Goal: Task Accomplishment & Management: Use online tool/utility

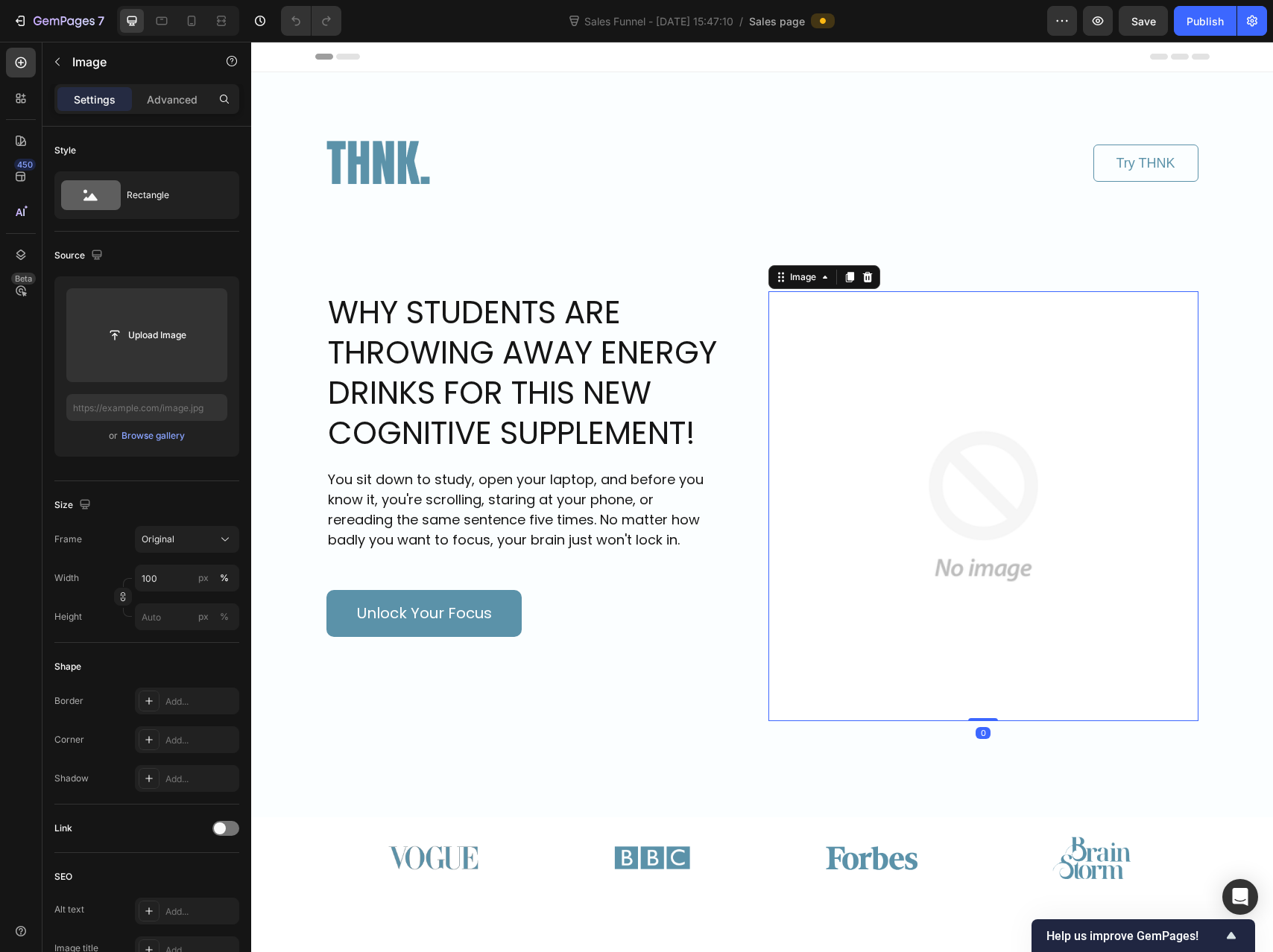
click at [930, 432] on img at bounding box center [984, 506] width 430 height 430
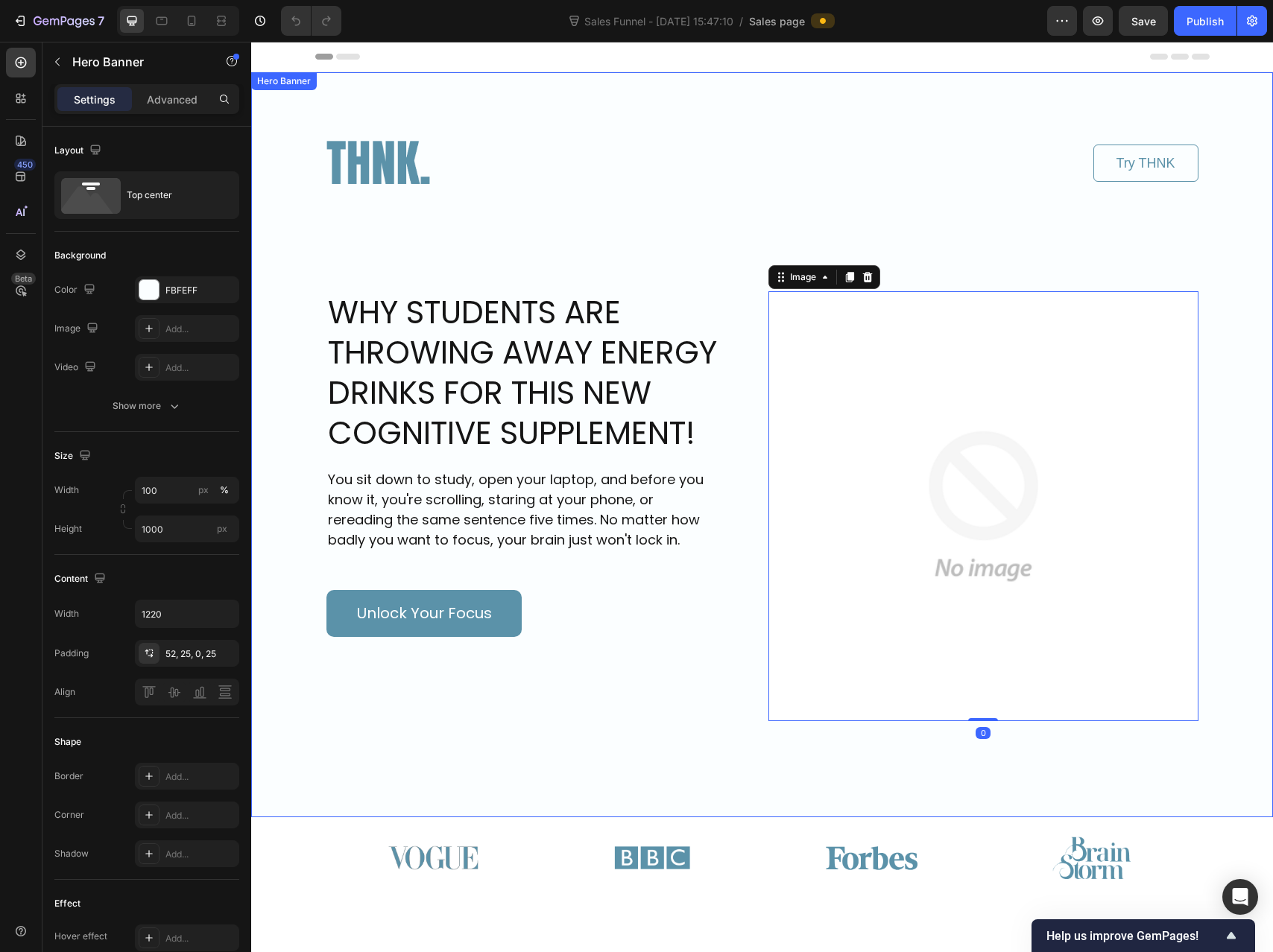
click at [594, 83] on div "Image Try THNK Button Row WHY STUDENTS ARE THROWING AWAY ENERGY DRINKS FOR THIS…" at bounding box center [762, 435] width 910 height 725
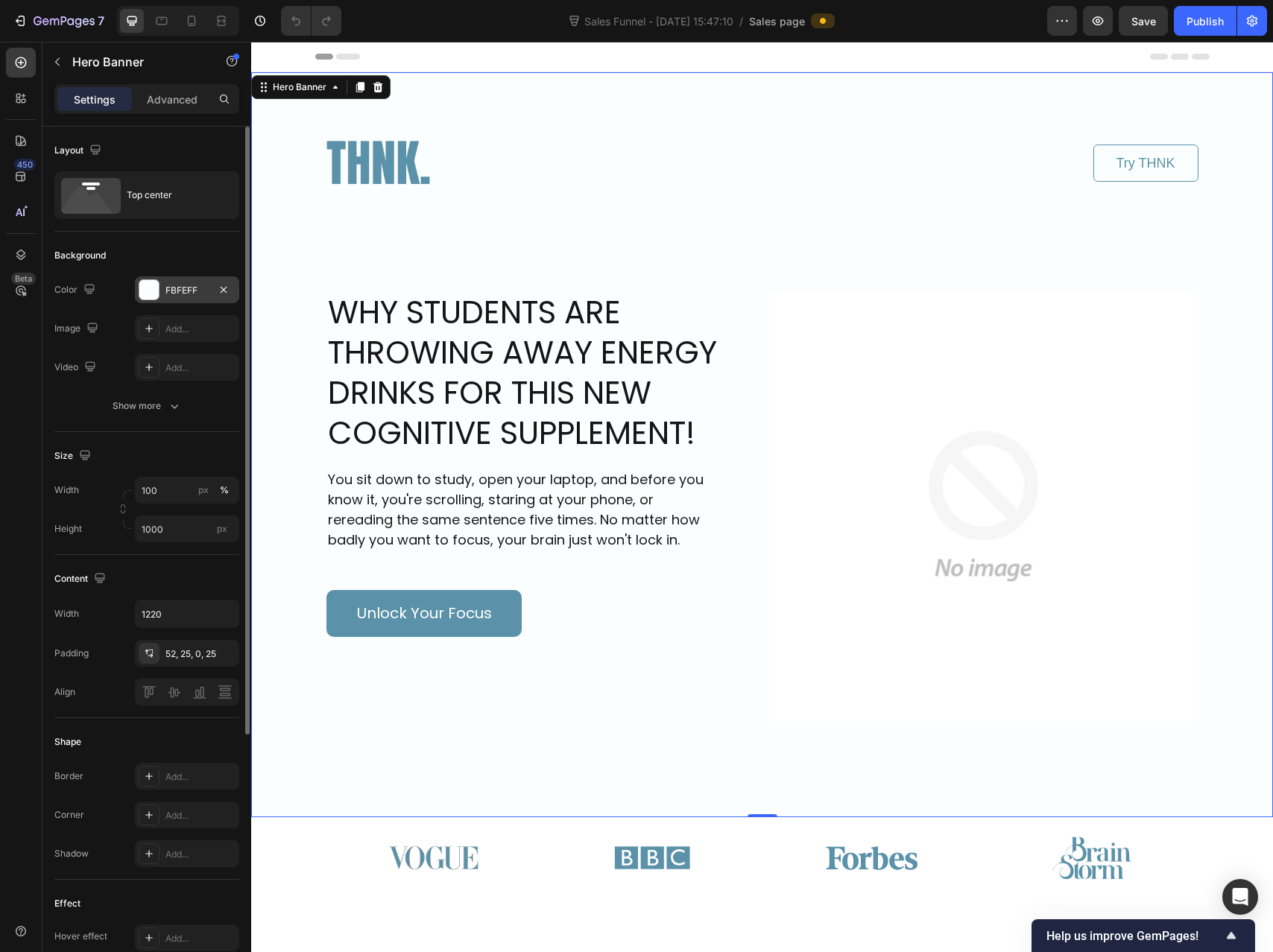
click at [155, 284] on div at bounding box center [148, 289] width 19 height 19
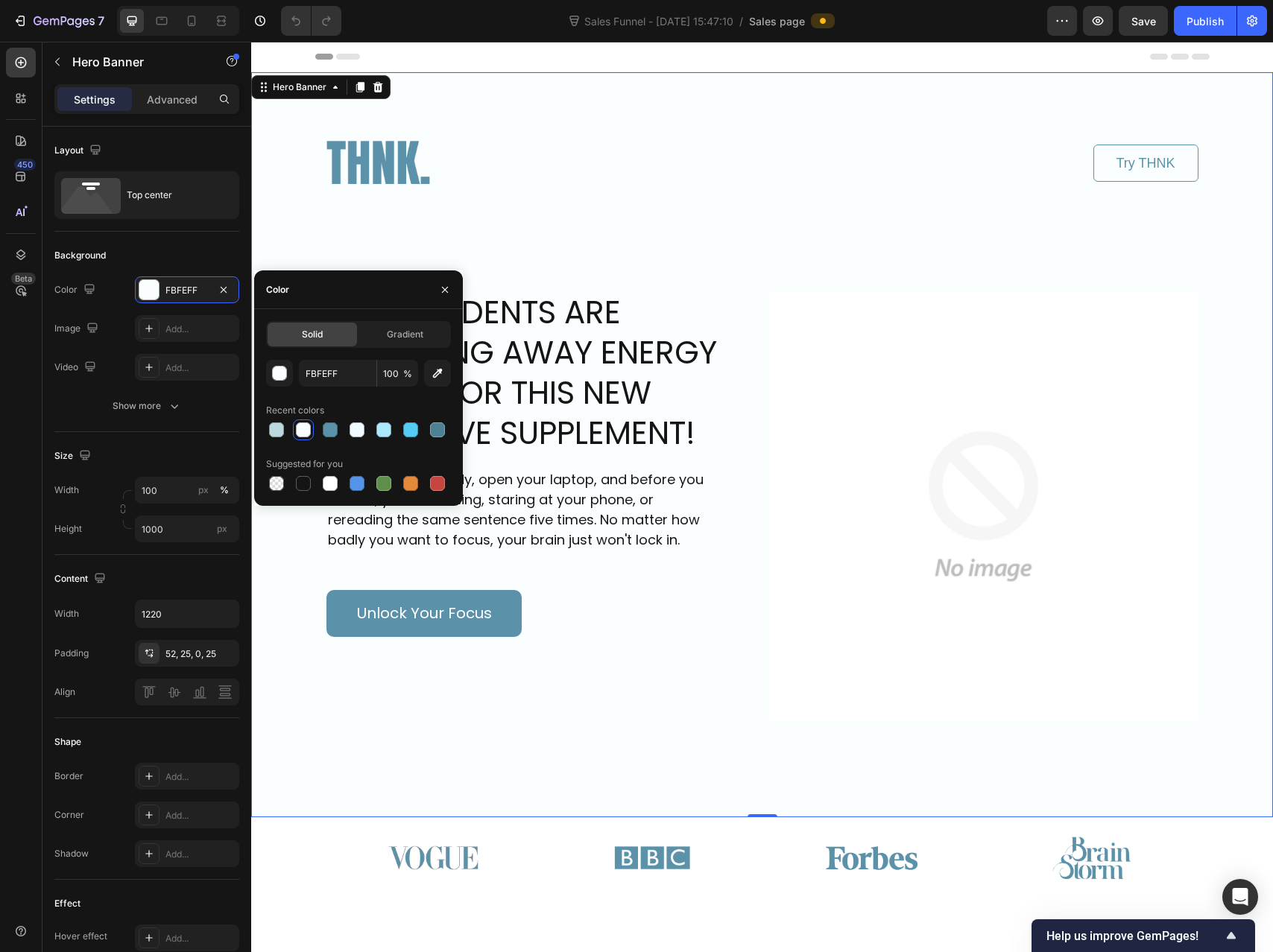
click at [334, 489] on div at bounding box center [330, 483] width 15 height 15
type input "FFFFFF"
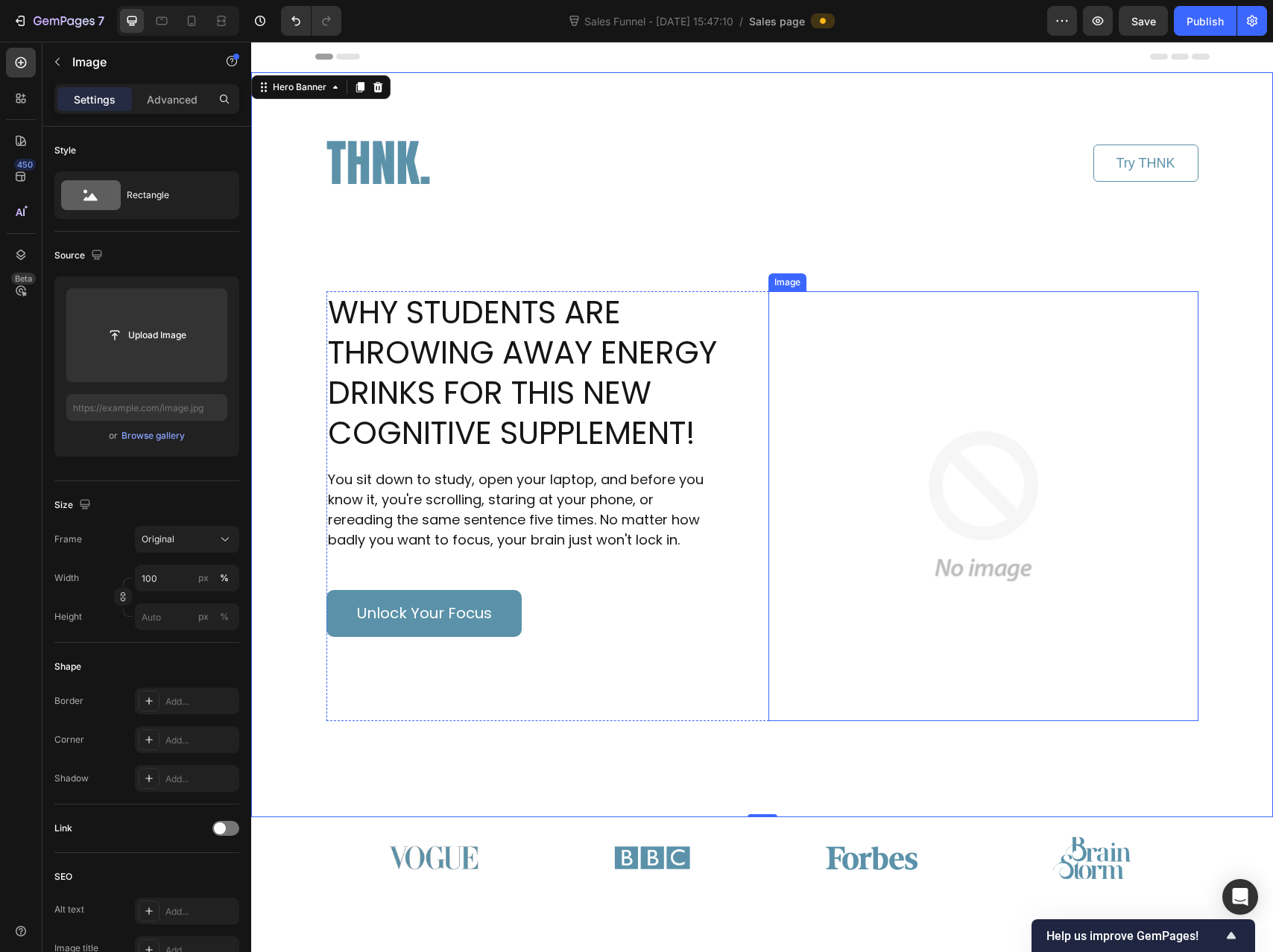
click at [1039, 521] on img at bounding box center [984, 506] width 430 height 430
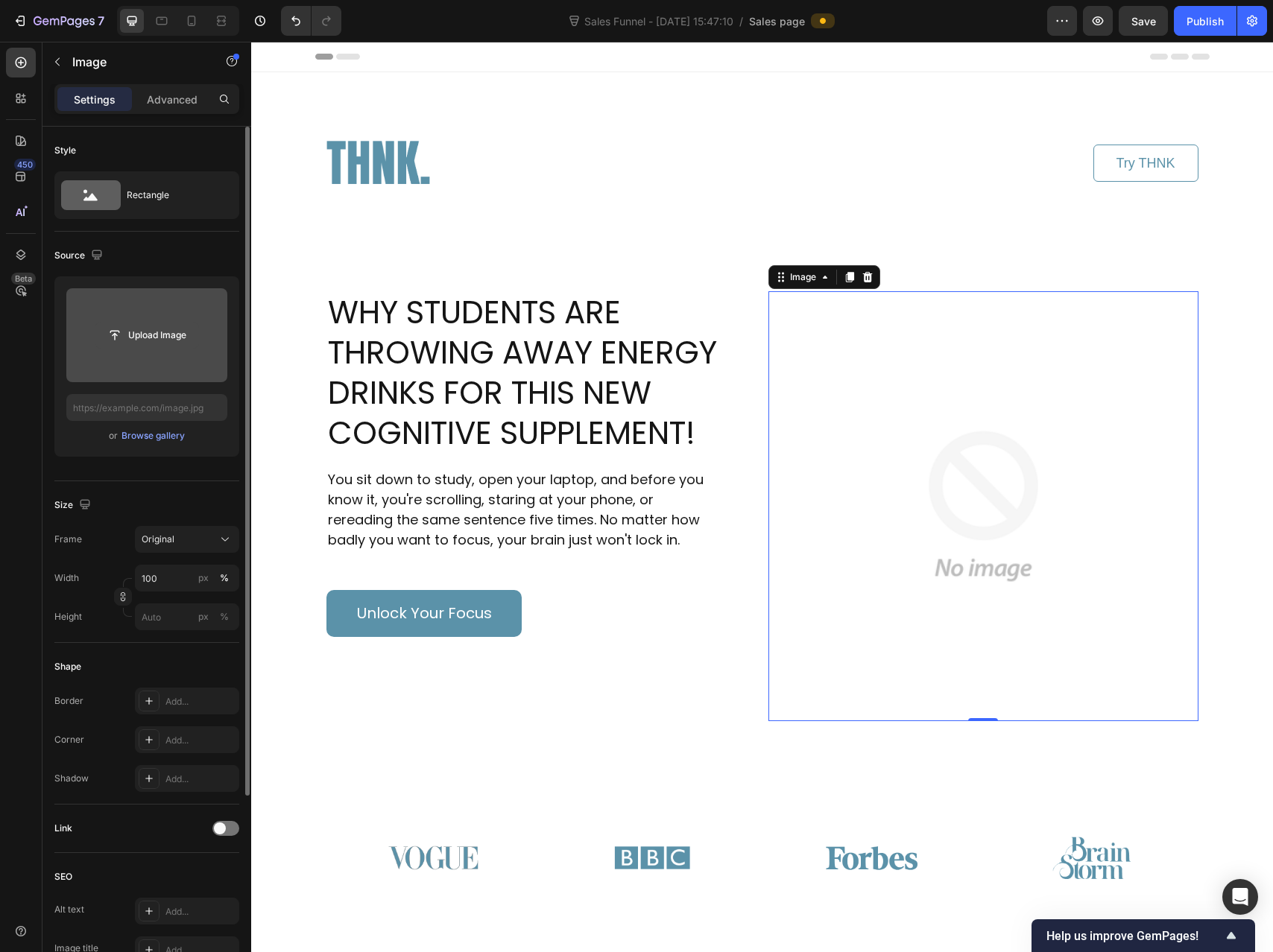
click at [161, 333] on input "file" at bounding box center [147, 335] width 103 height 25
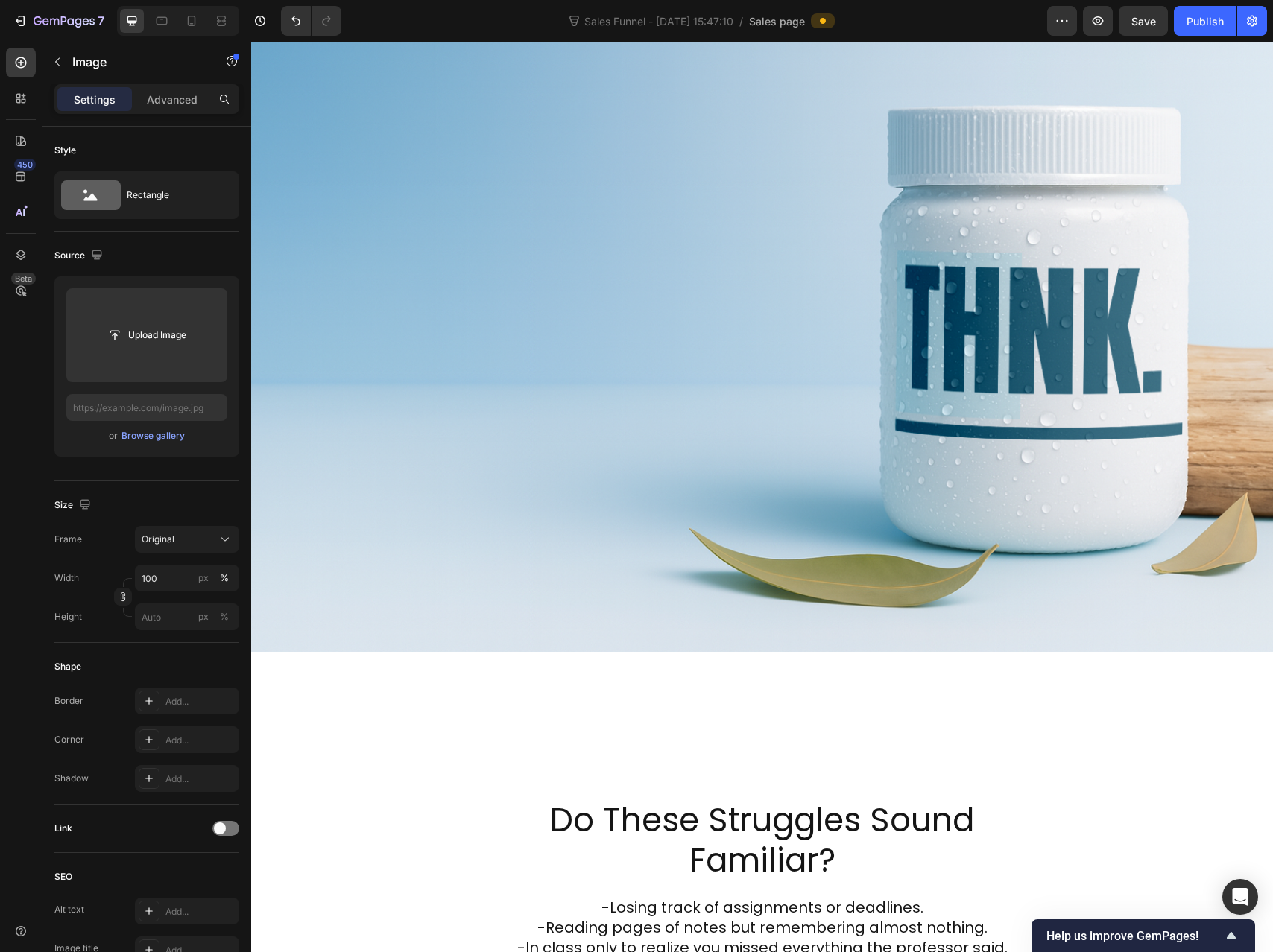
scroll to position [61, 0]
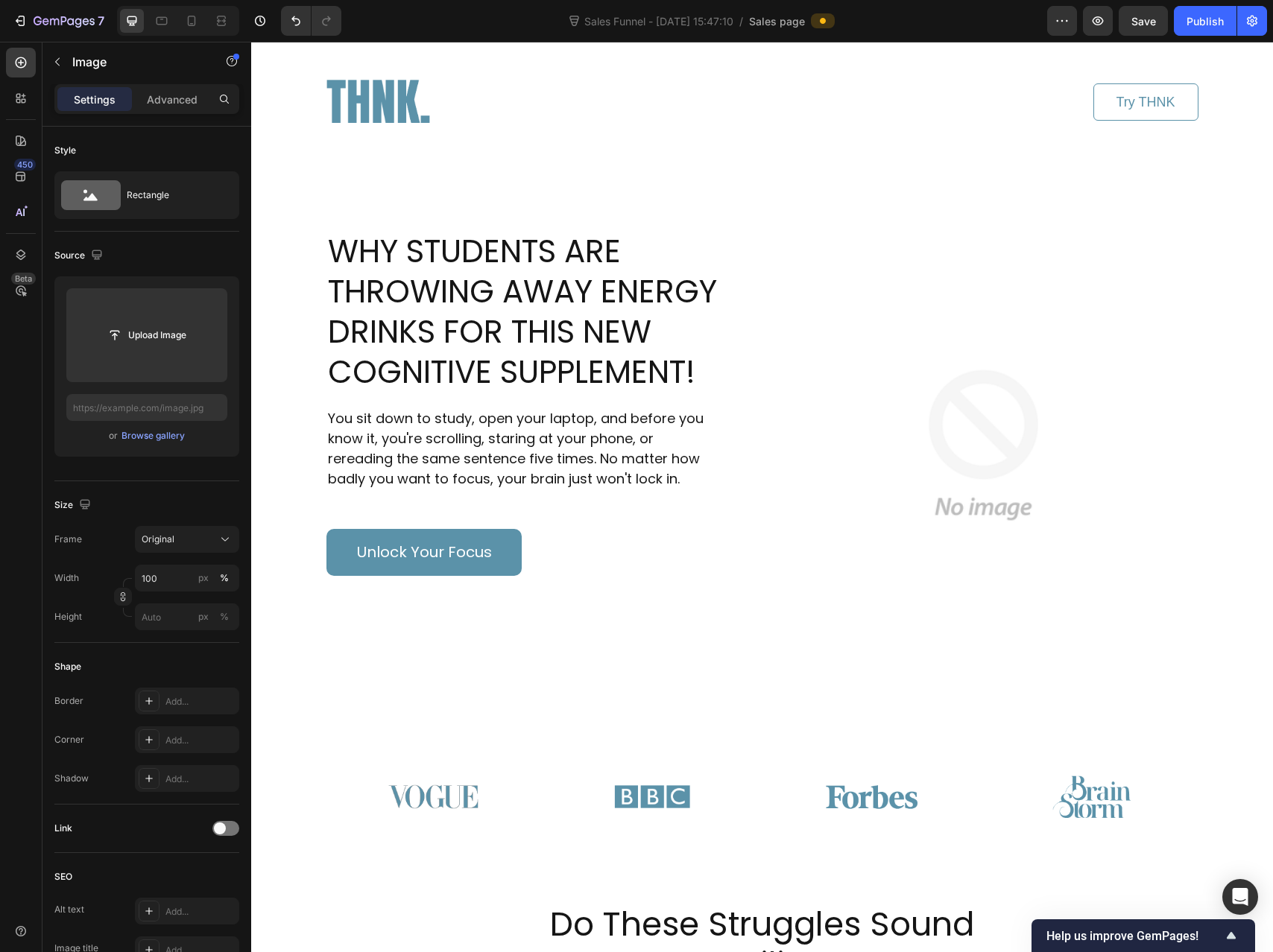
click at [1059, 384] on img at bounding box center [984, 445] width 430 height 430
click at [1014, 382] on img at bounding box center [984, 445] width 430 height 430
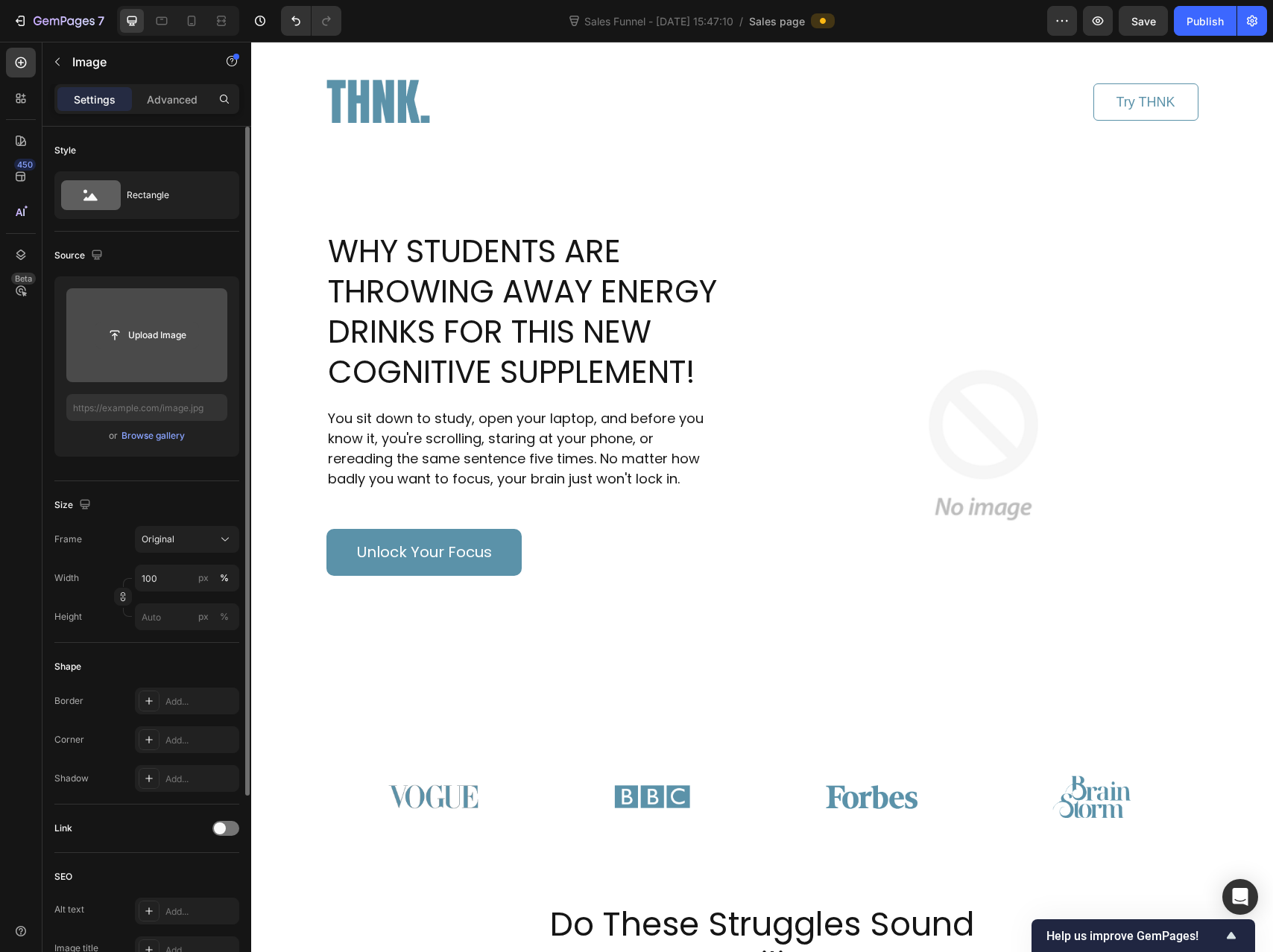
click at [133, 325] on input "file" at bounding box center [147, 335] width 103 height 25
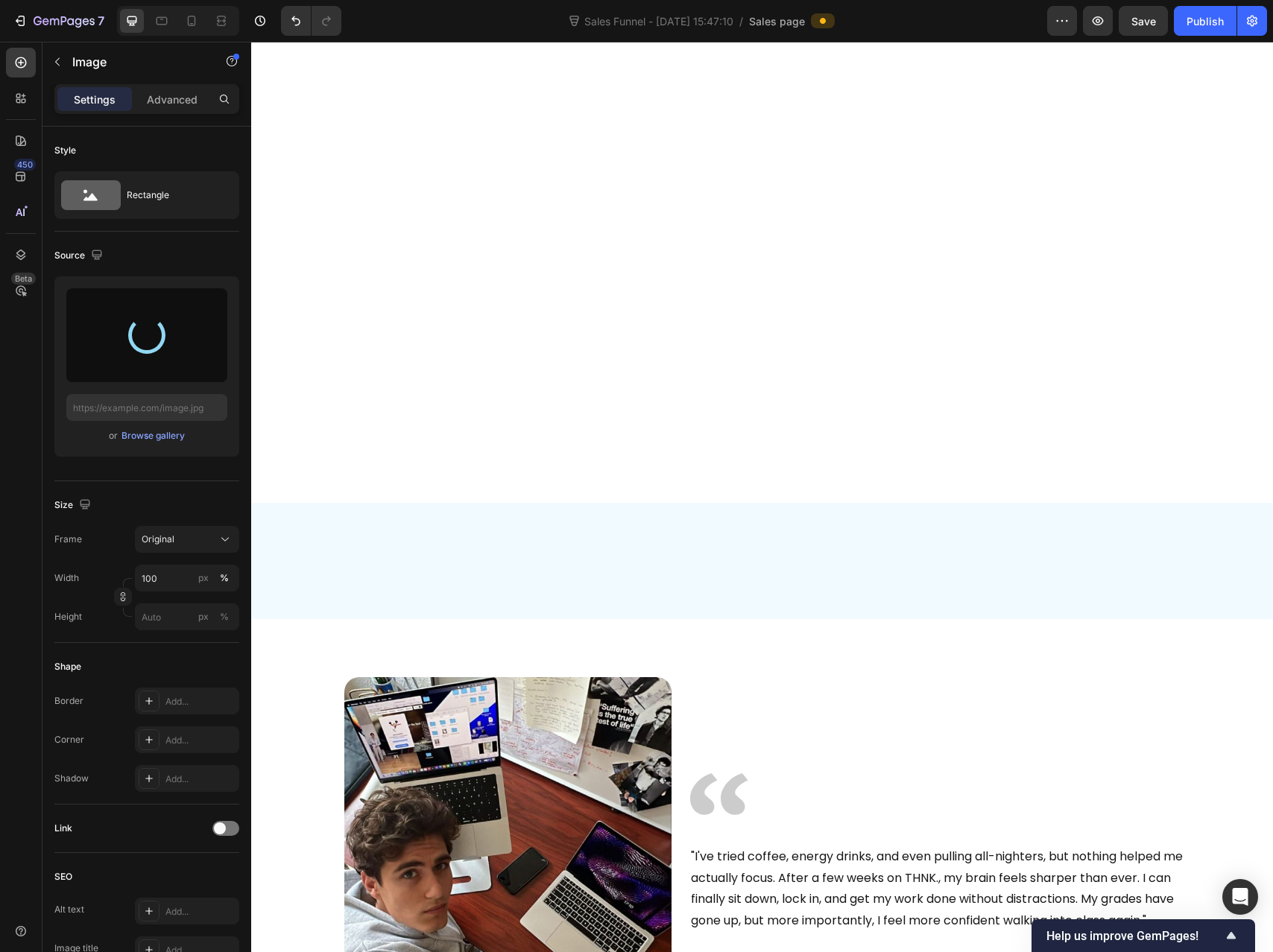
type input "[URL][DOMAIN_NAME]"
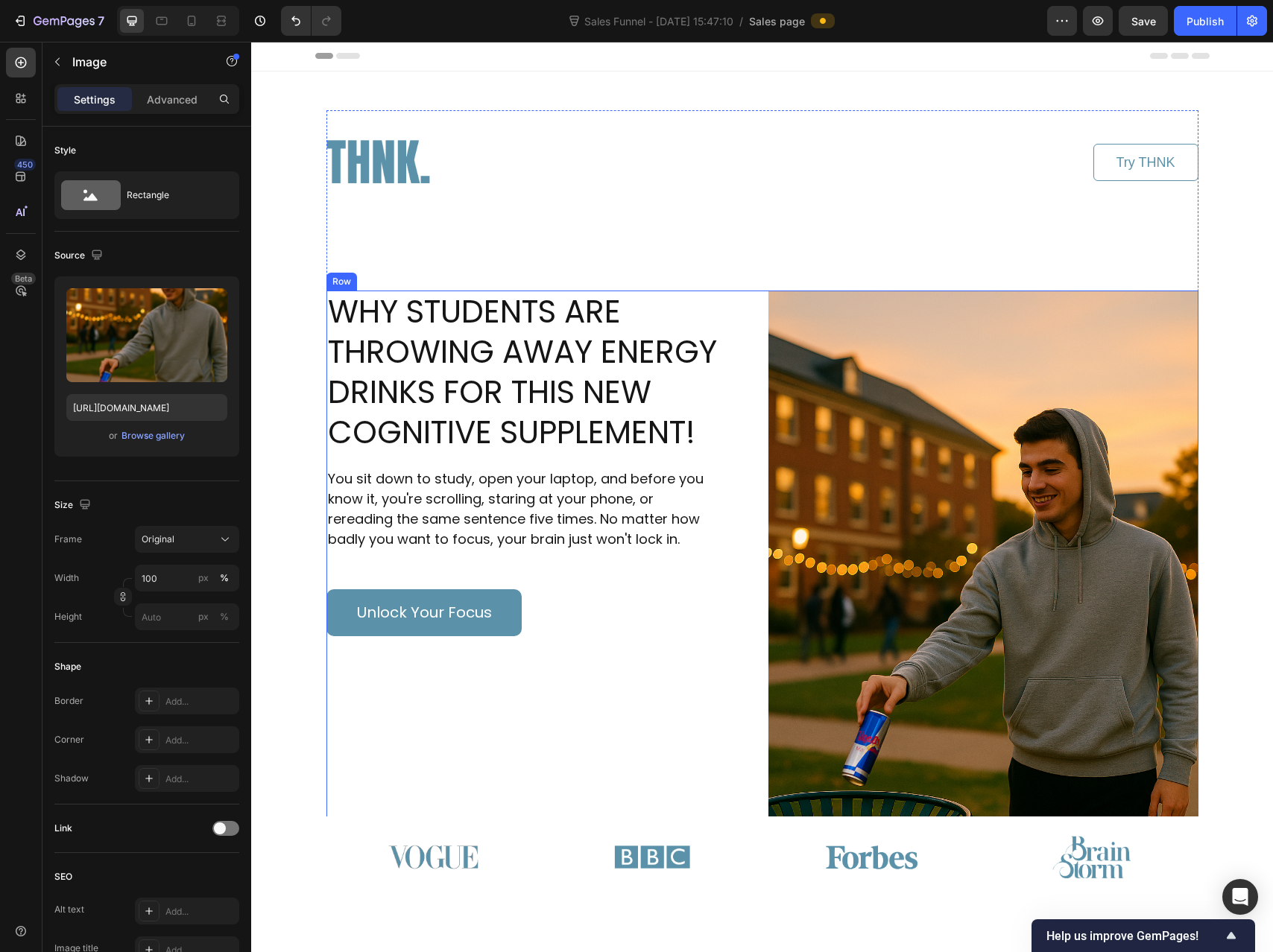
scroll to position [0, 0]
click at [935, 427] on img at bounding box center [984, 614] width 430 height 645
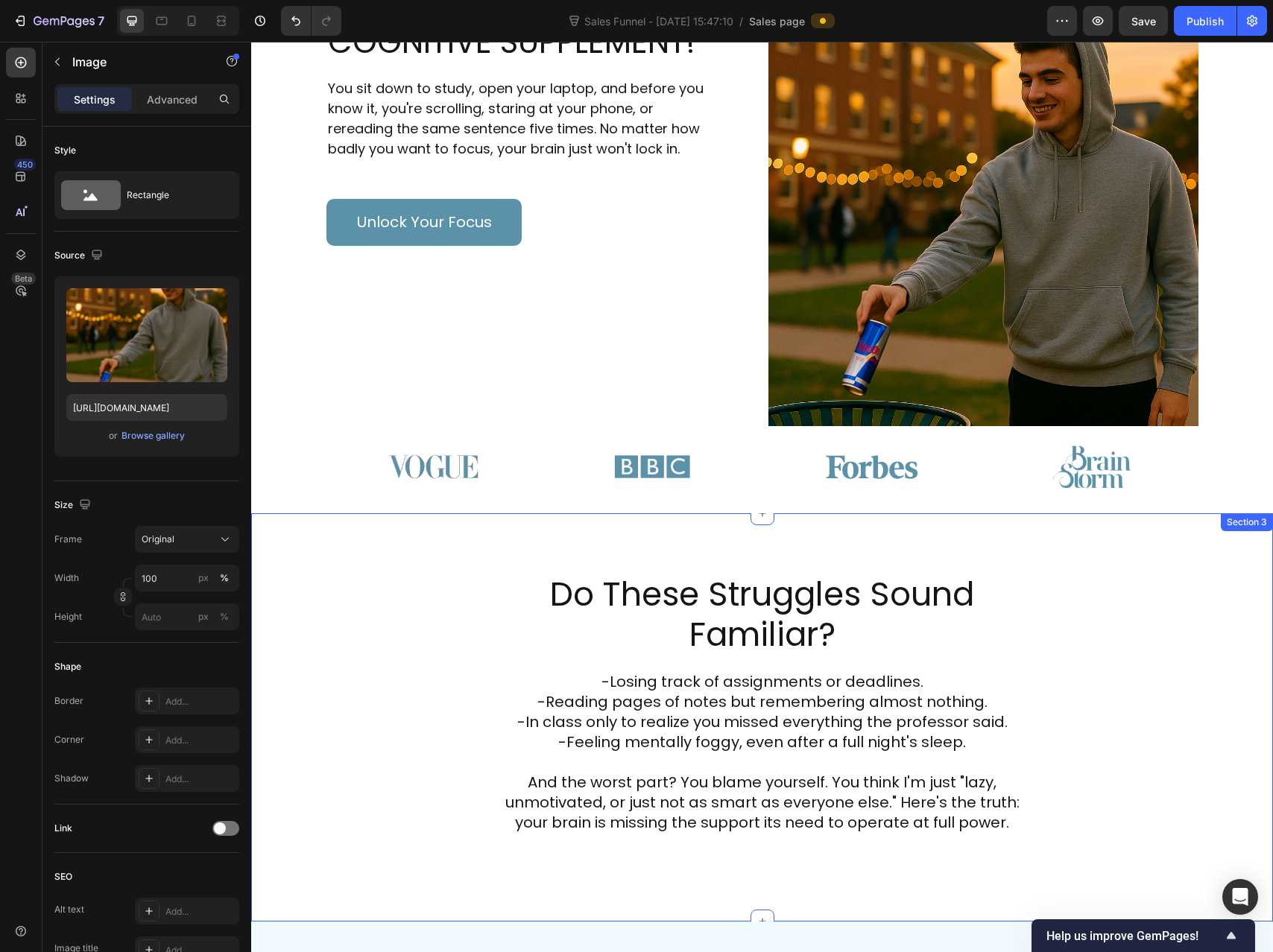
scroll to position [269, 0]
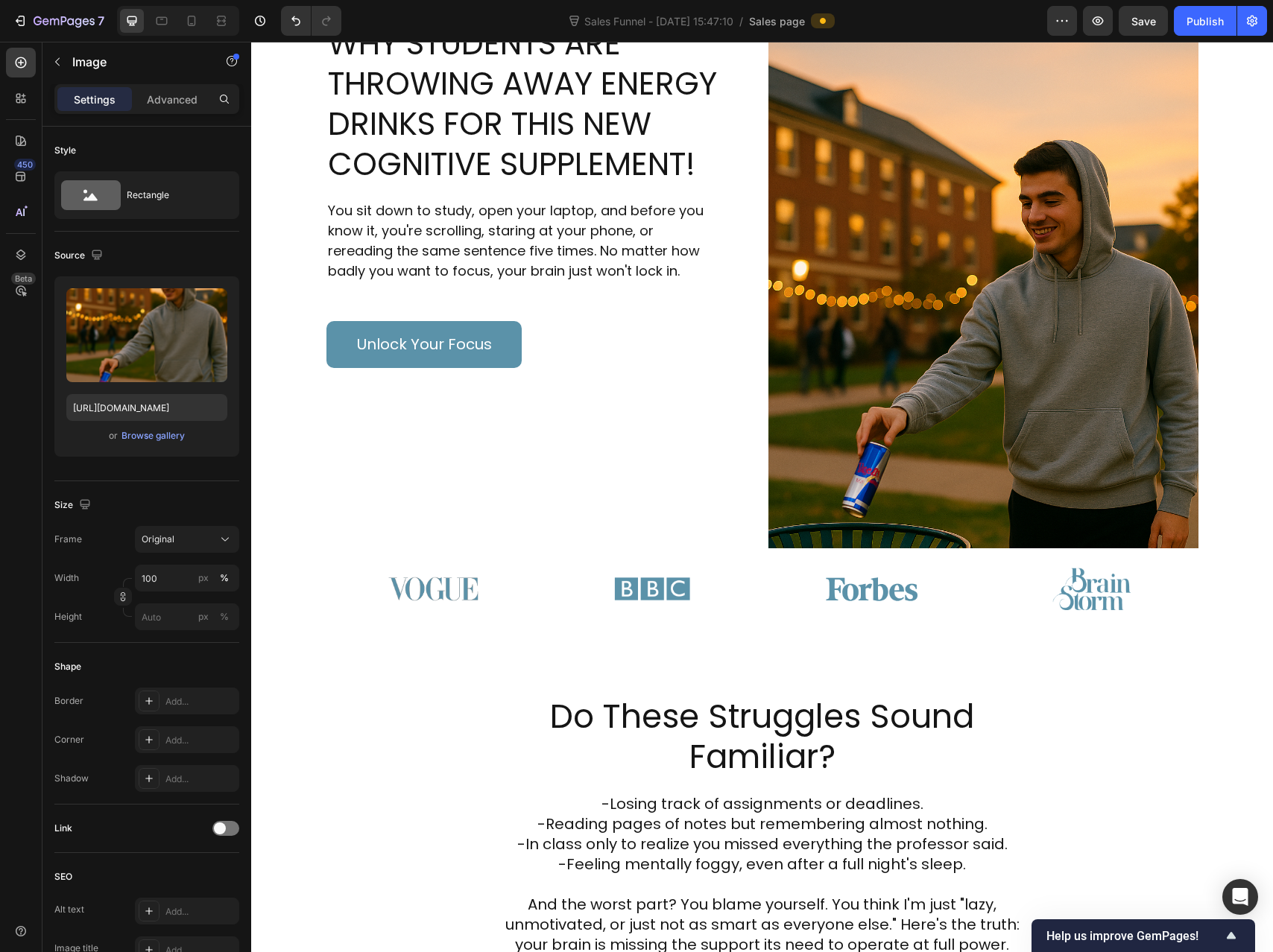
click at [923, 211] on img at bounding box center [984, 345] width 430 height 645
click at [979, 239] on img at bounding box center [984, 345] width 430 height 645
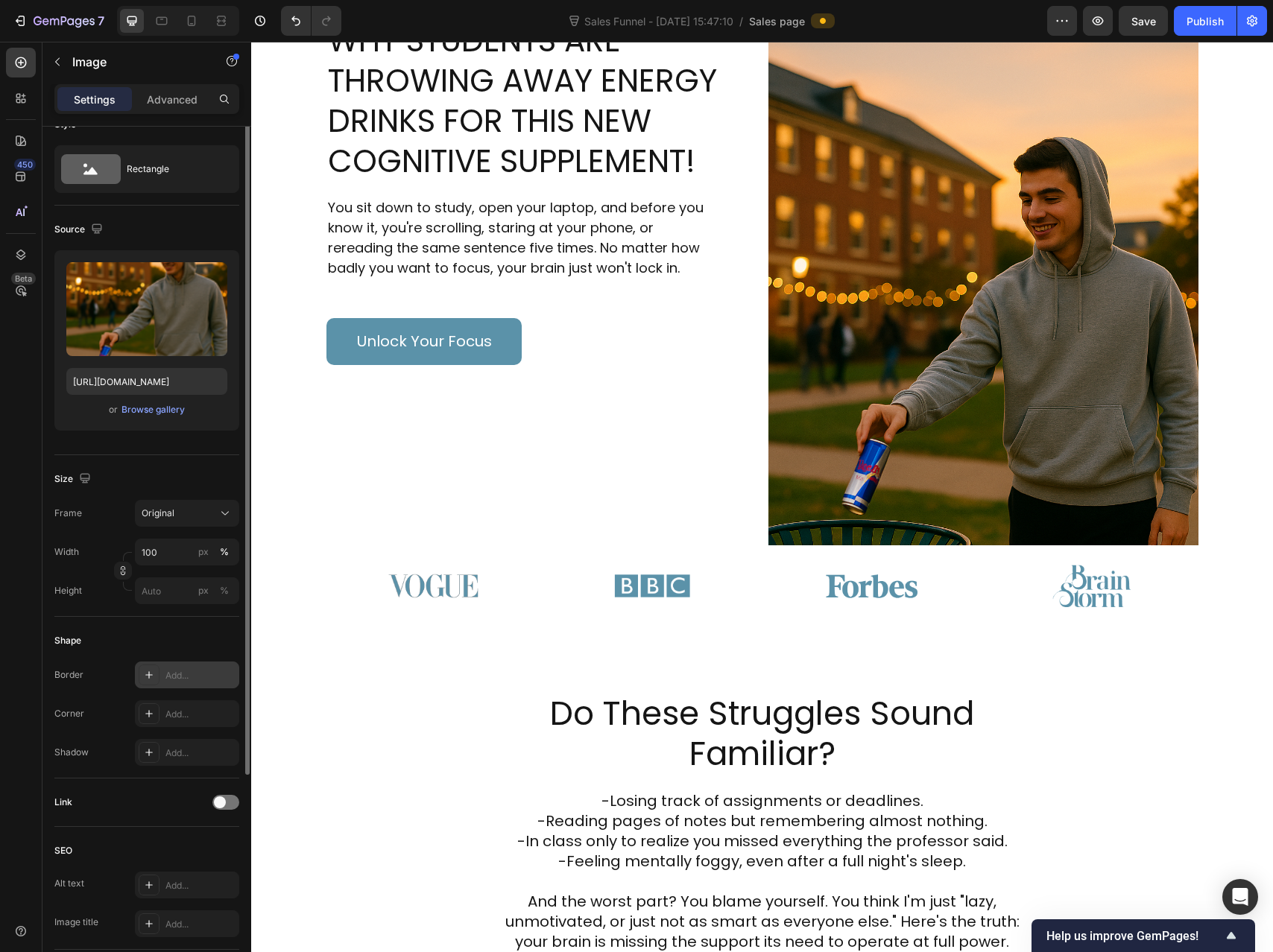
scroll to position [102, 0]
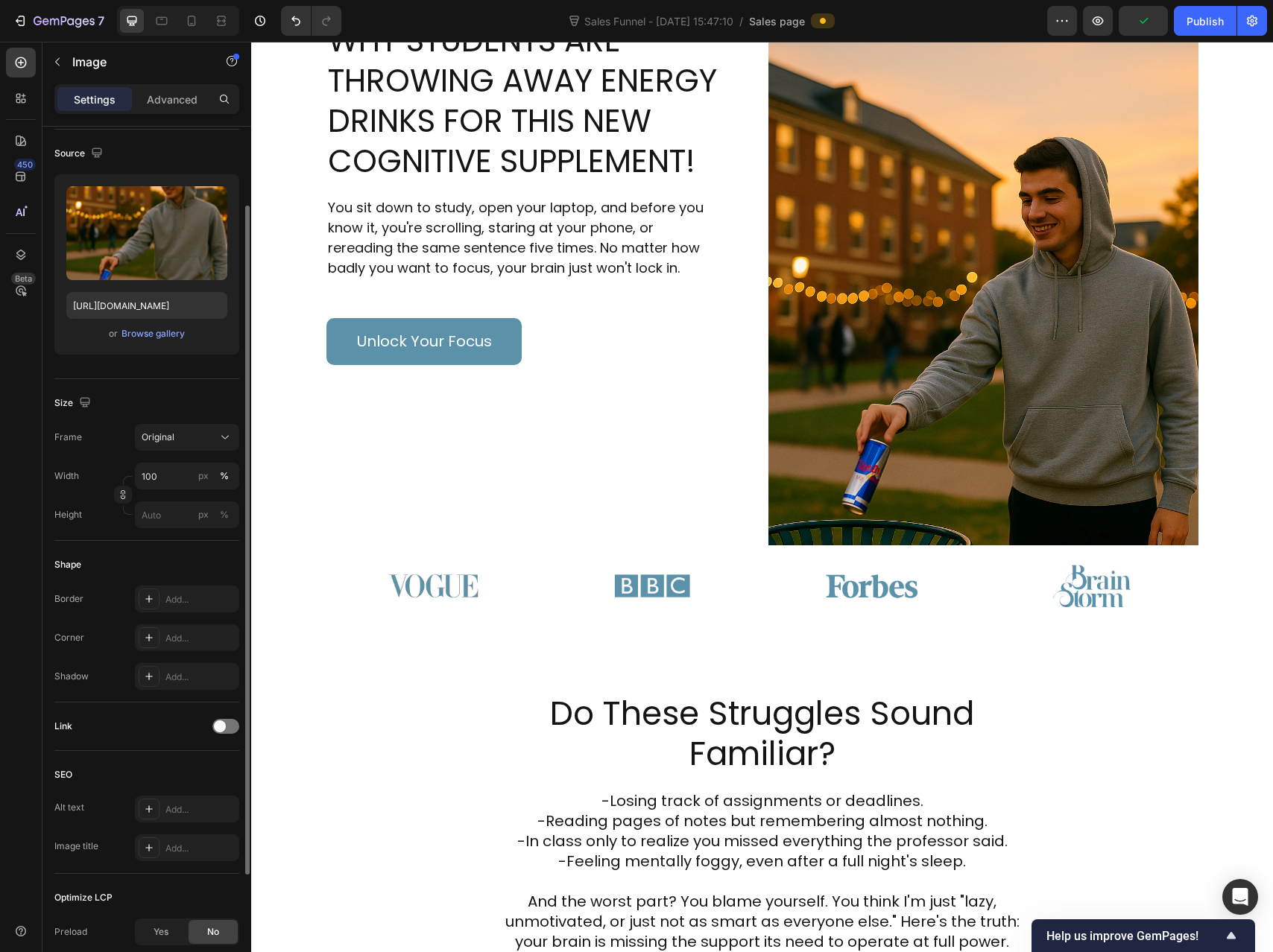
click at [143, 612] on div "Border Add... Corner Add... Shadow Add..." at bounding box center [147, 638] width 185 height 104
click at [146, 606] on div at bounding box center [148, 599] width 21 height 21
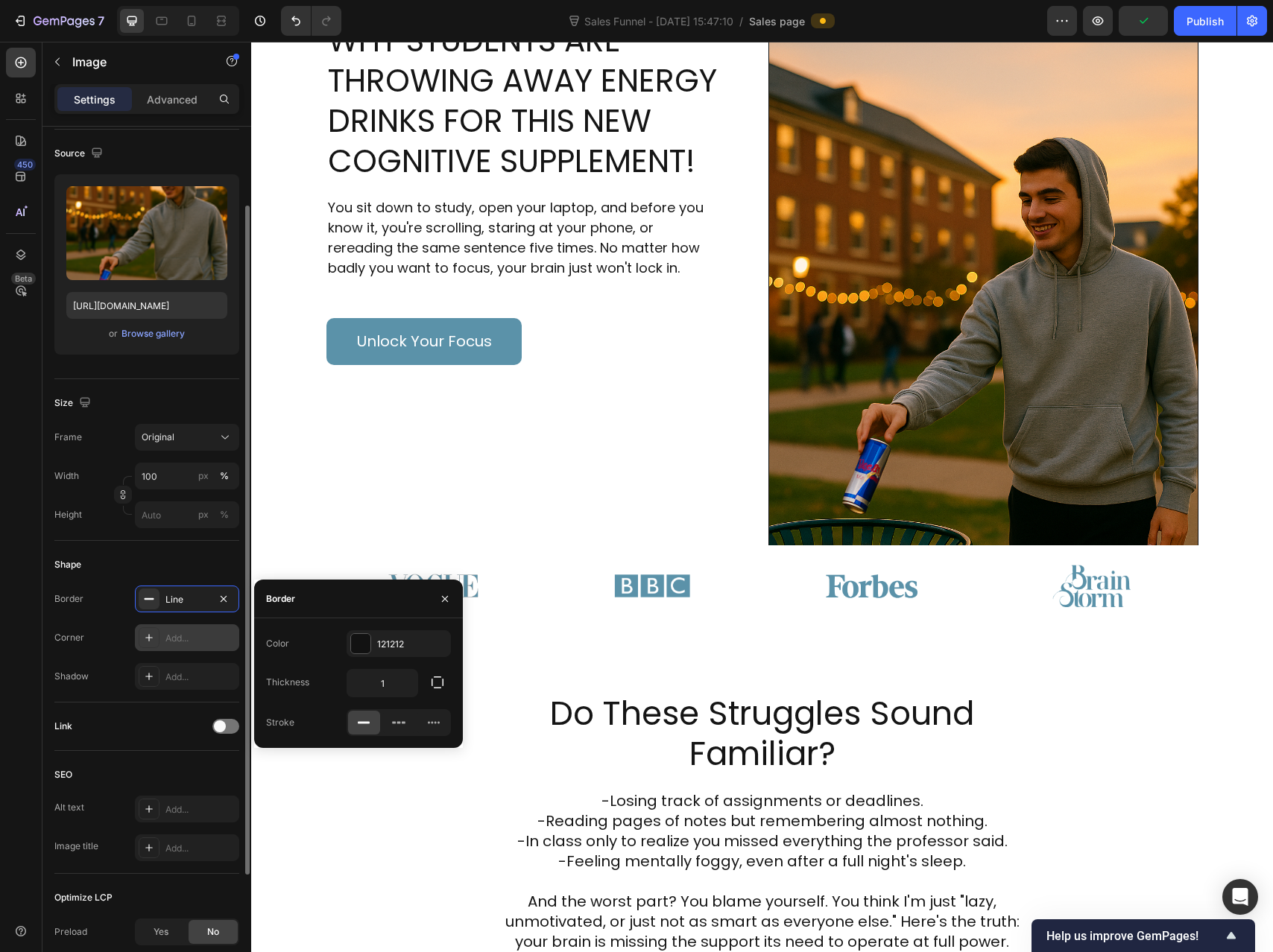
click at [149, 636] on icon at bounding box center [149, 638] width 8 height 8
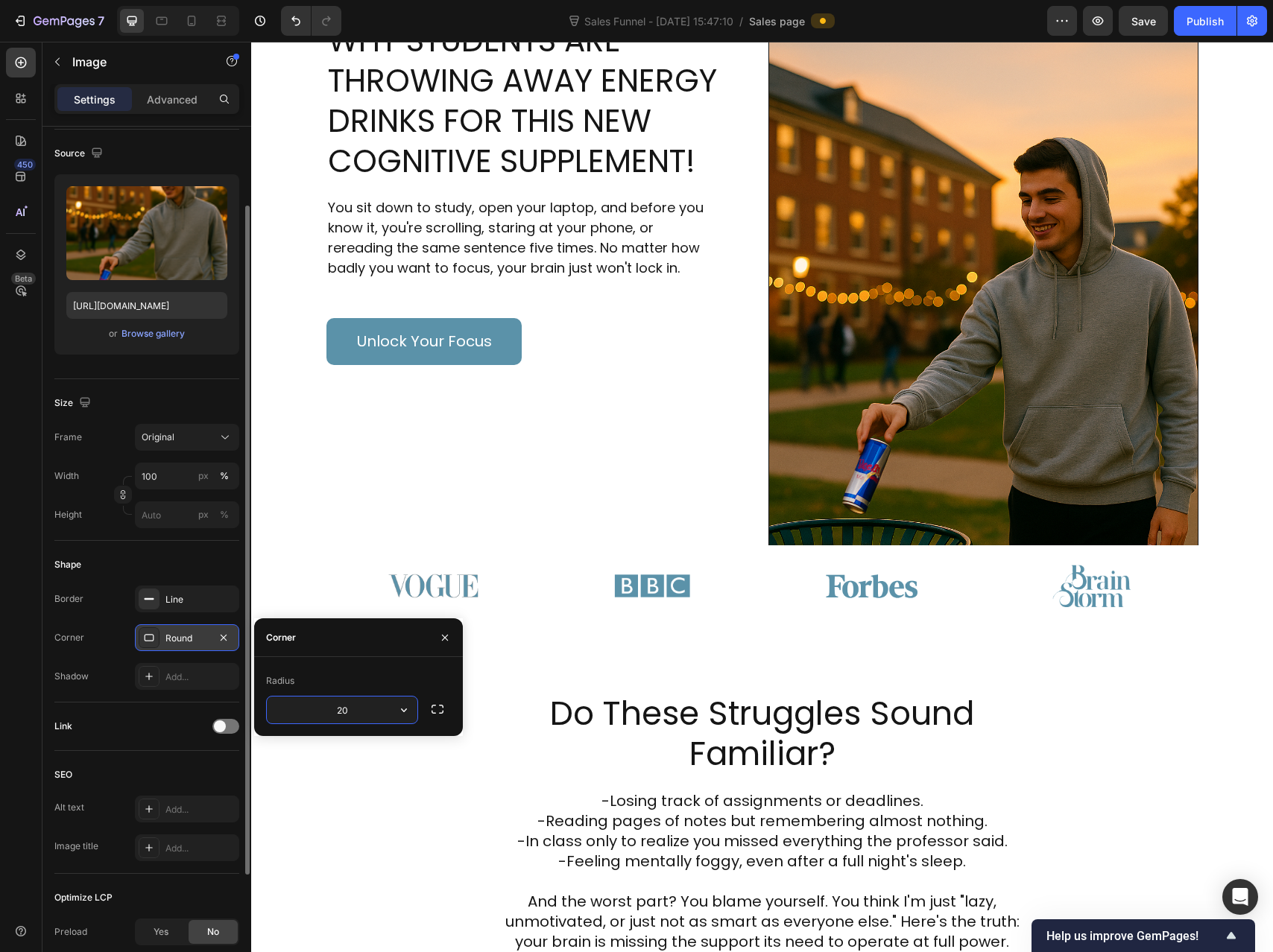
type input "20"
click at [605, 692] on h2 "Do These Struggles Sound Familiar?" at bounding box center [763, 733] width 534 height 83
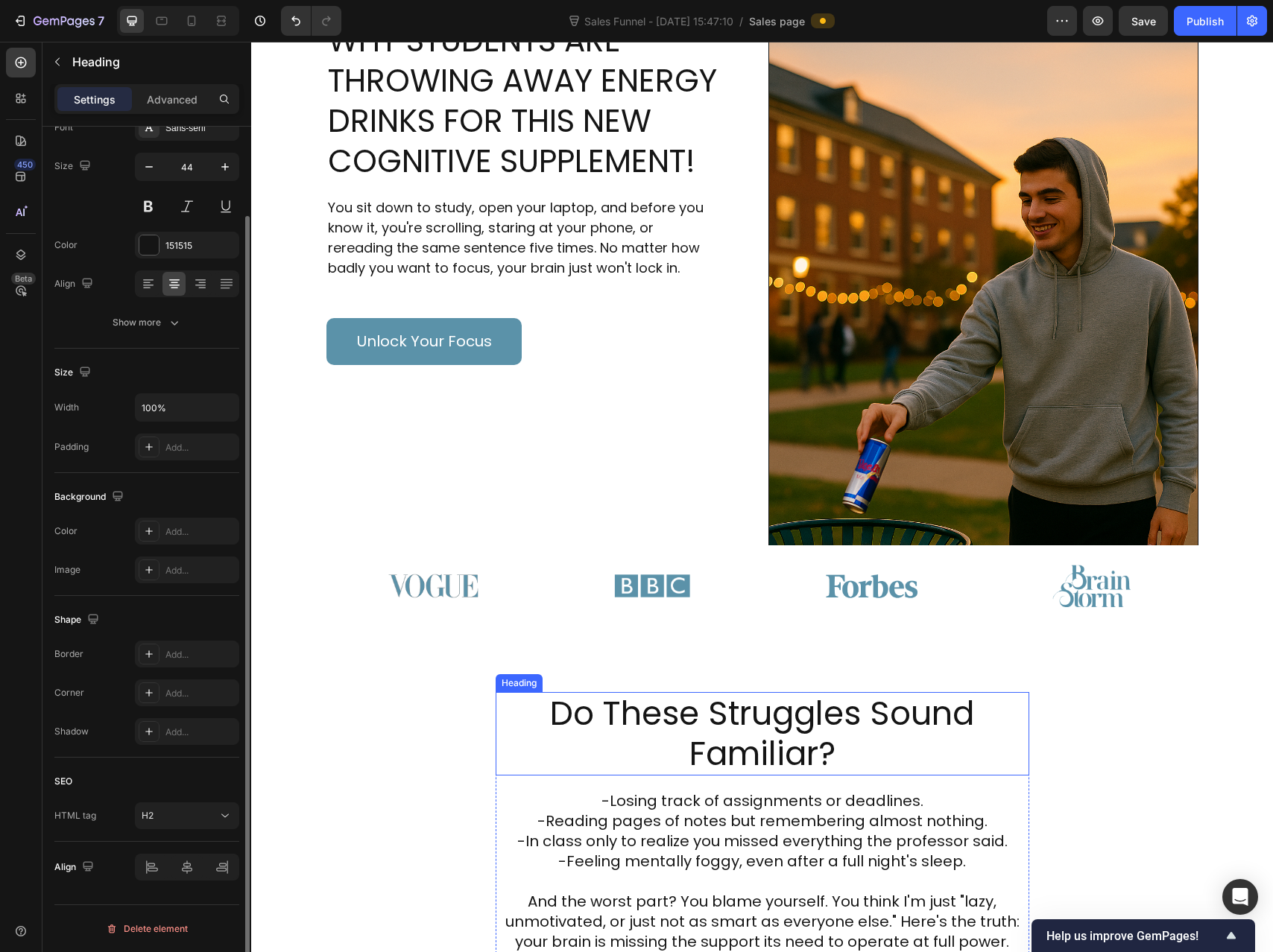
scroll to position [0, 0]
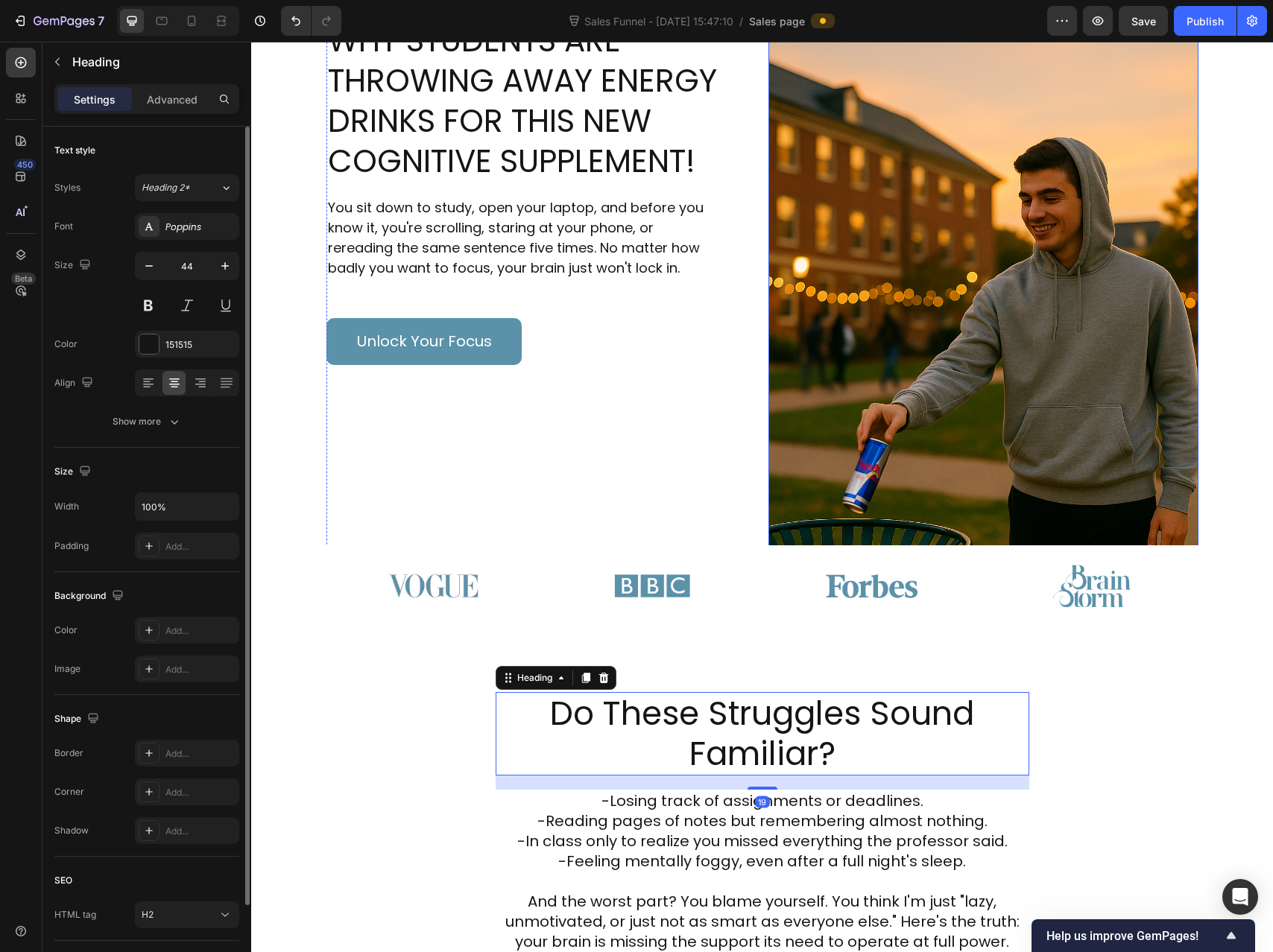
click at [799, 520] on img at bounding box center [984, 341] width 430 height 645
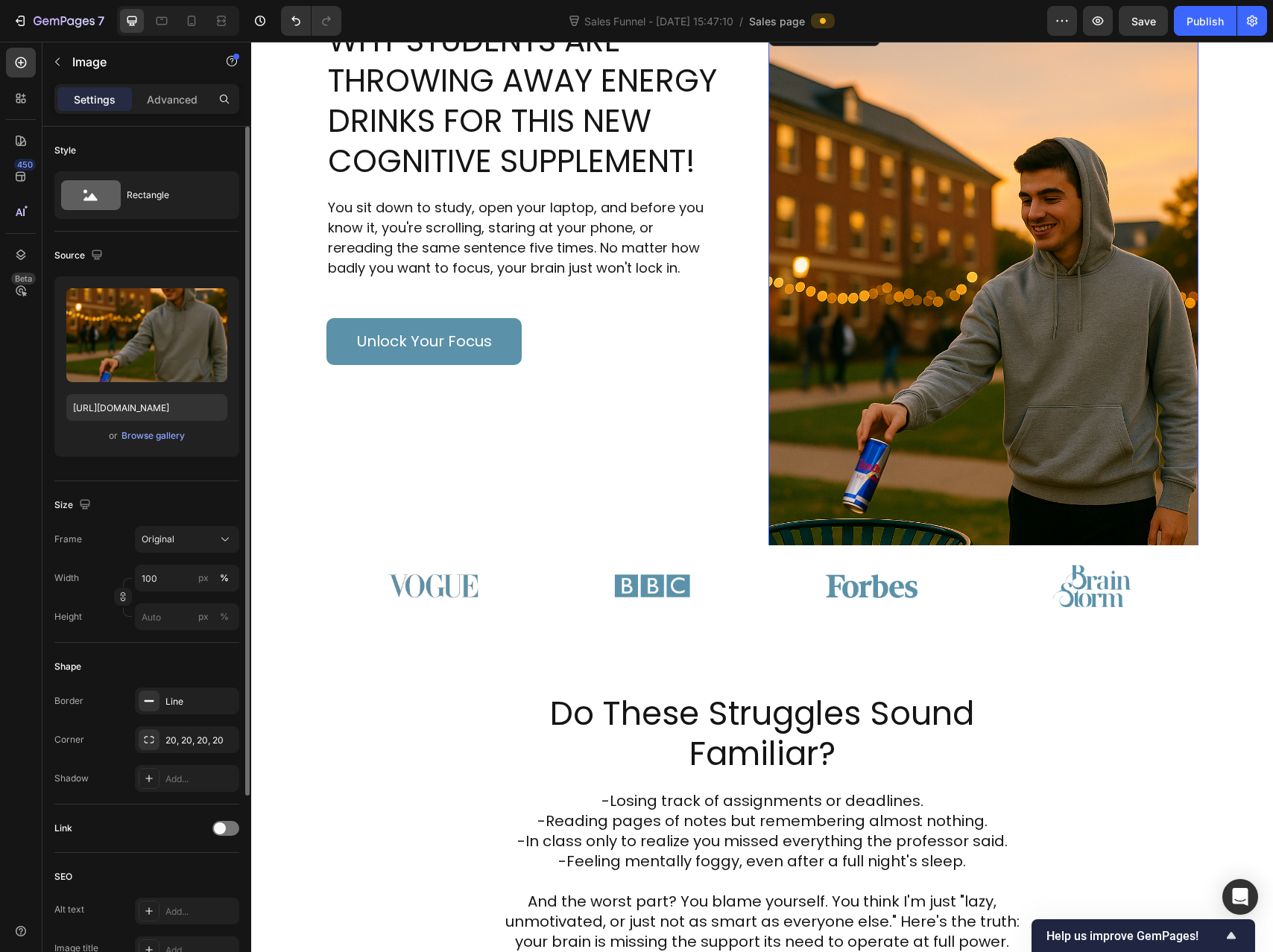
click at [881, 507] on img at bounding box center [984, 341] width 430 height 645
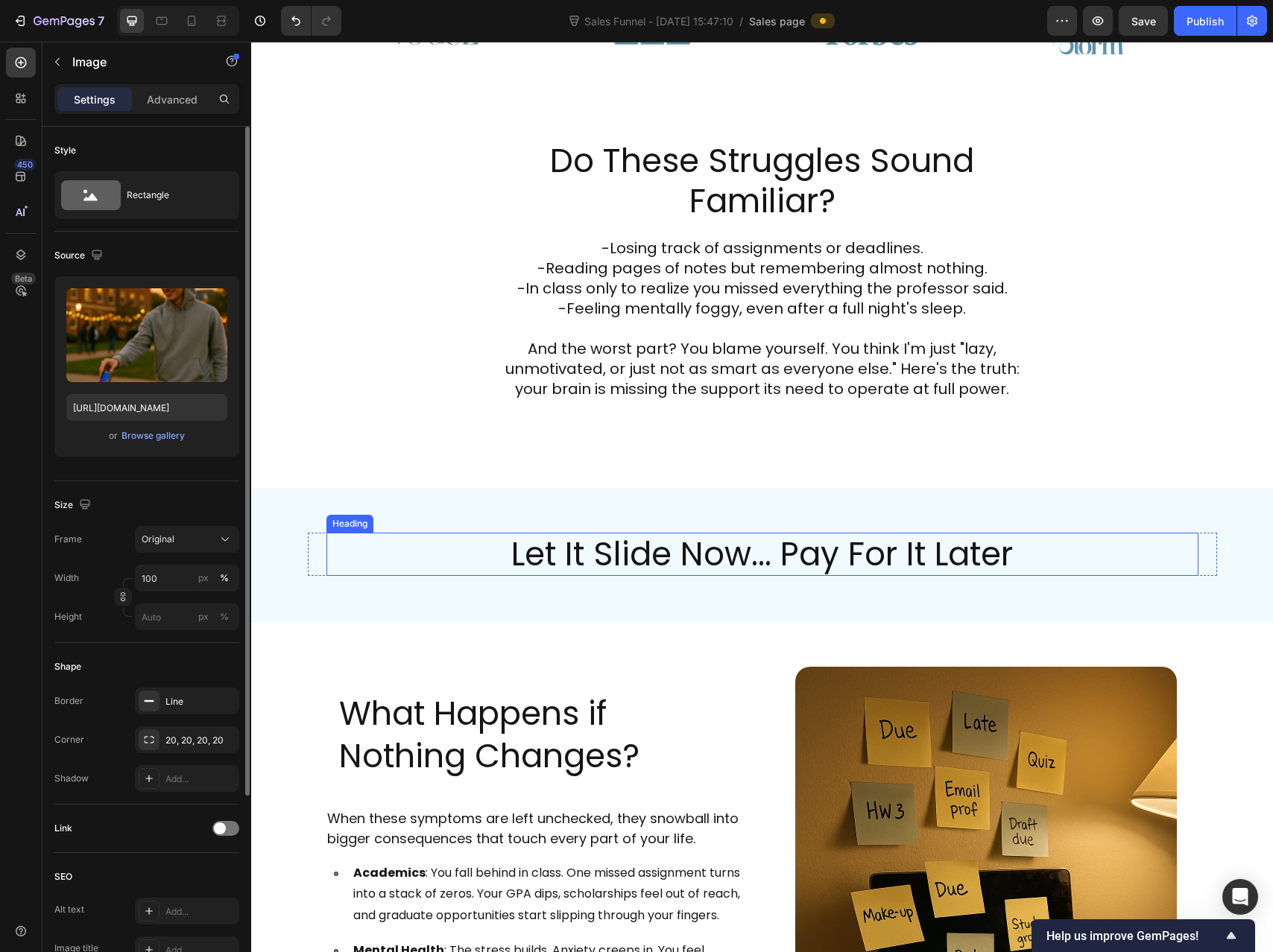
scroll to position [853, 0]
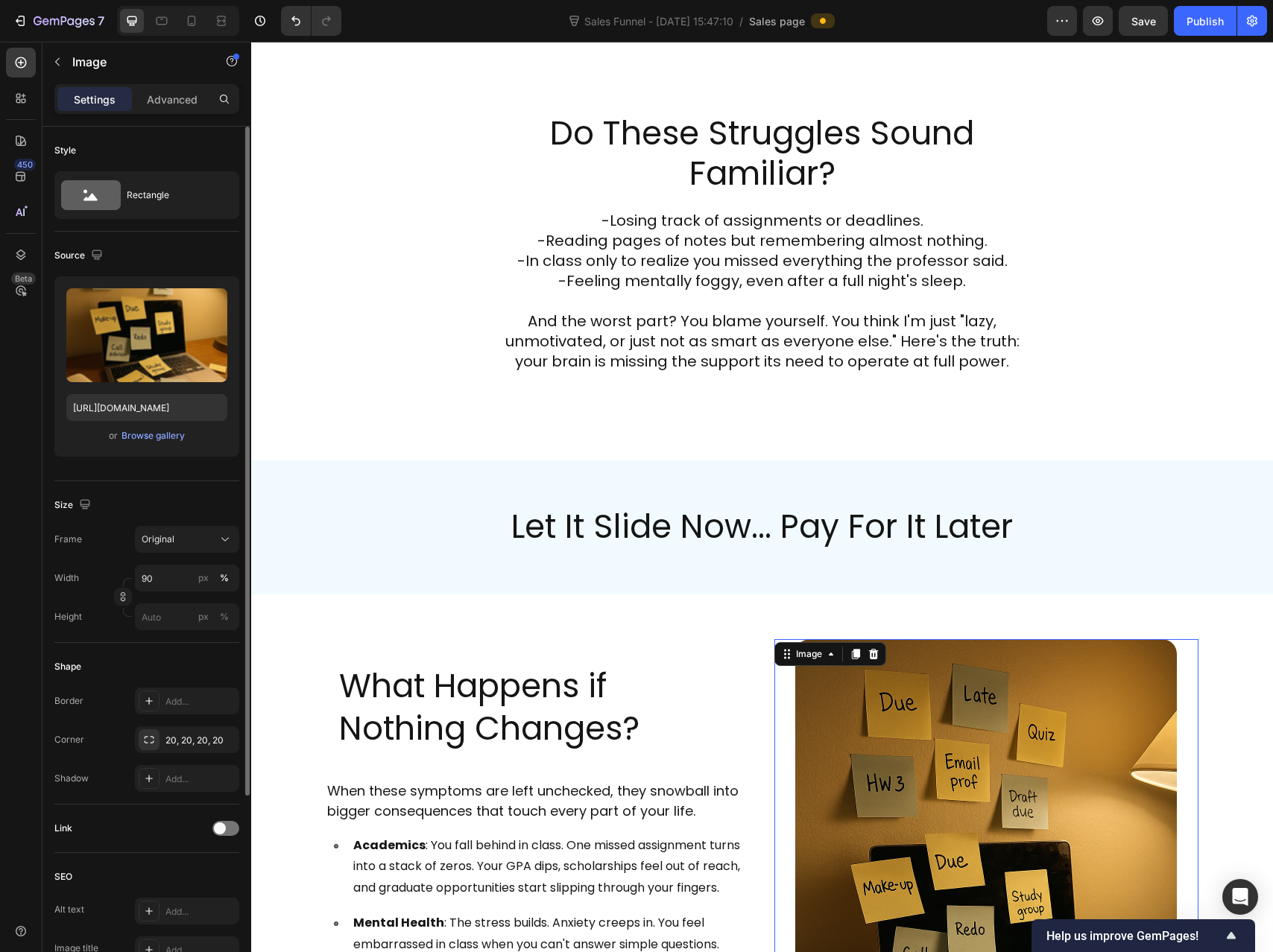
click at [921, 713] on img at bounding box center [986, 925] width 382 height 572
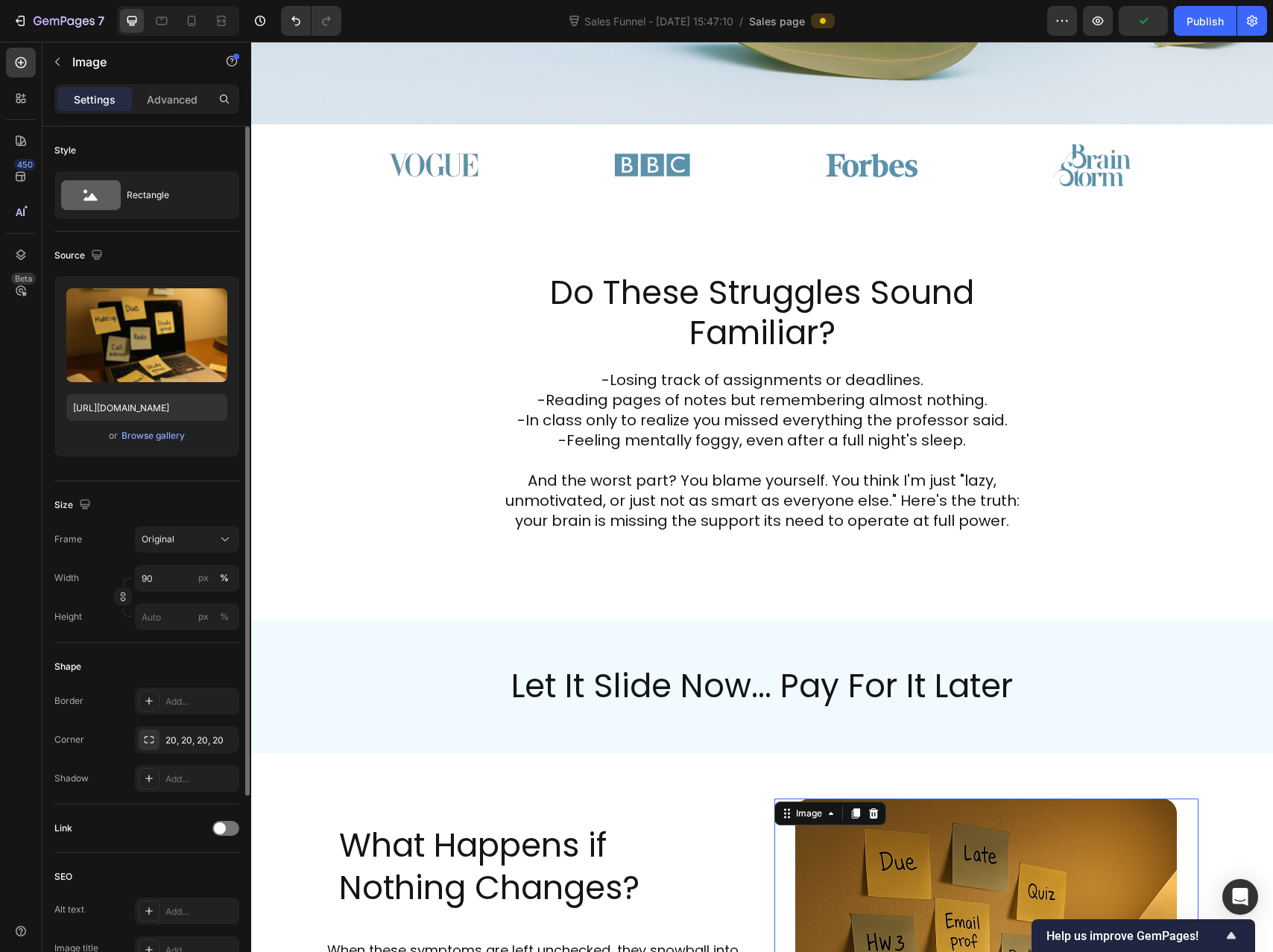
scroll to position [0, 0]
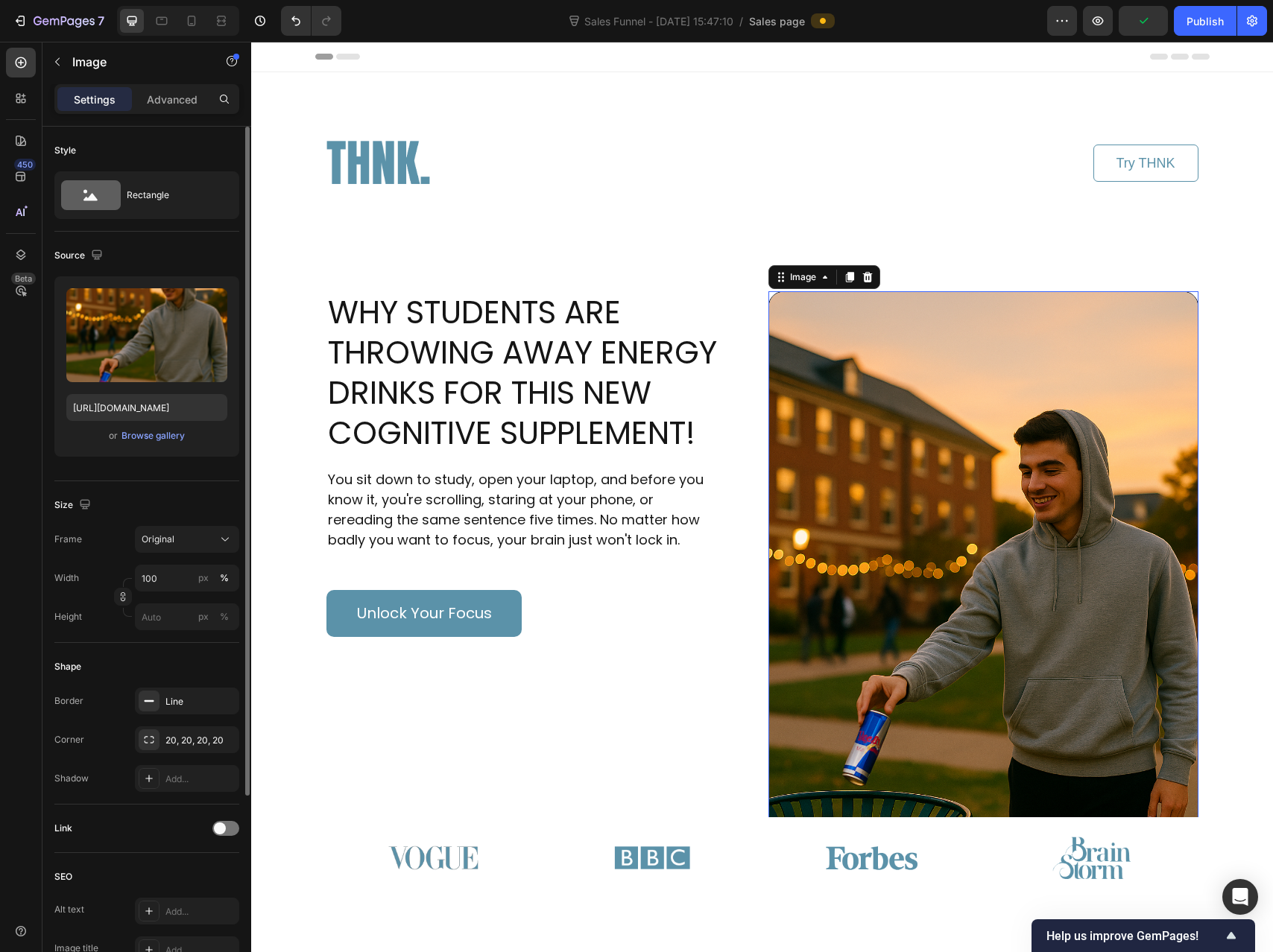
click at [916, 520] on img at bounding box center [984, 613] width 430 height 645
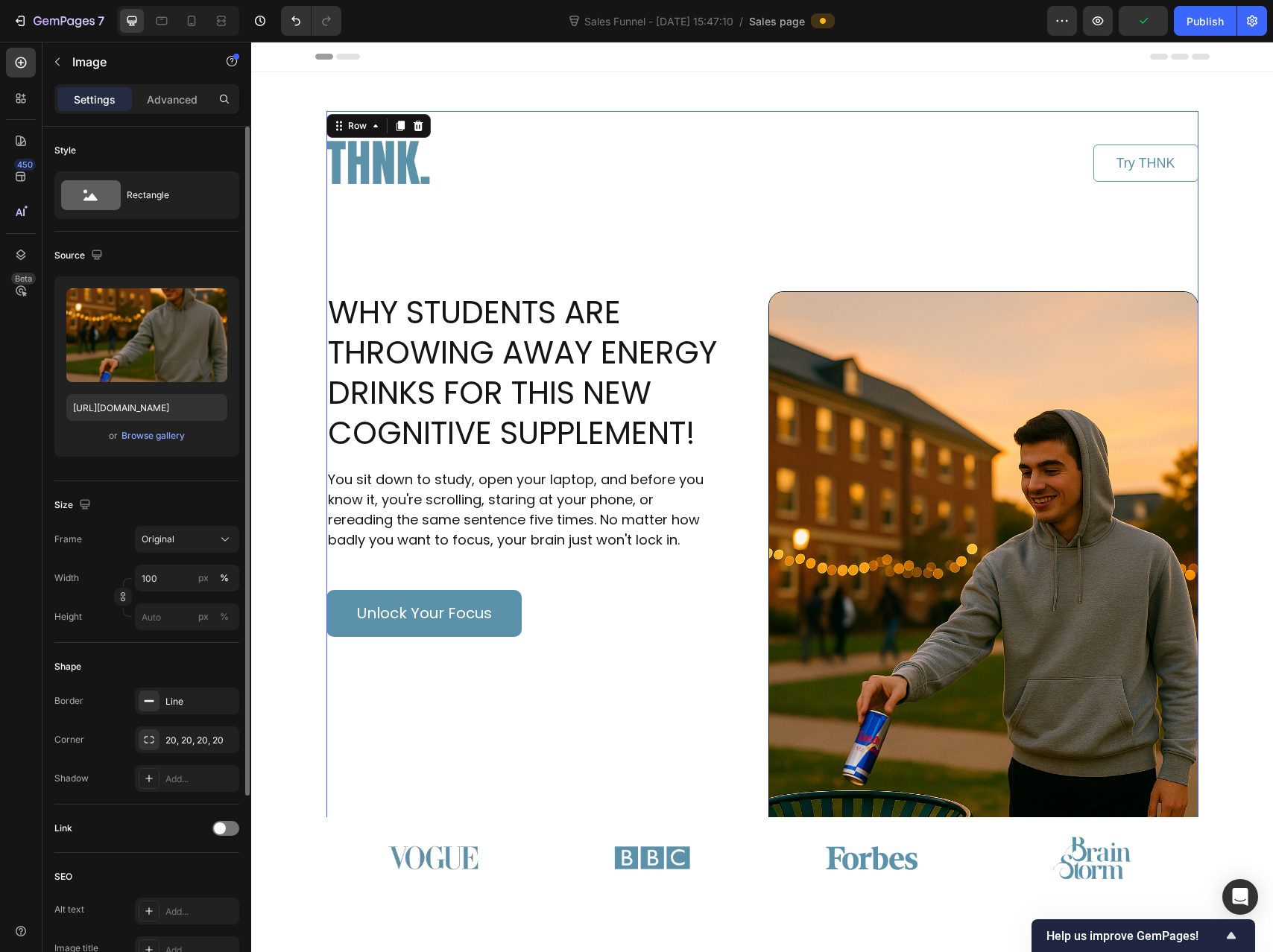
drag, startPoint x: 610, startPoint y: 260, endPoint x: 610, endPoint y: 248, distance: 12.0
click at [610, 259] on div "Image Try THNK Button Row WHY STUDENTS ARE THROWING AWAY ENERGY DRINKS FOR THIS…" at bounding box center [763, 561] width 872 height 901
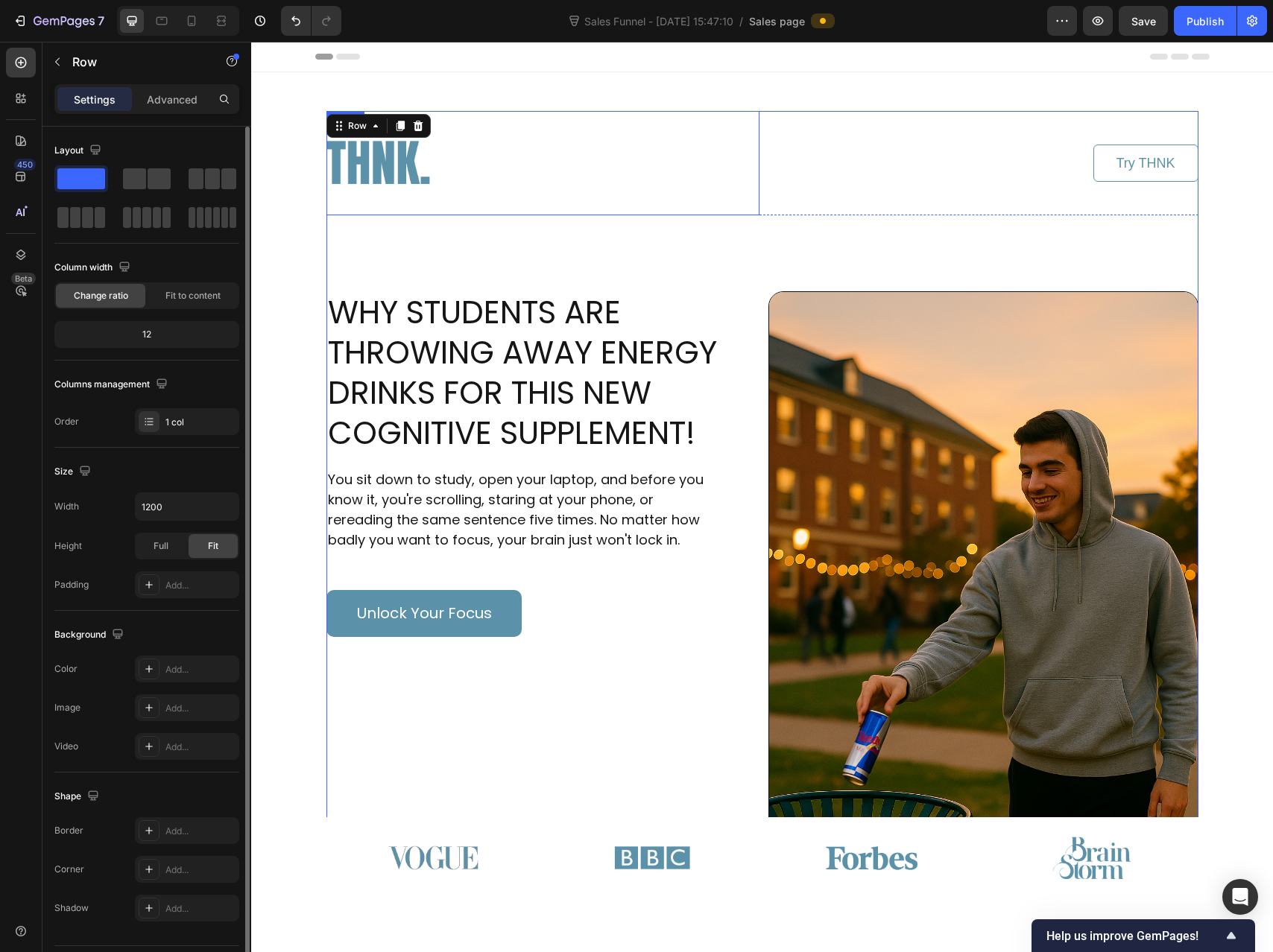
click at [528, 146] on div at bounding box center [543, 163] width 433 height 104
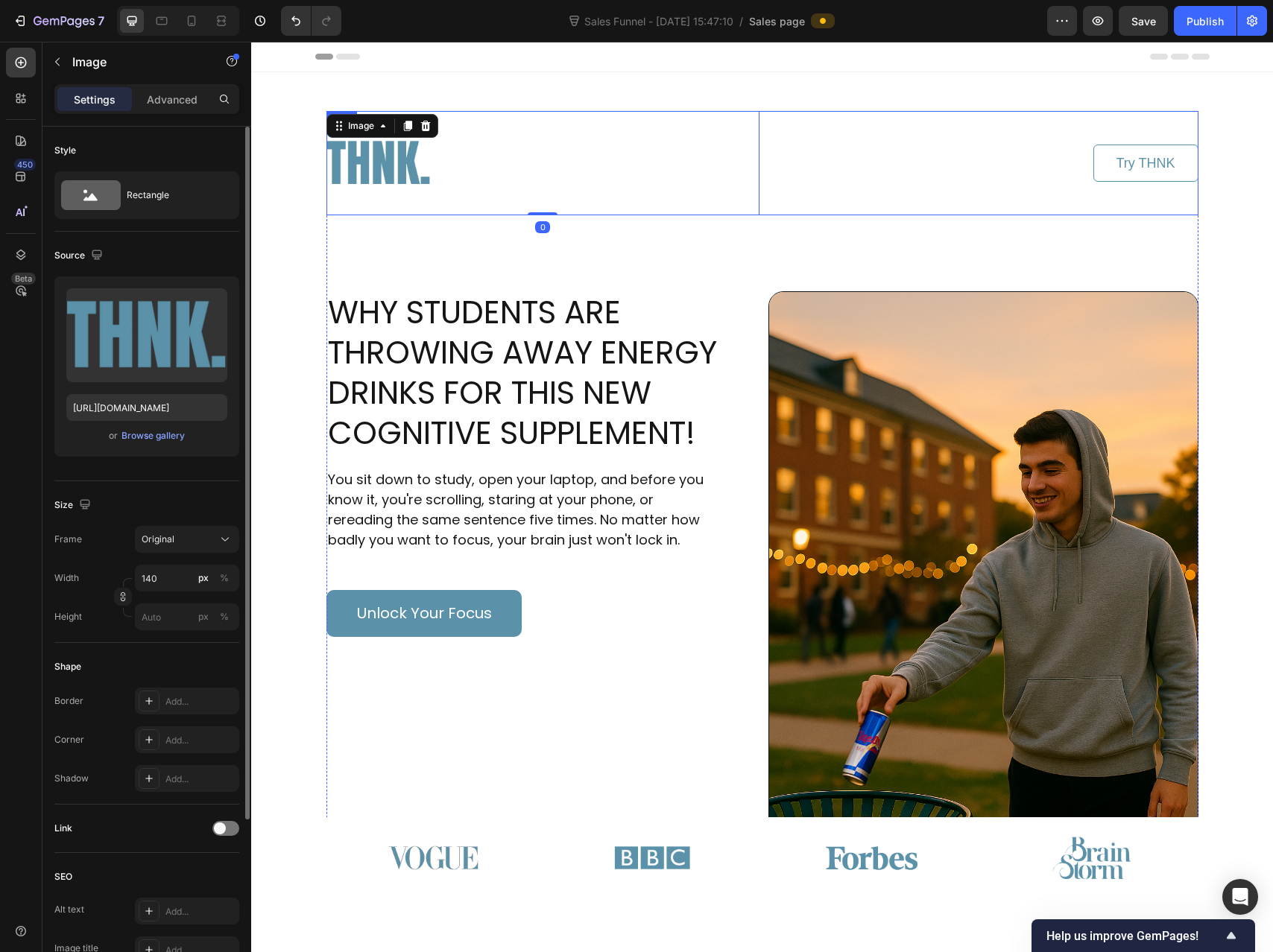
click at [812, 190] on div "Try THNK Button" at bounding box center [982, 163] width 433 height 104
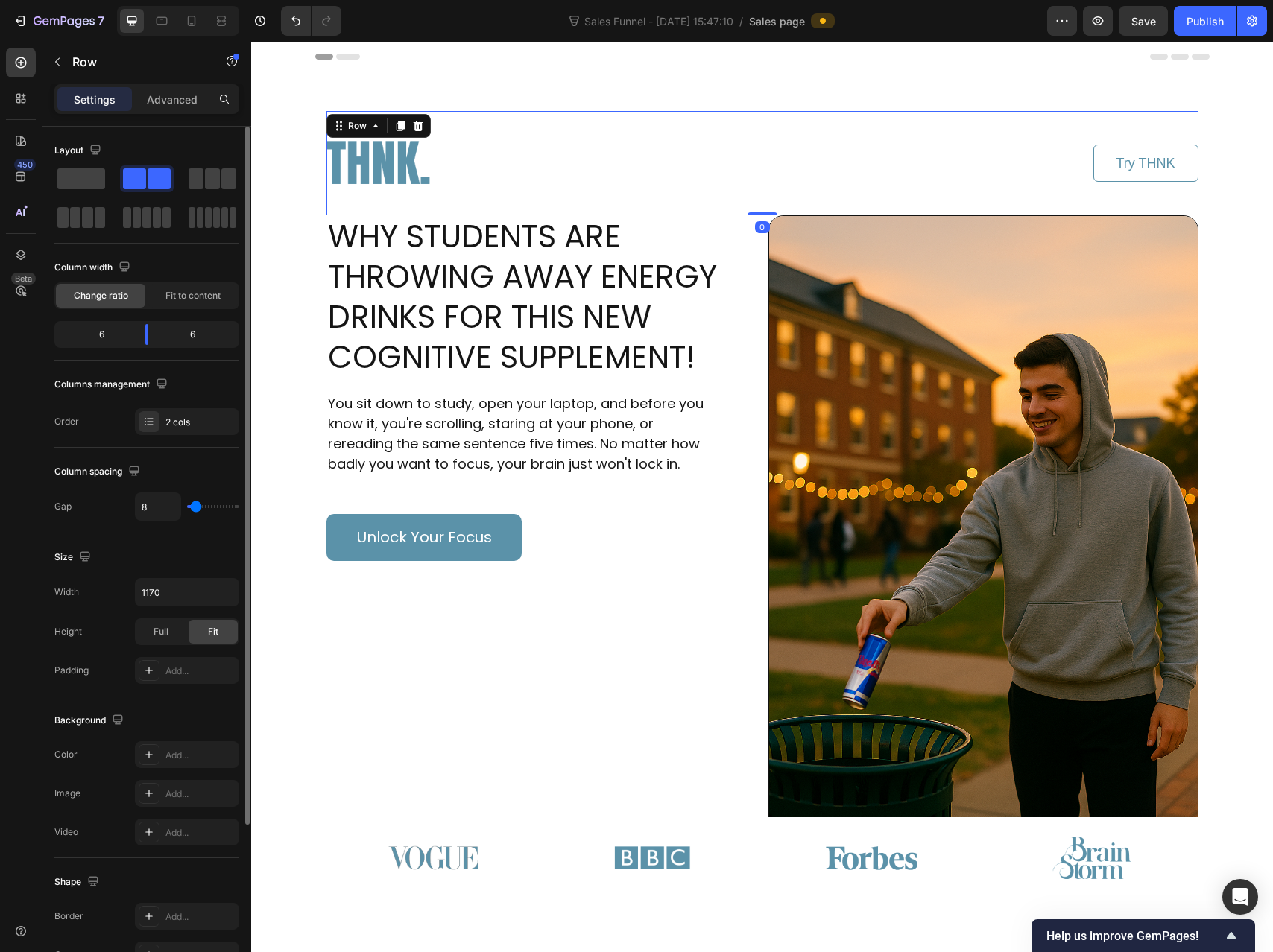
drag, startPoint x: 754, startPoint y: 289, endPoint x: 876, endPoint y: 259, distance: 125.6
click at [770, 199] on div "Image Try THNK Button Row 0" at bounding box center [763, 163] width 872 height 104
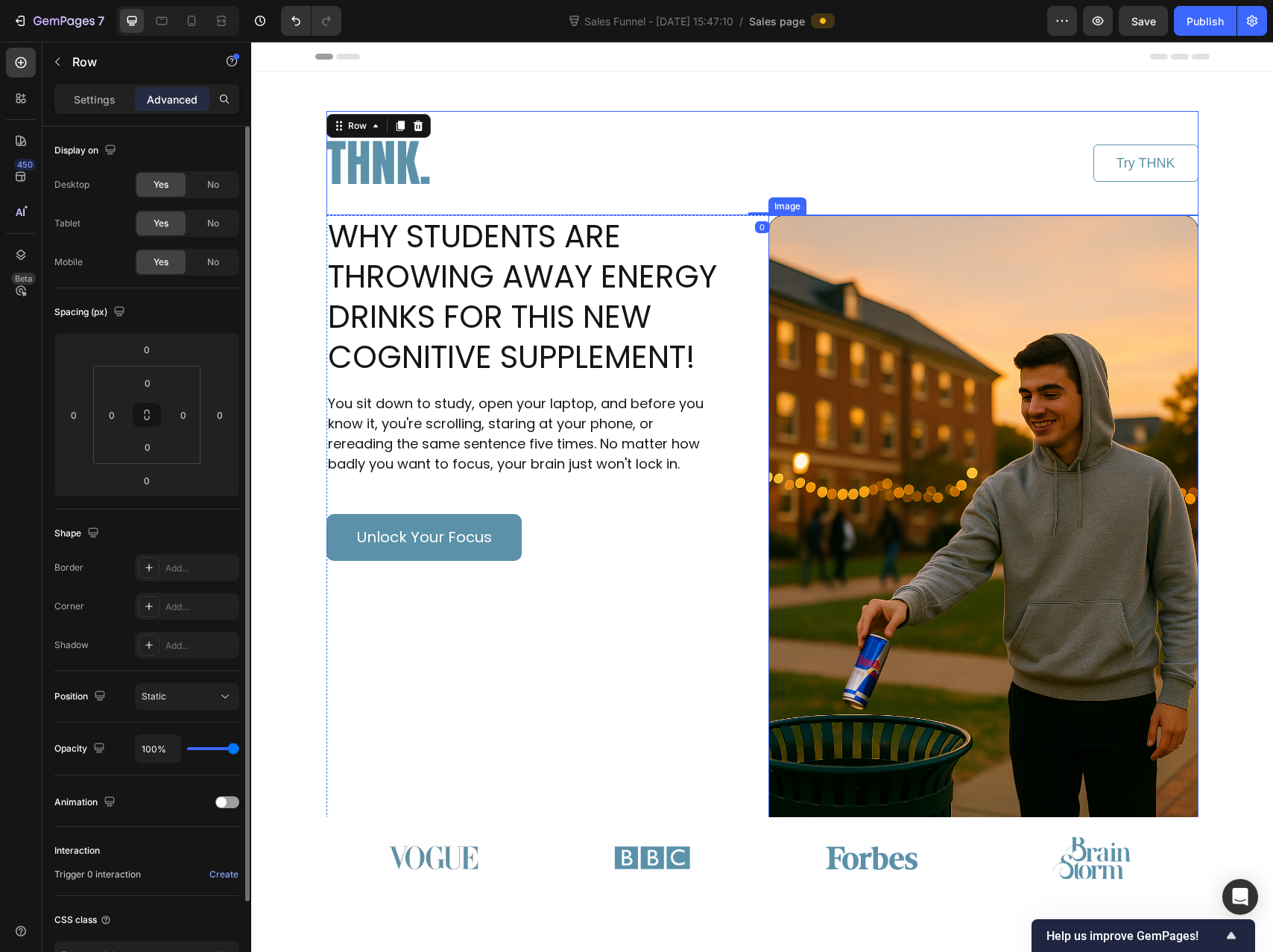
click at [921, 330] on img at bounding box center [984, 538] width 430 height 645
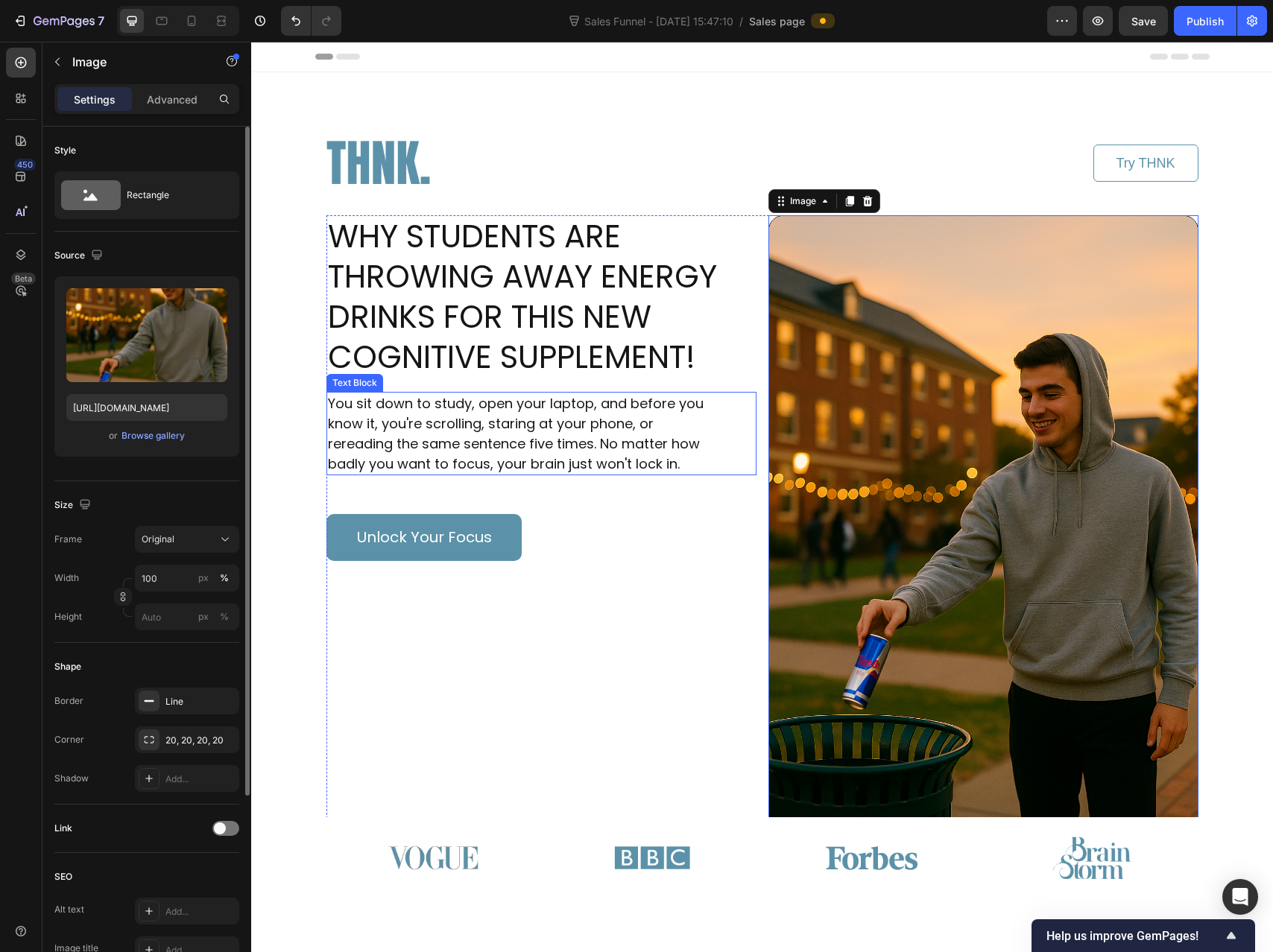
click at [623, 415] on p "You sit down to study, open your laptop, and before you know it, you're scrolli…" at bounding box center [516, 433] width 376 height 80
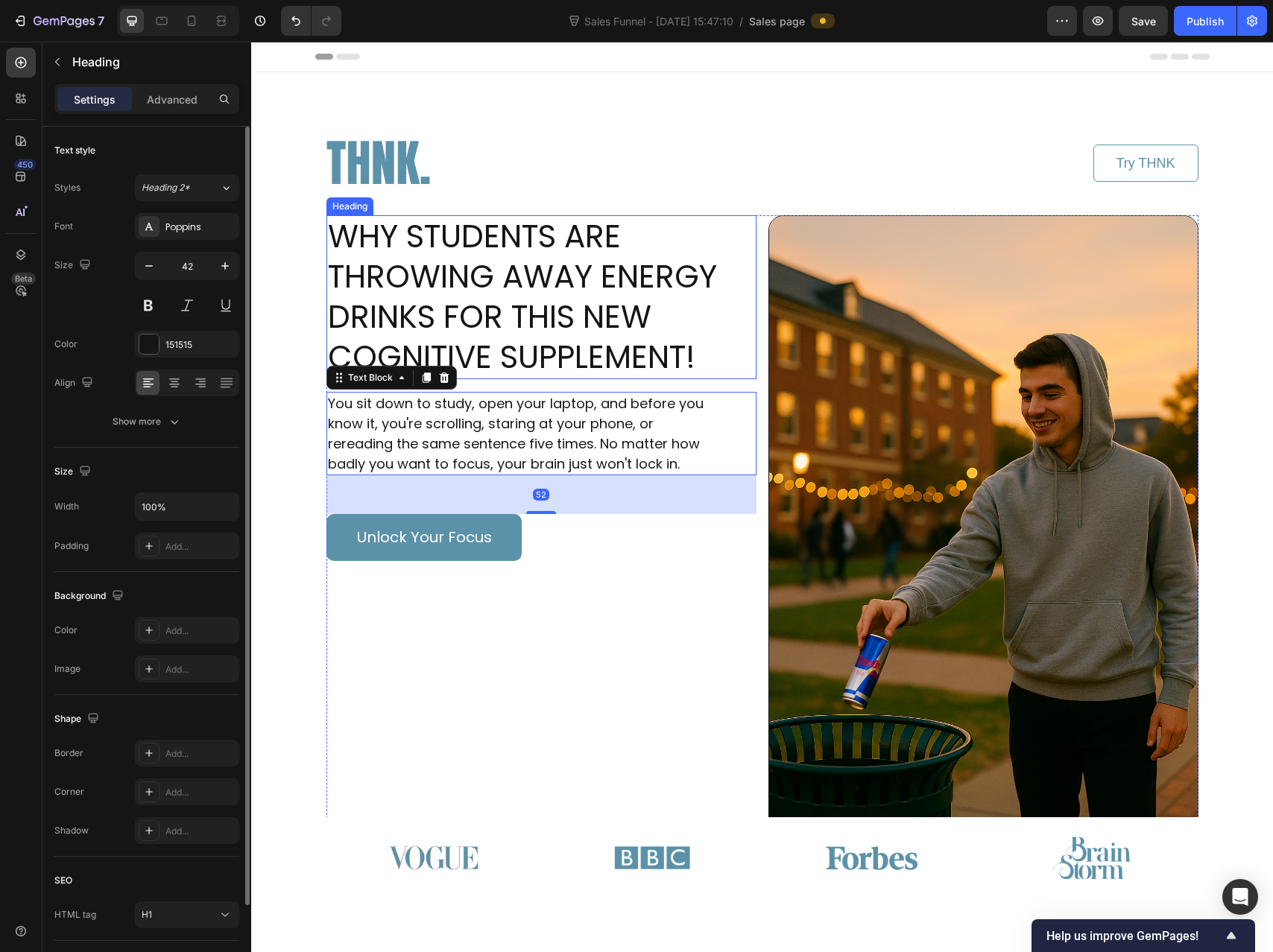
click at [556, 291] on h1 "WHY STUDENTS ARE THROWING AWAY ENERGY DRINKS FOR THIS NEW COGNITIVE SUPPLEMENT!" at bounding box center [542, 297] width 430 height 164
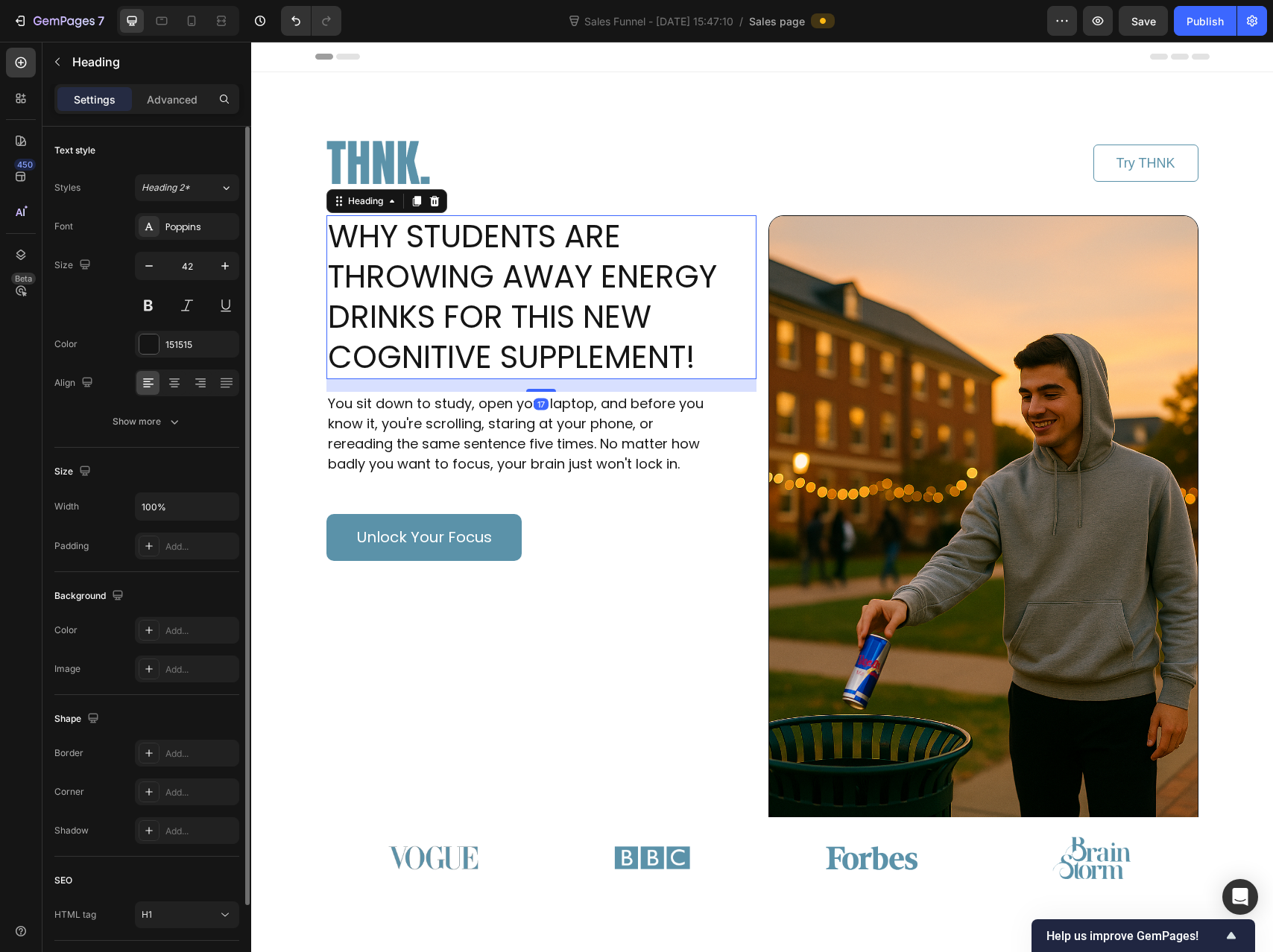
click at [538, 242] on h1 "WHY STUDENTS ARE THROWING AWAY ENERGY DRINKS FOR THIS NEW COGNITIVE SUPPLEMENT!" at bounding box center [542, 297] width 430 height 164
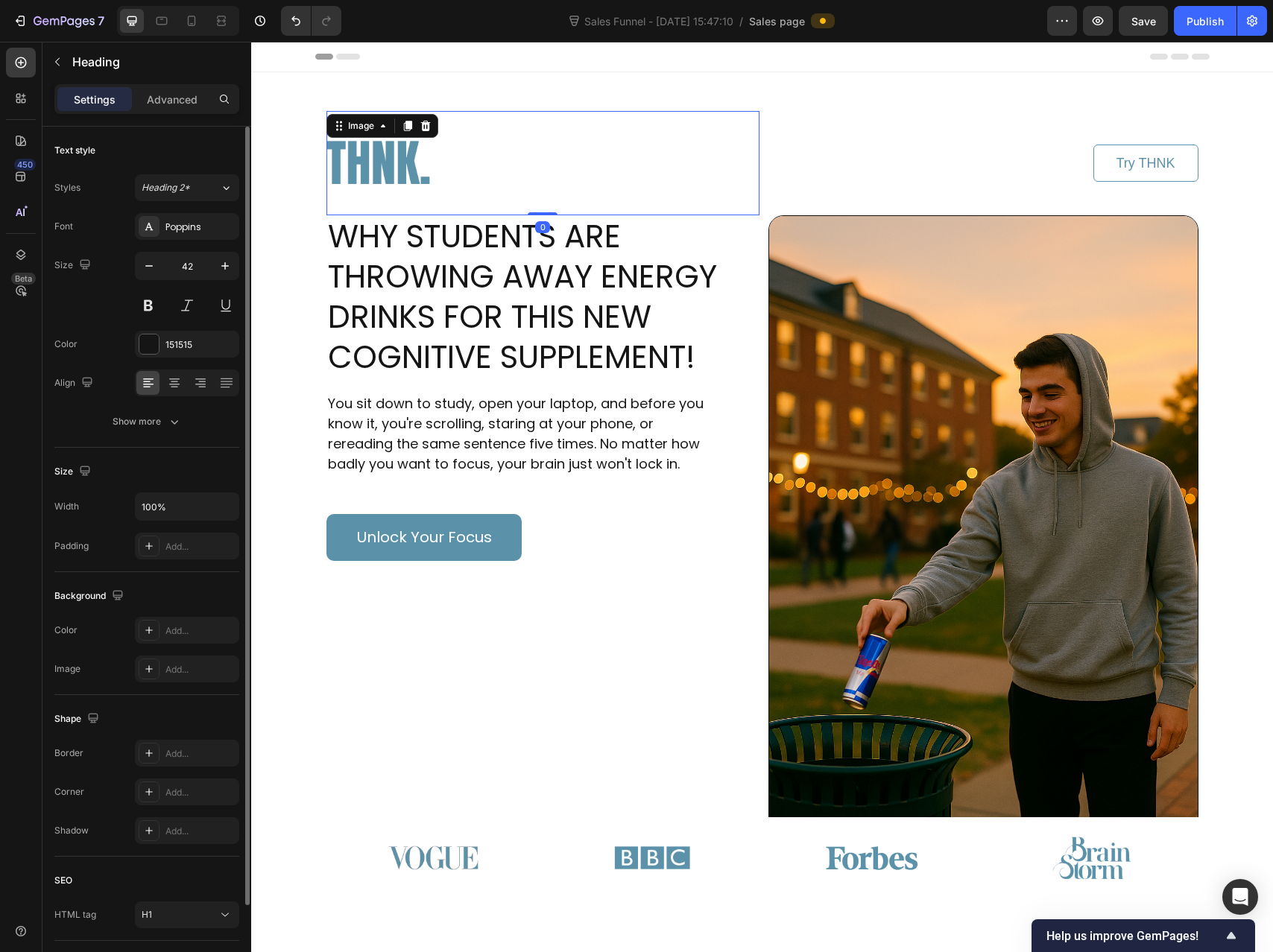
click at [565, 164] on div at bounding box center [543, 163] width 433 height 104
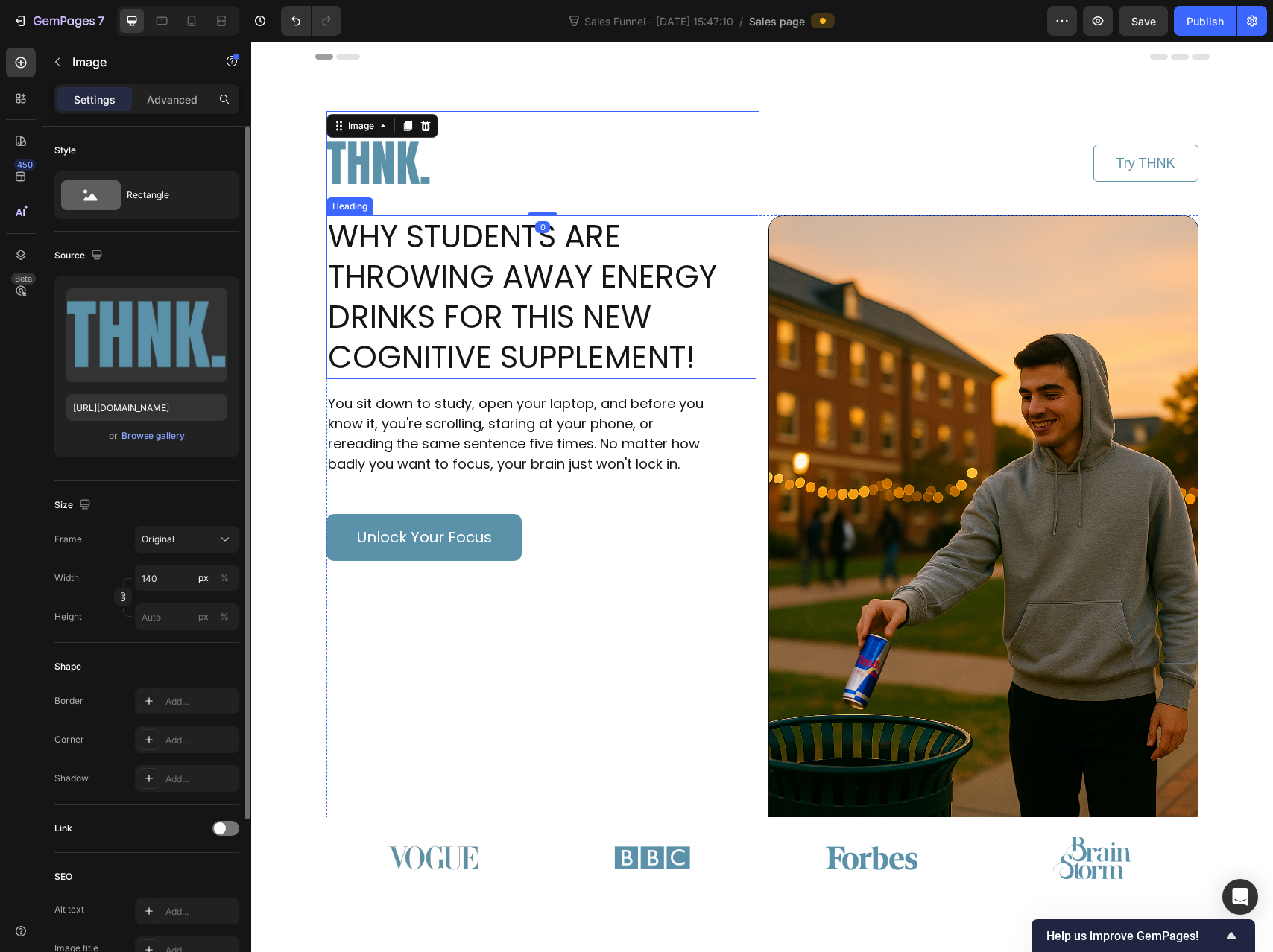
click at [424, 294] on p "WHY STUDENTS ARE THROWING AWAY ENERGY DRINKS FOR THIS NEW COGNITIVE SUPPLEMENT!" at bounding box center [542, 297] width 427 height 161
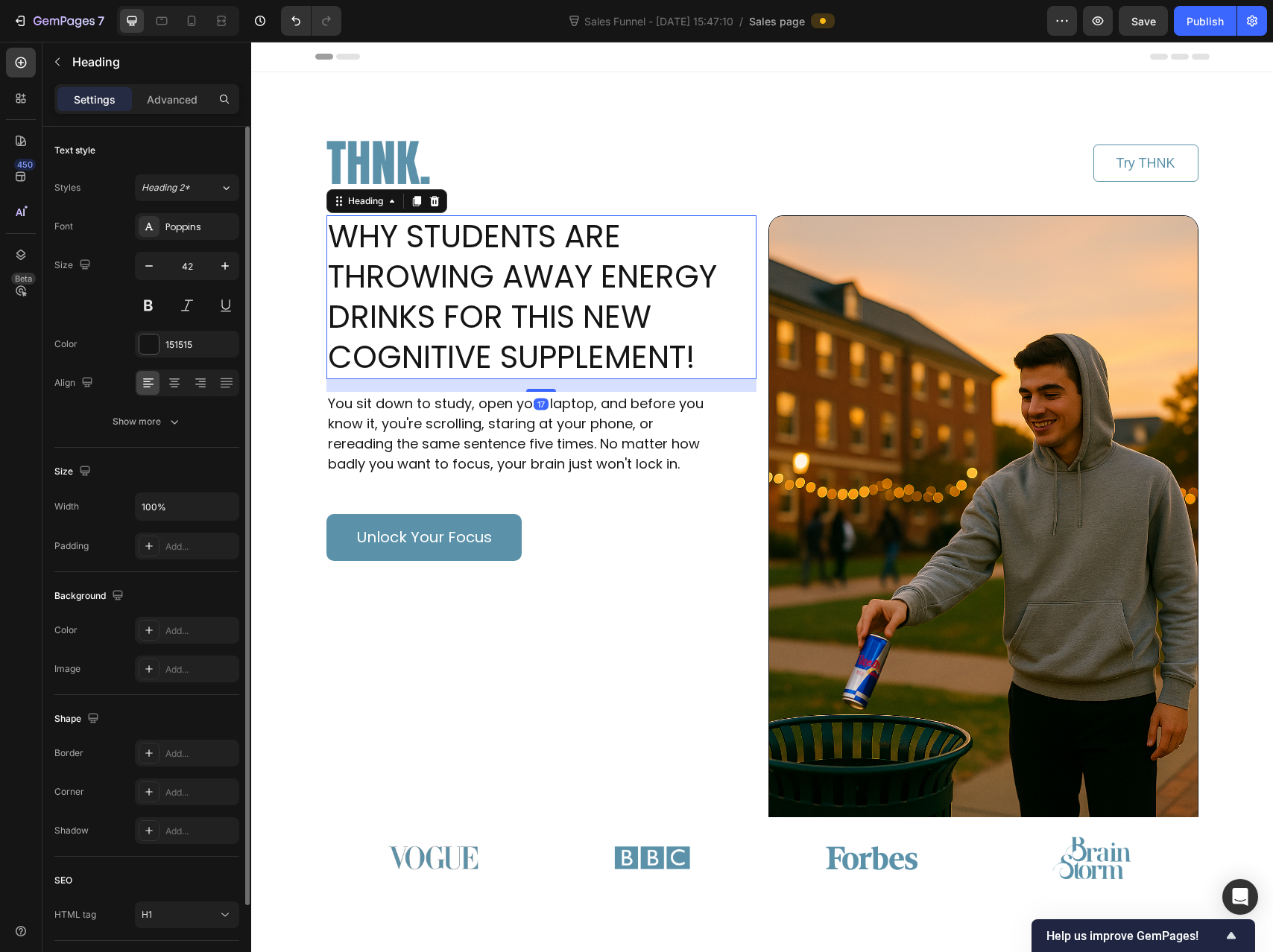
click at [165, 85] on div "Settings Advanced" at bounding box center [147, 99] width 185 height 30
click at [166, 100] on p "Advanced" at bounding box center [172, 99] width 50 height 15
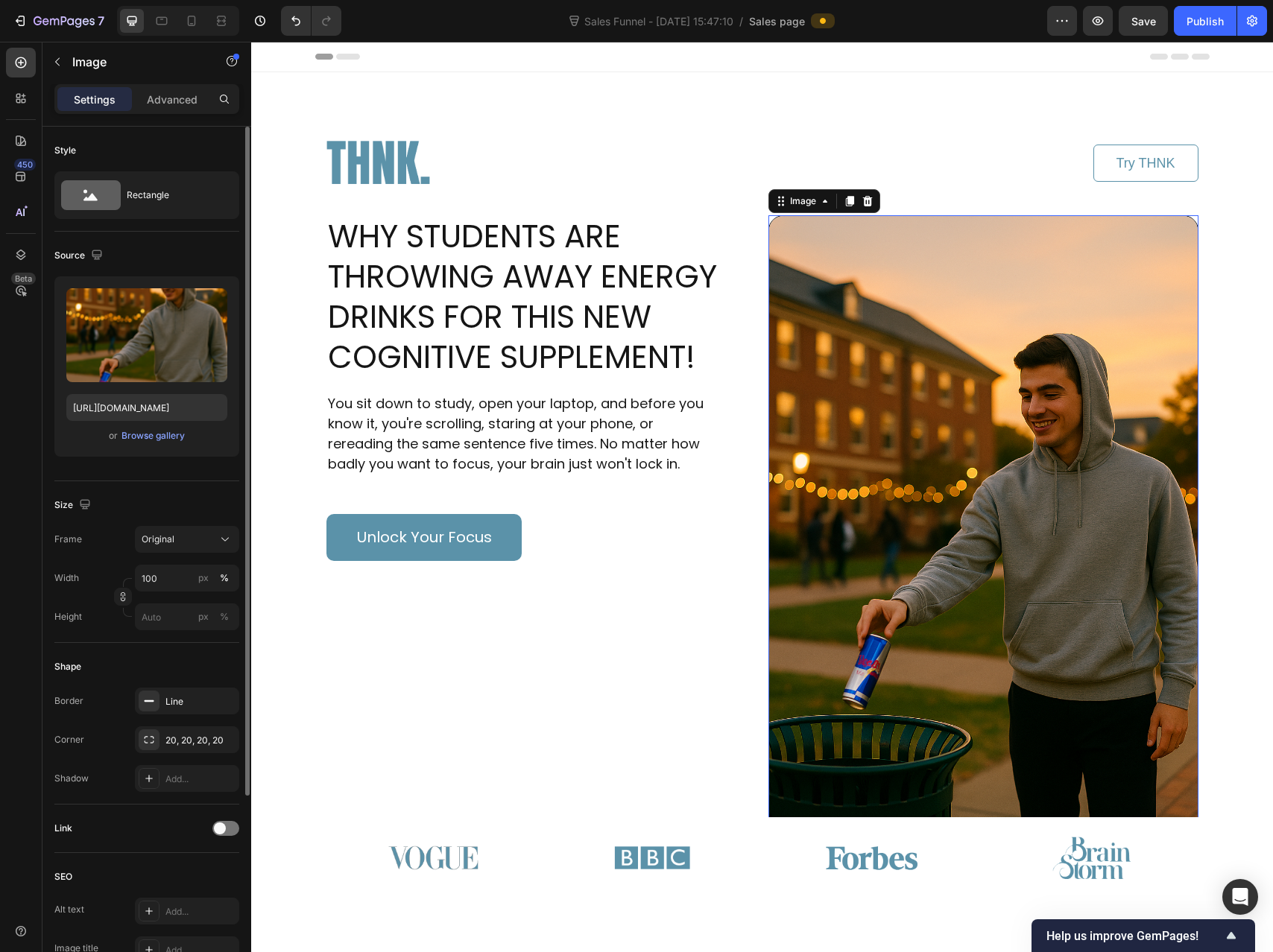
click at [839, 273] on img at bounding box center [984, 538] width 430 height 645
click at [192, 9] on div at bounding box center [191, 21] width 24 height 24
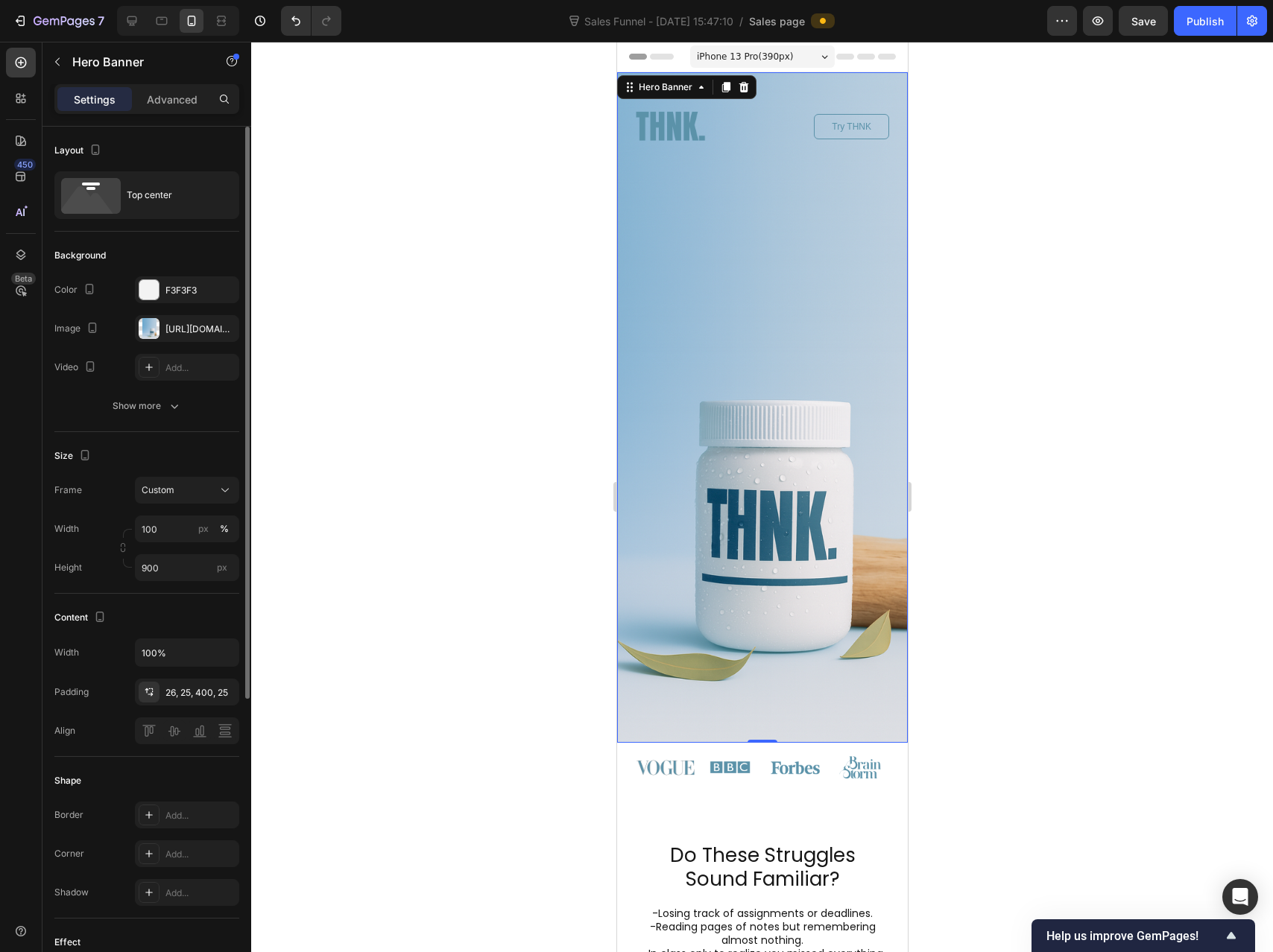
click at [751, 475] on div "Image Try THNK Button Row WHY STUDENTS ARE THROWING AWAY ENERGY DRINKS FOR THIS…" at bounding box center [762, 284] width 291 height 423
click at [150, 20] on div at bounding box center [161, 21] width 24 height 24
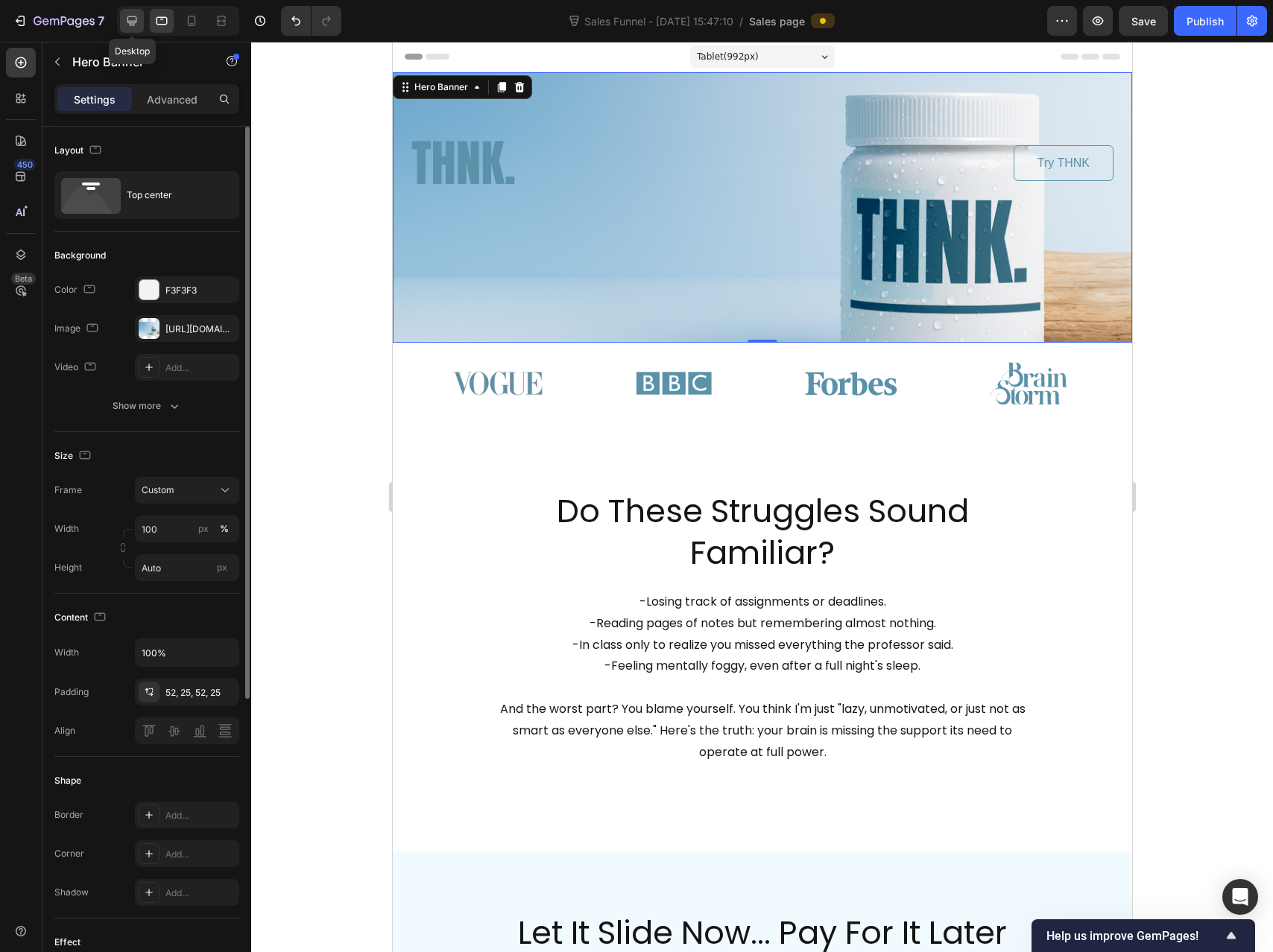
click at [131, 18] on icon at bounding box center [132, 21] width 15 height 15
type input "1000"
type input "1220"
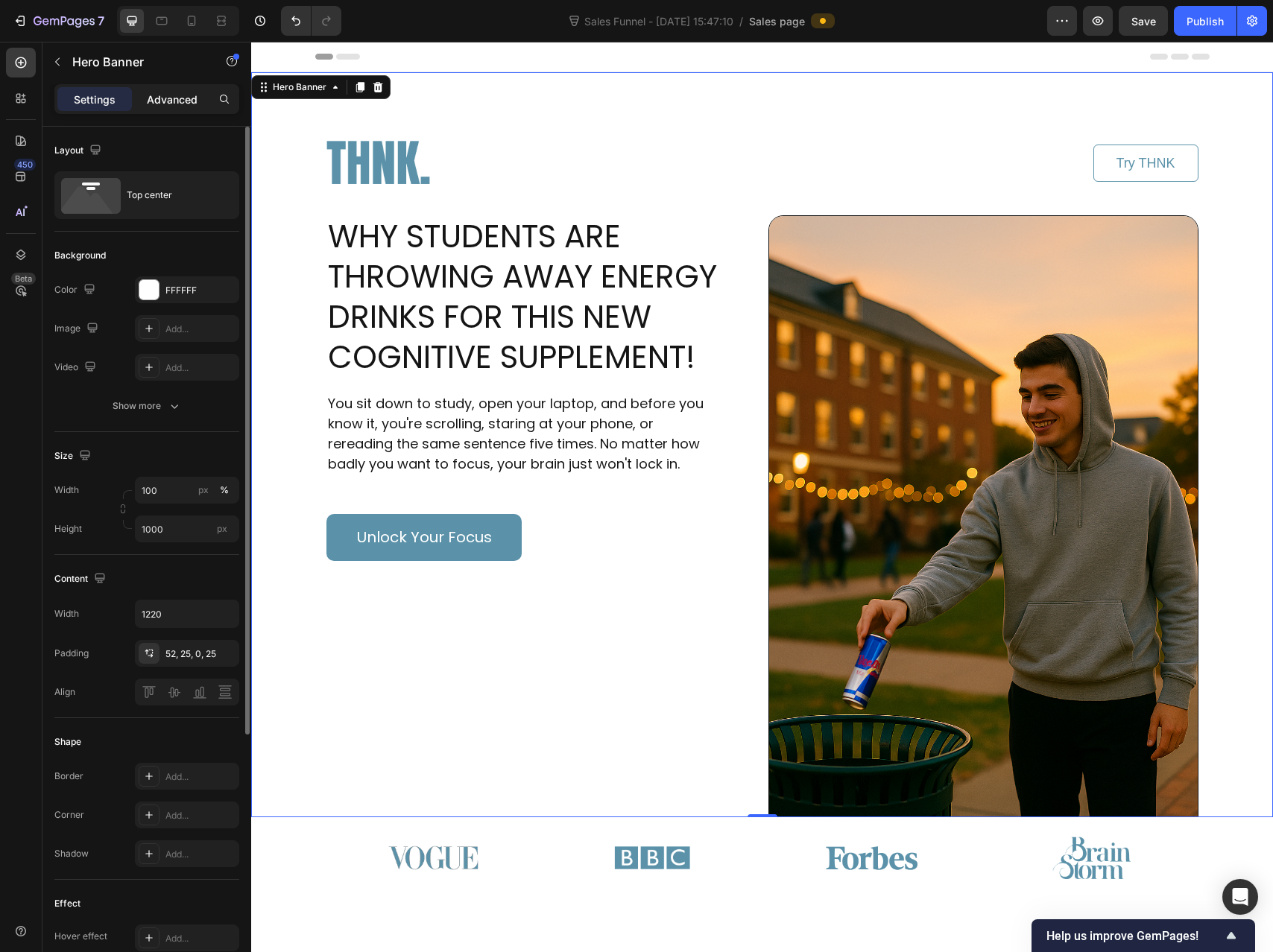
click at [161, 106] on p "Advanced" at bounding box center [172, 99] width 50 height 15
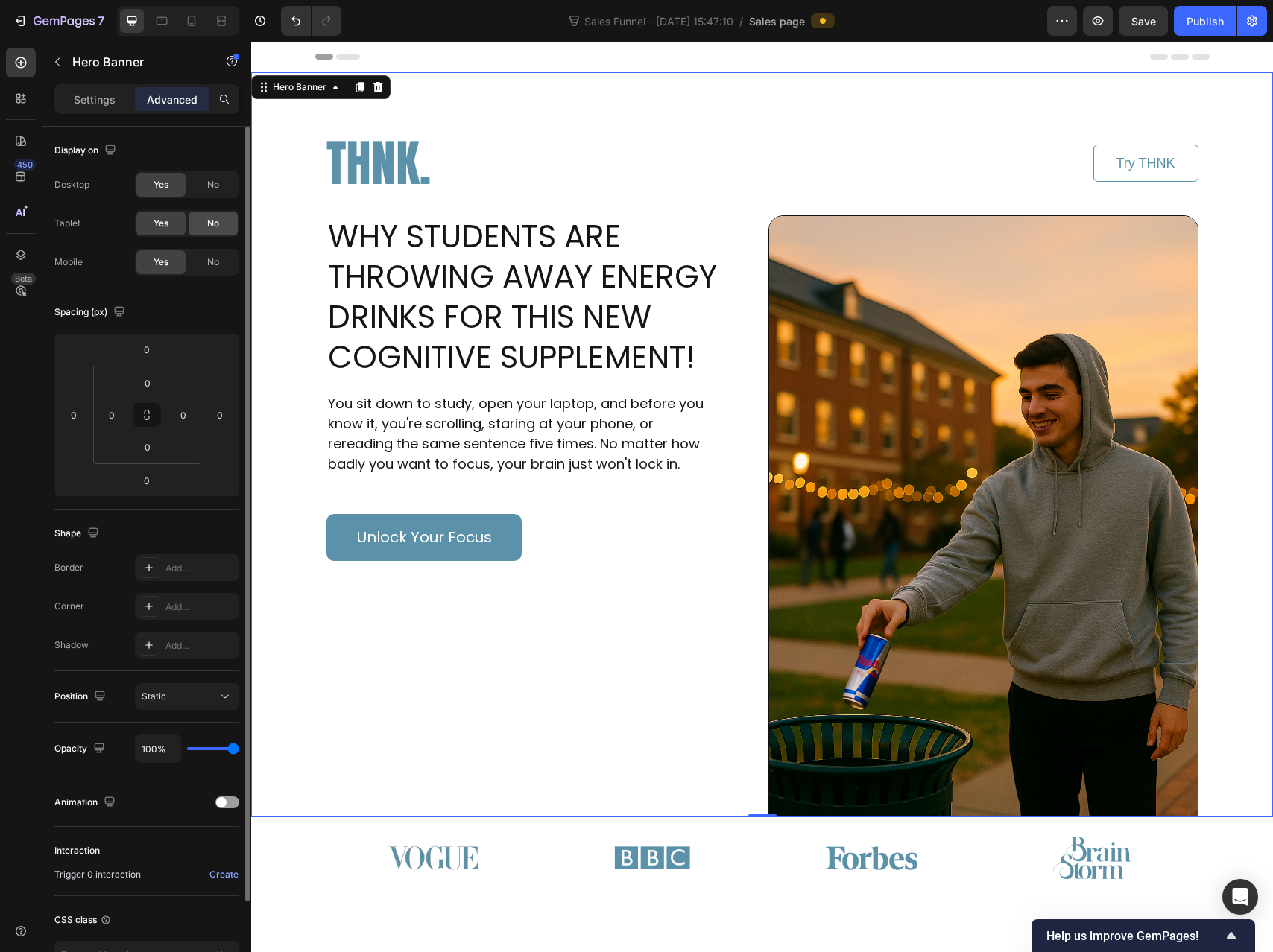
click at [199, 223] on div "No" at bounding box center [213, 223] width 49 height 24
click at [216, 271] on div "No" at bounding box center [213, 262] width 49 height 24
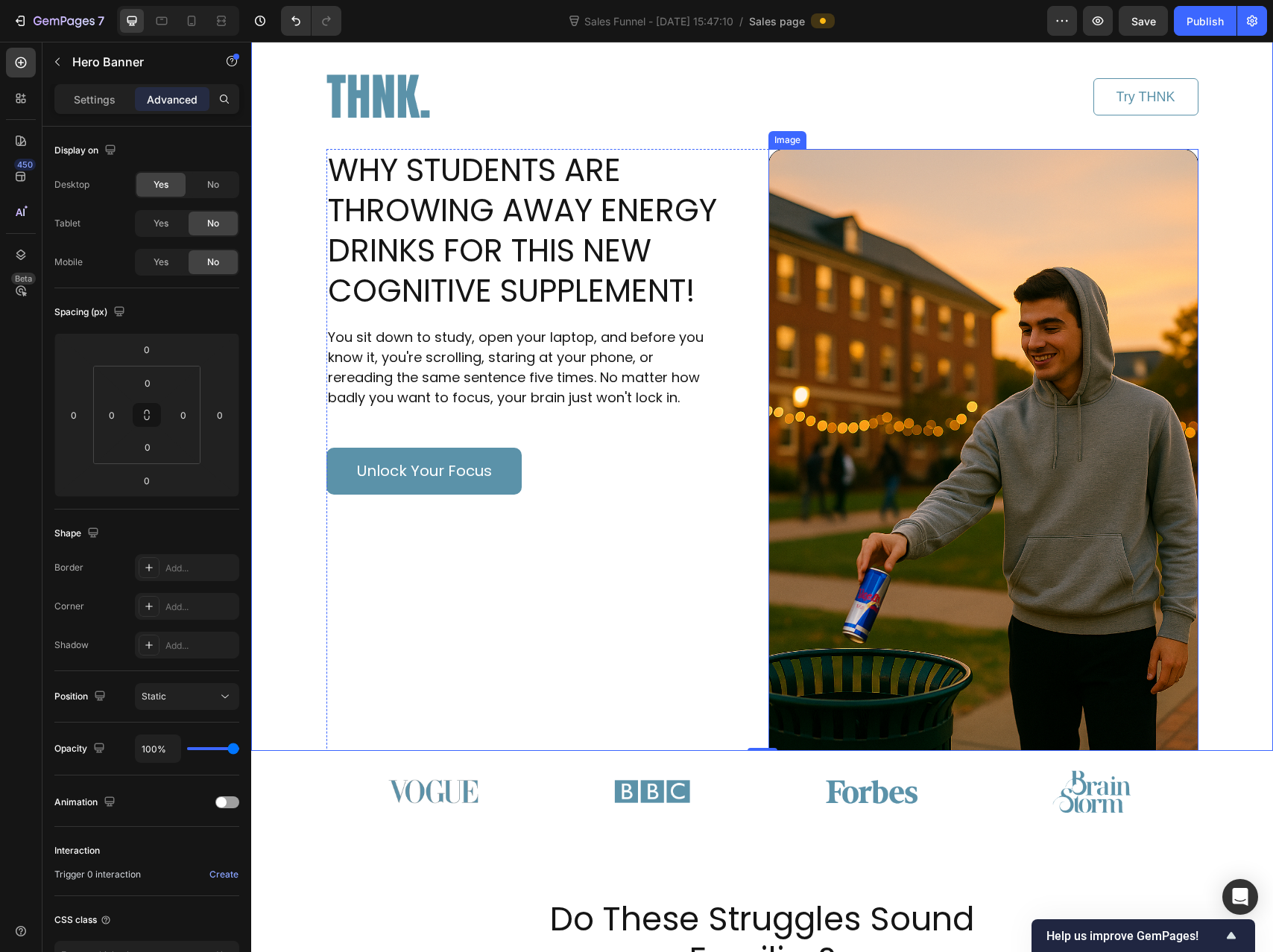
scroll to position [93, 0]
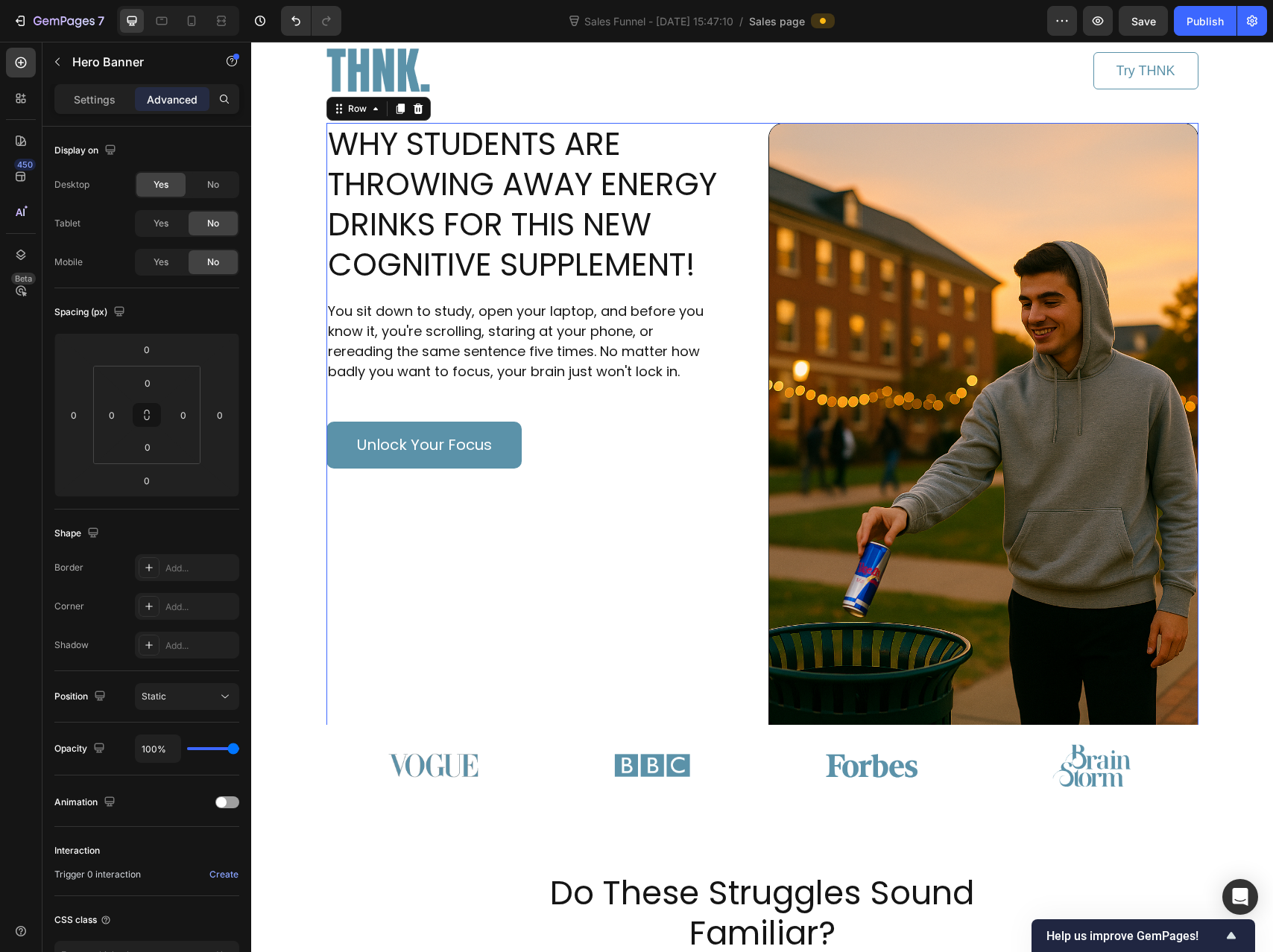
click at [707, 696] on div "WHY STUDENTS ARE THROWING AWAY ENERGY DRINKS FOR THIS NEW COGNITIVE SUPPLEMENT!…" at bounding box center [542, 445] width 430 height 645
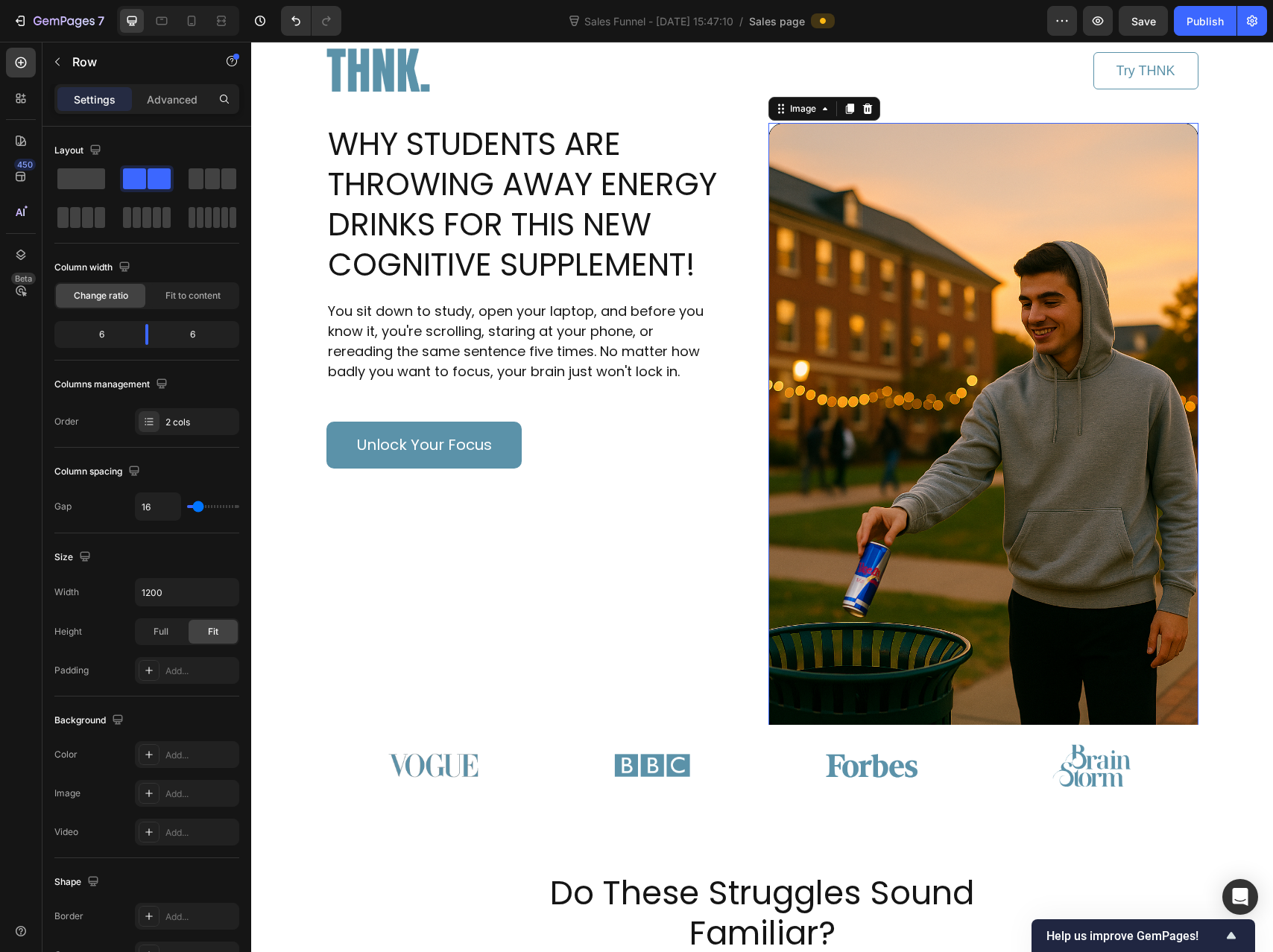
click at [869, 638] on img at bounding box center [984, 445] width 430 height 645
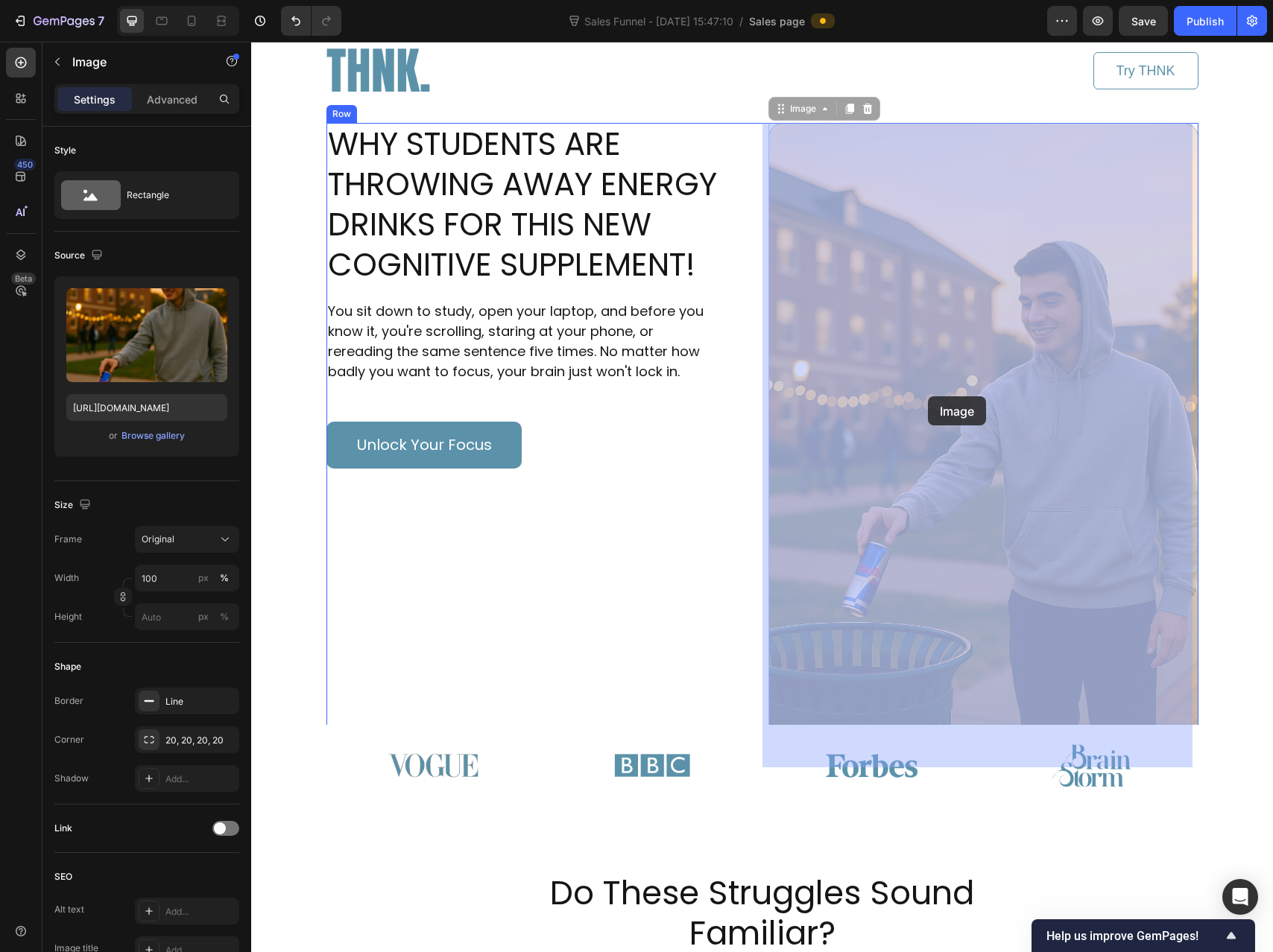
drag, startPoint x: 935, startPoint y: 458, endPoint x: 935, endPoint y: 428, distance: 30.0
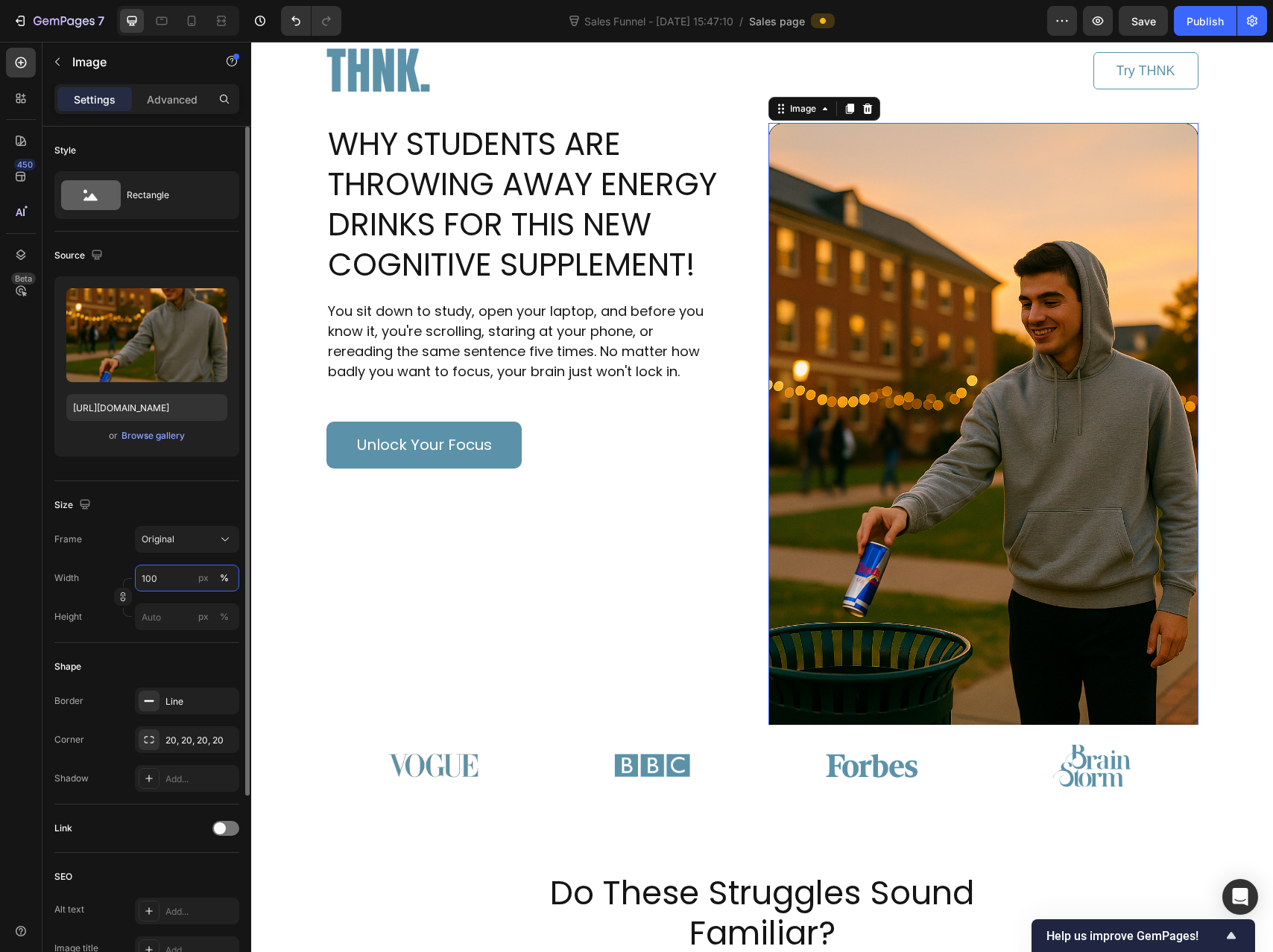
click at [168, 582] on input "100" at bounding box center [187, 578] width 104 height 27
type input "80"
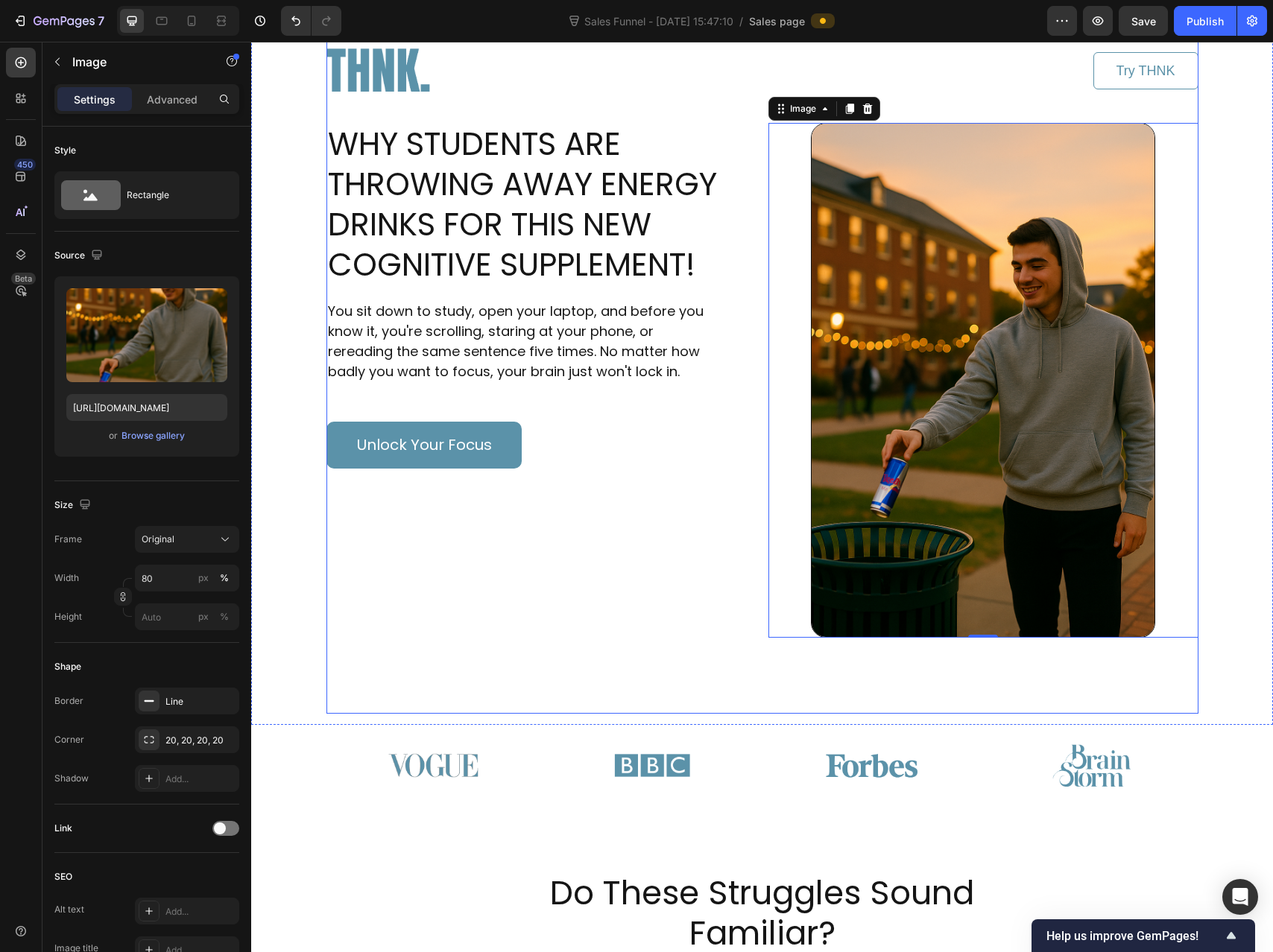
click at [615, 679] on div "Image Try THNK Button Row WHY STUDENTS ARE THROWING AWAY ENERGY DRINKS FOR THIS…" at bounding box center [763, 366] width 872 height 695
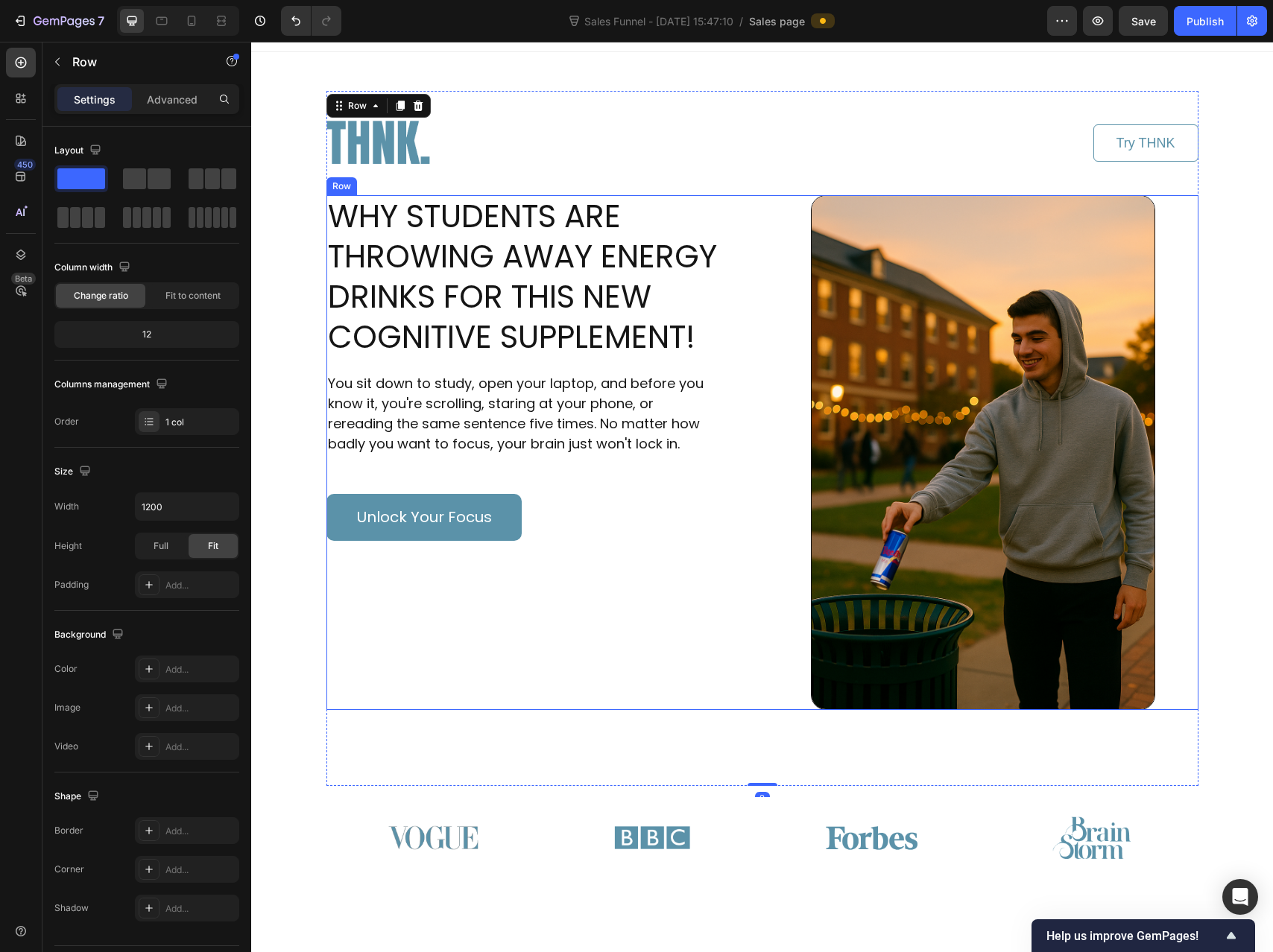
scroll to position [0, 0]
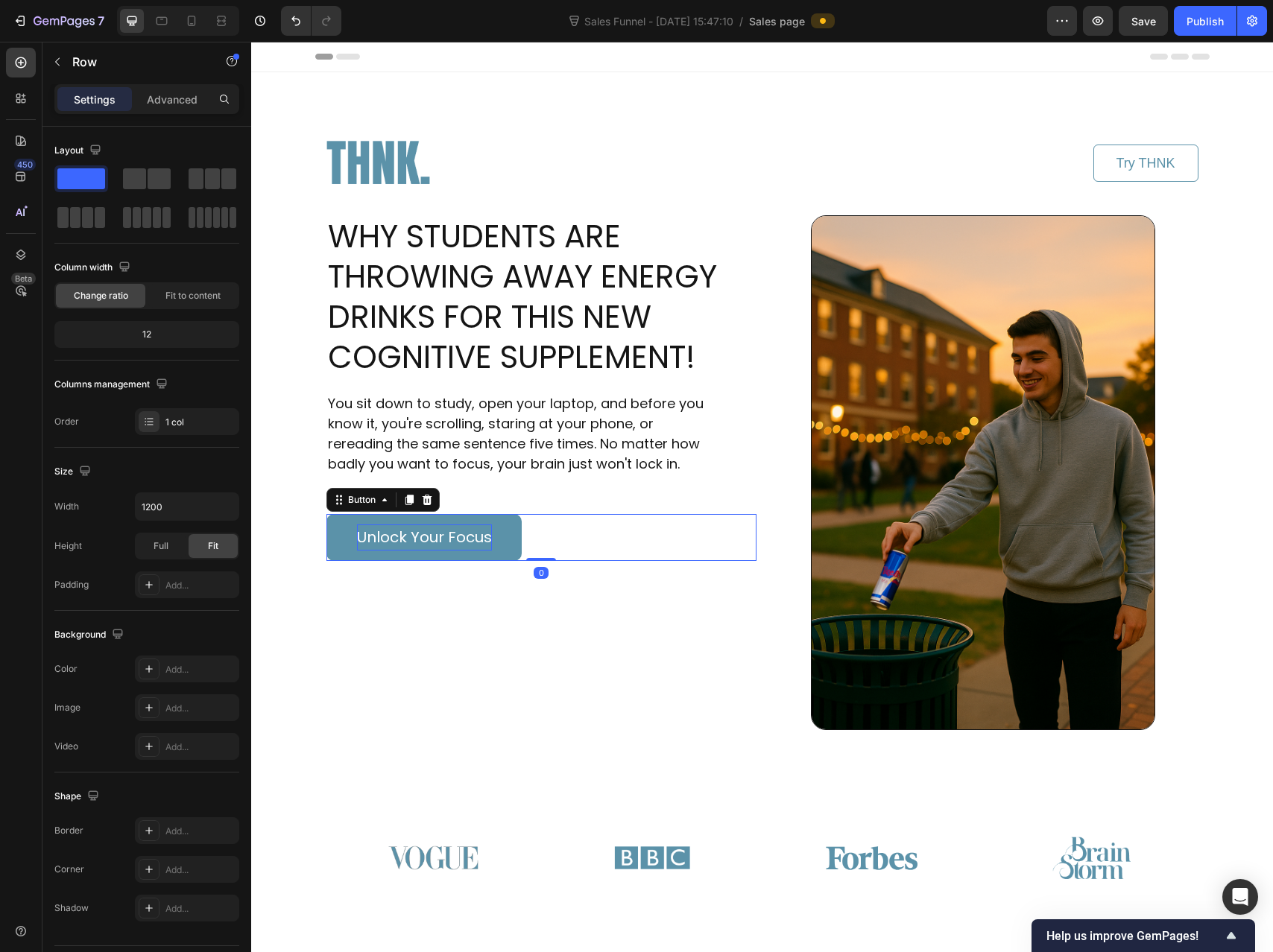
click at [376, 546] on p "Unlock Your Focus" at bounding box center [425, 538] width 135 height 26
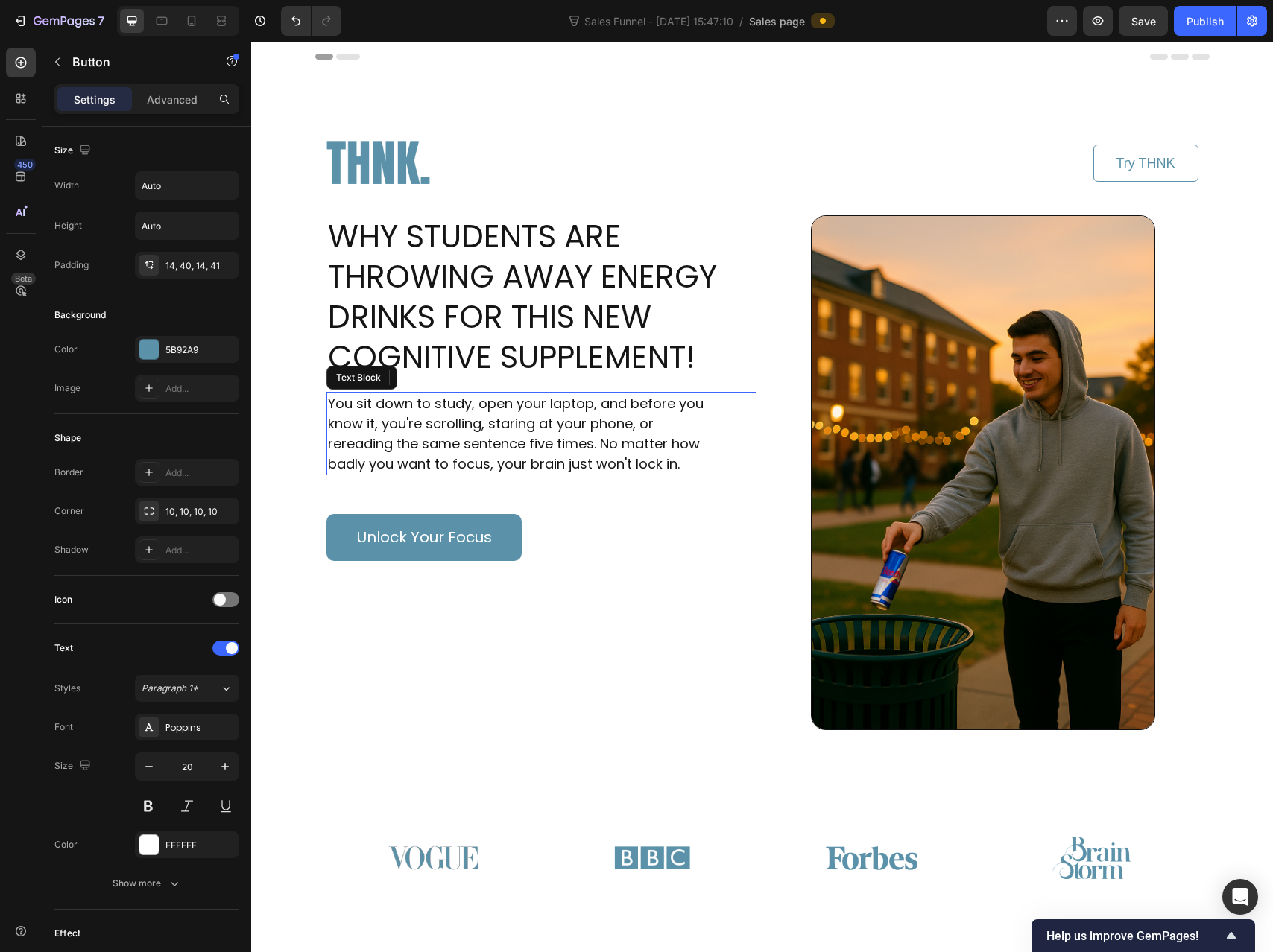
click at [538, 447] on p "You sit down to study, open your laptop, and before you know it, you're scrolli…" at bounding box center [516, 433] width 376 height 80
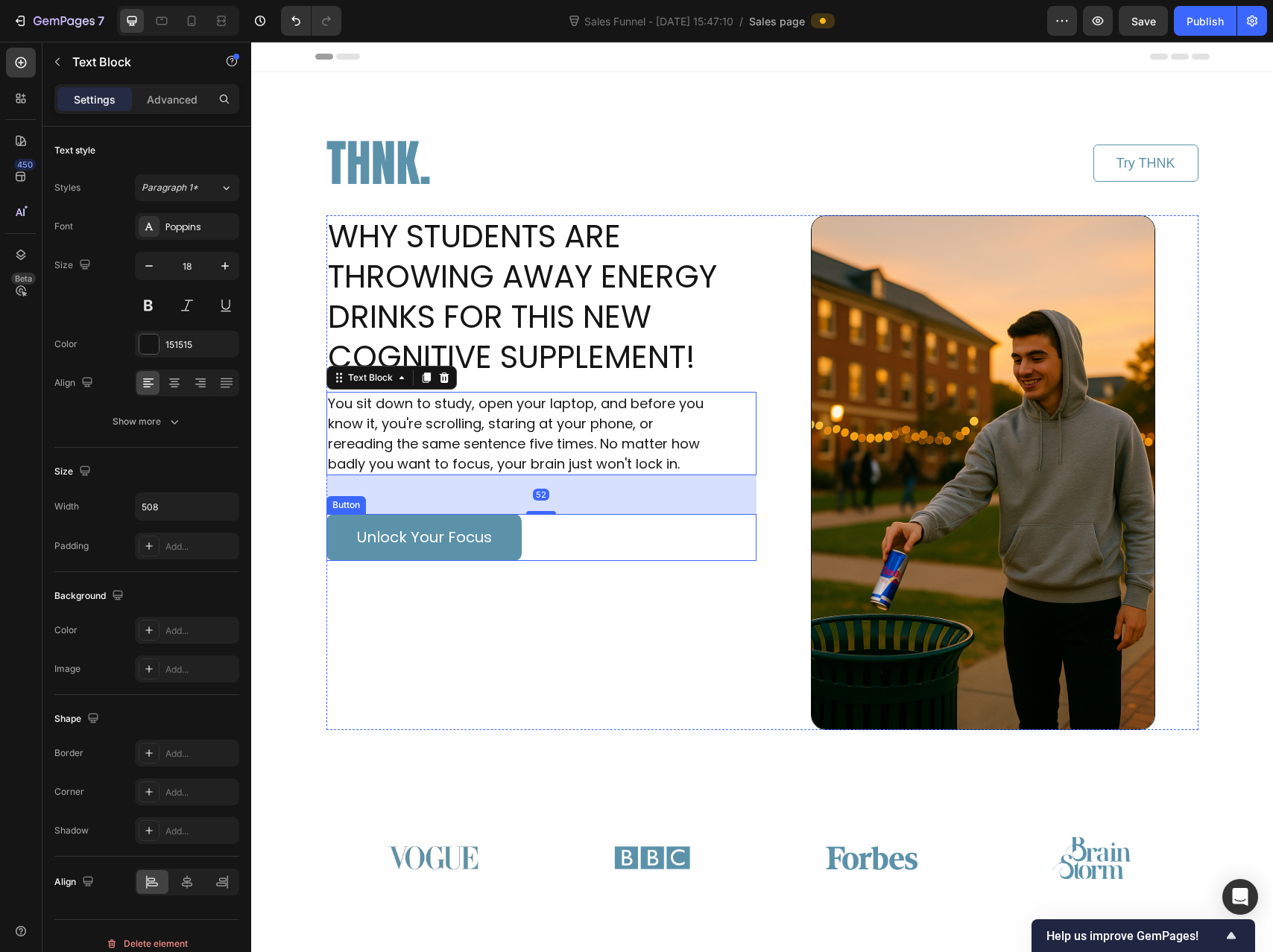
drag, startPoint x: 536, startPoint y: 515, endPoint x: 528, endPoint y: 518, distance: 8.5
click at [532, 523] on div "WHY STUDENTS ARE THROWING AWAY ENERGY DRINKS FOR THIS NEW COGNITIVE SUPPLEMENT!…" at bounding box center [542, 473] width 430 height 515
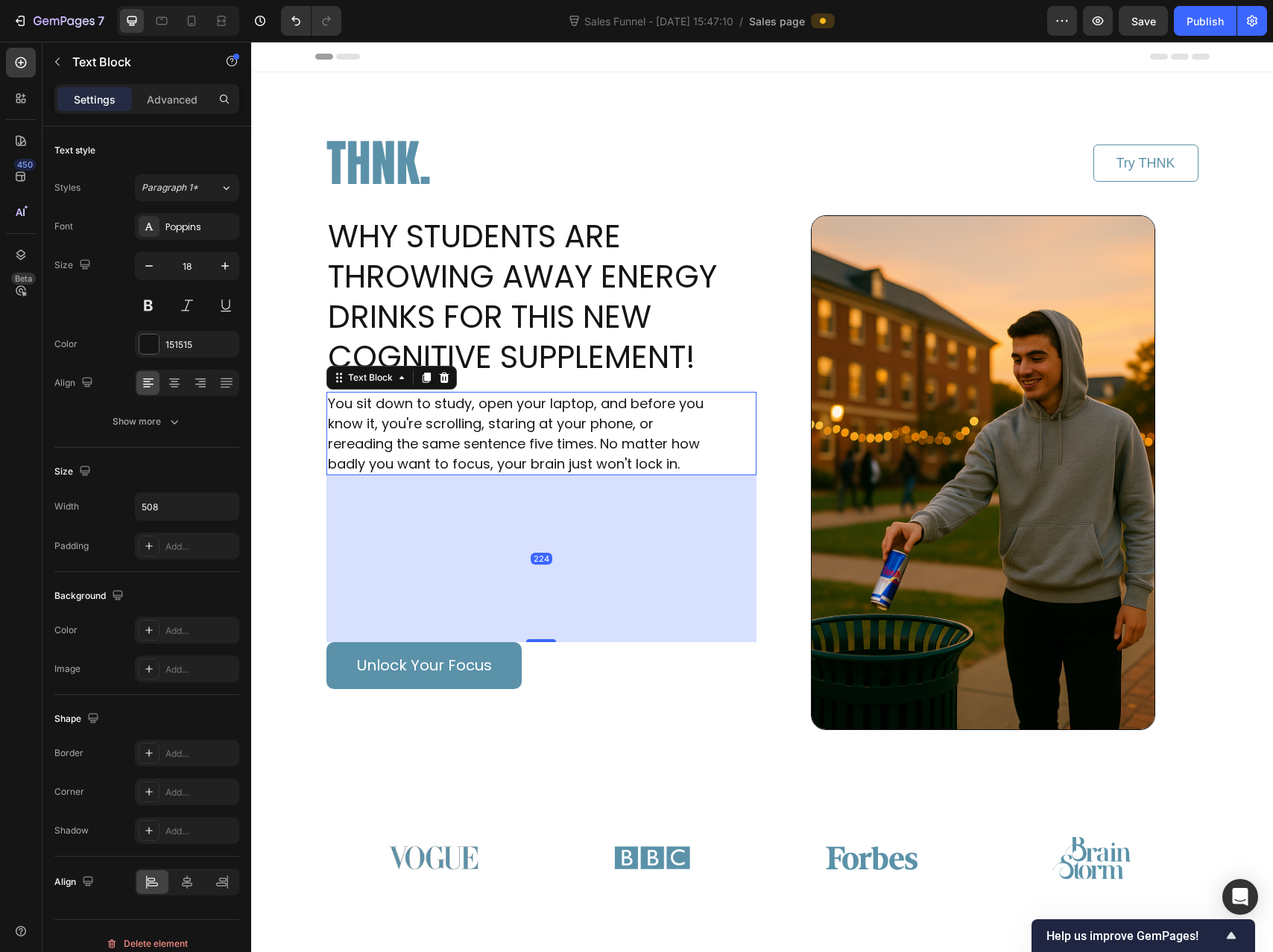
drag, startPoint x: 530, startPoint y: 511, endPoint x: 536, endPoint y: 573, distance: 62.3
click at [529, 639] on div at bounding box center [541, 641] width 30 height 3
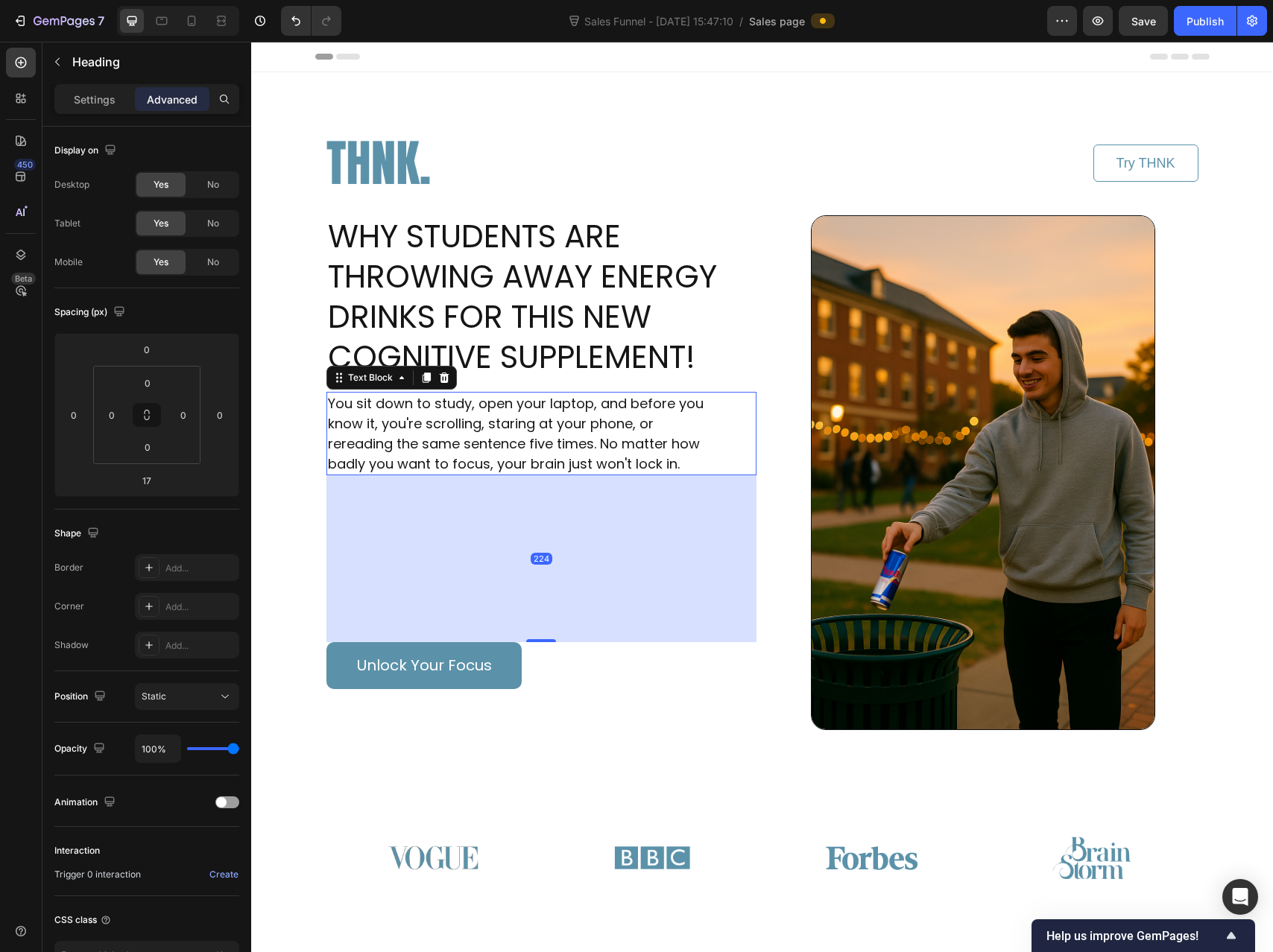
click at [554, 333] on h1 "WHY STUDENTS ARE THROWING AWAY ENERGY DRINKS FOR THIS NEW COGNITIVE SUPPLEMENT!" at bounding box center [542, 297] width 430 height 164
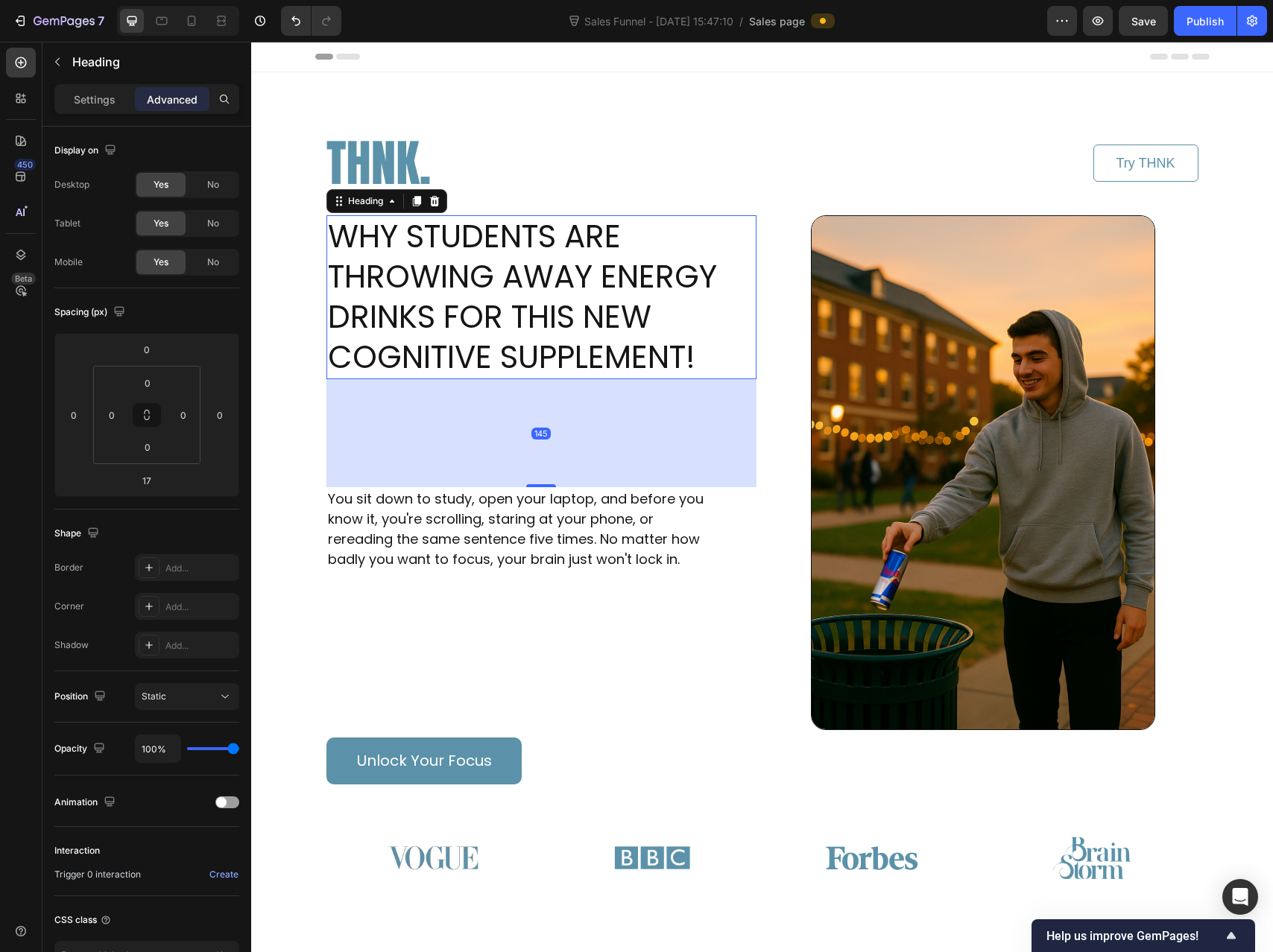
drag, startPoint x: 538, startPoint y: 392, endPoint x: 493, endPoint y: 607, distance: 219.7
click at [515, 379] on div "145" at bounding box center [542, 379] width 430 height 0
type input "143"
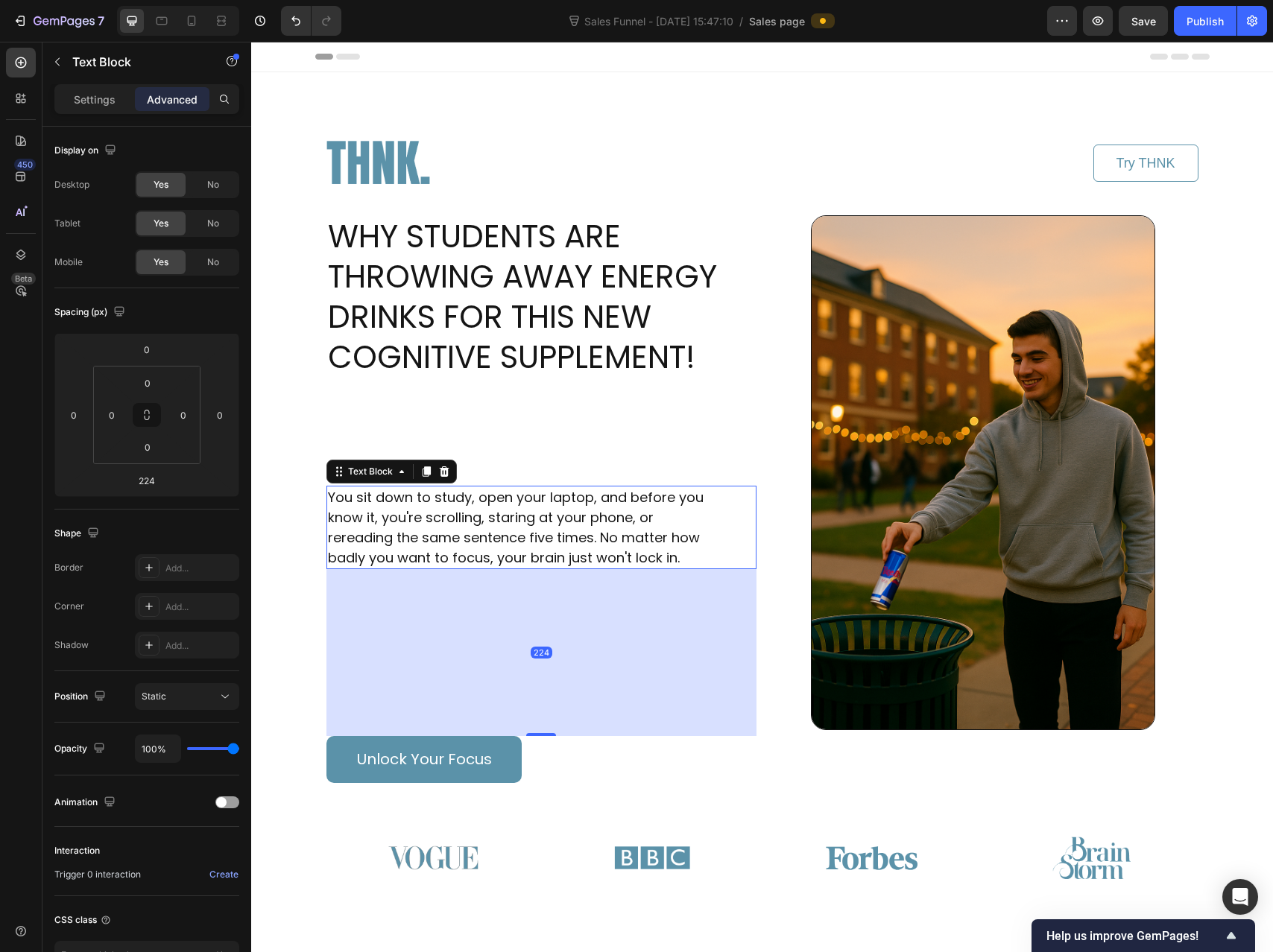
click at [506, 552] on p "You sit down to study, open your laptop, and before you know it, you're scrolli…" at bounding box center [516, 527] width 376 height 80
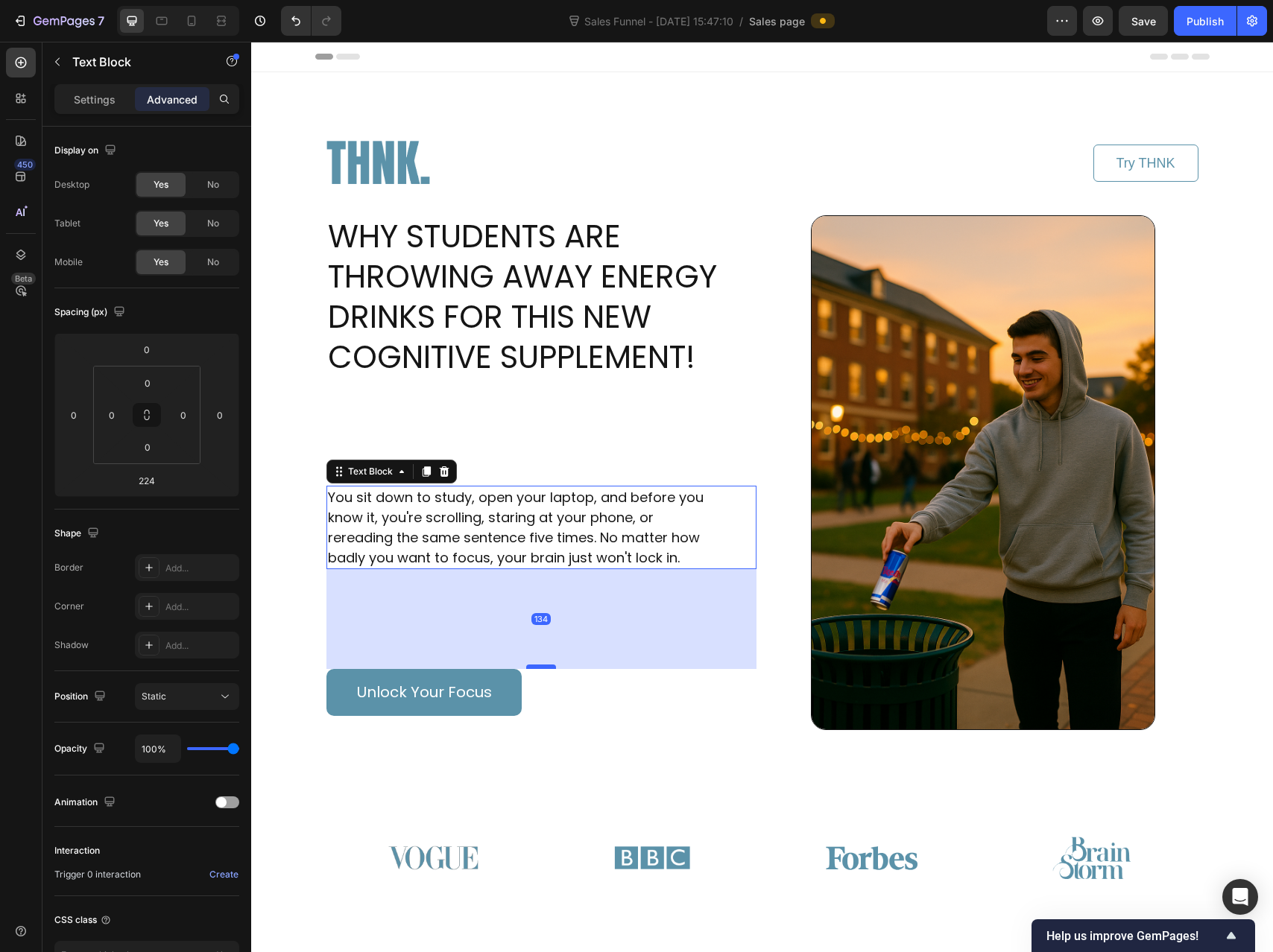
drag, startPoint x: 533, startPoint y: 736, endPoint x: 544, endPoint y: 668, distance: 68.9
click at [544, 668] on div at bounding box center [541, 667] width 30 height 5
type input "134"
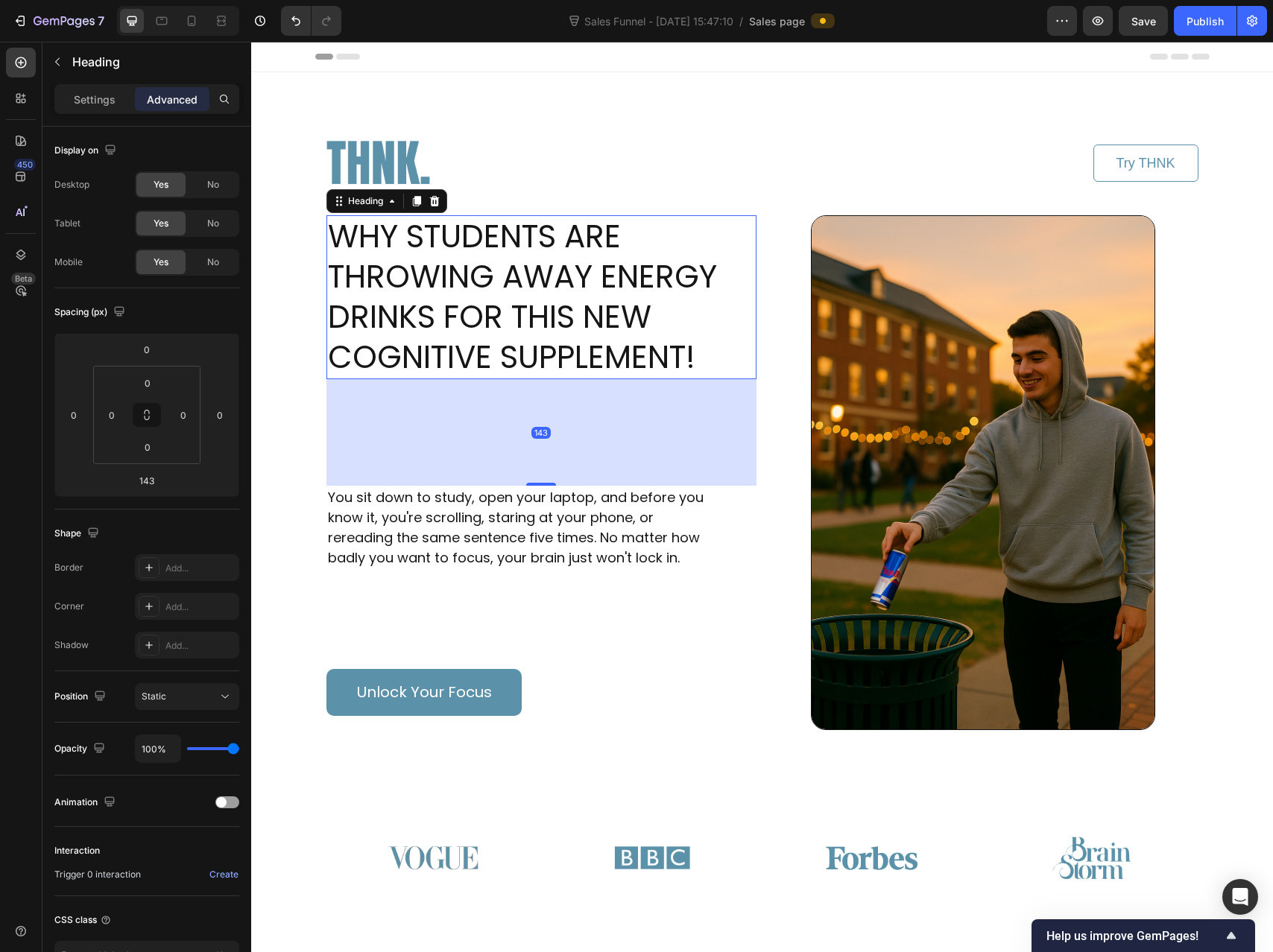
click at [546, 331] on h1 "WHY STUDENTS ARE THROWING AWAY ENERGY DRINKS FOR THIS NEW COGNITIVE SUPPLEMENT!" at bounding box center [542, 297] width 430 height 164
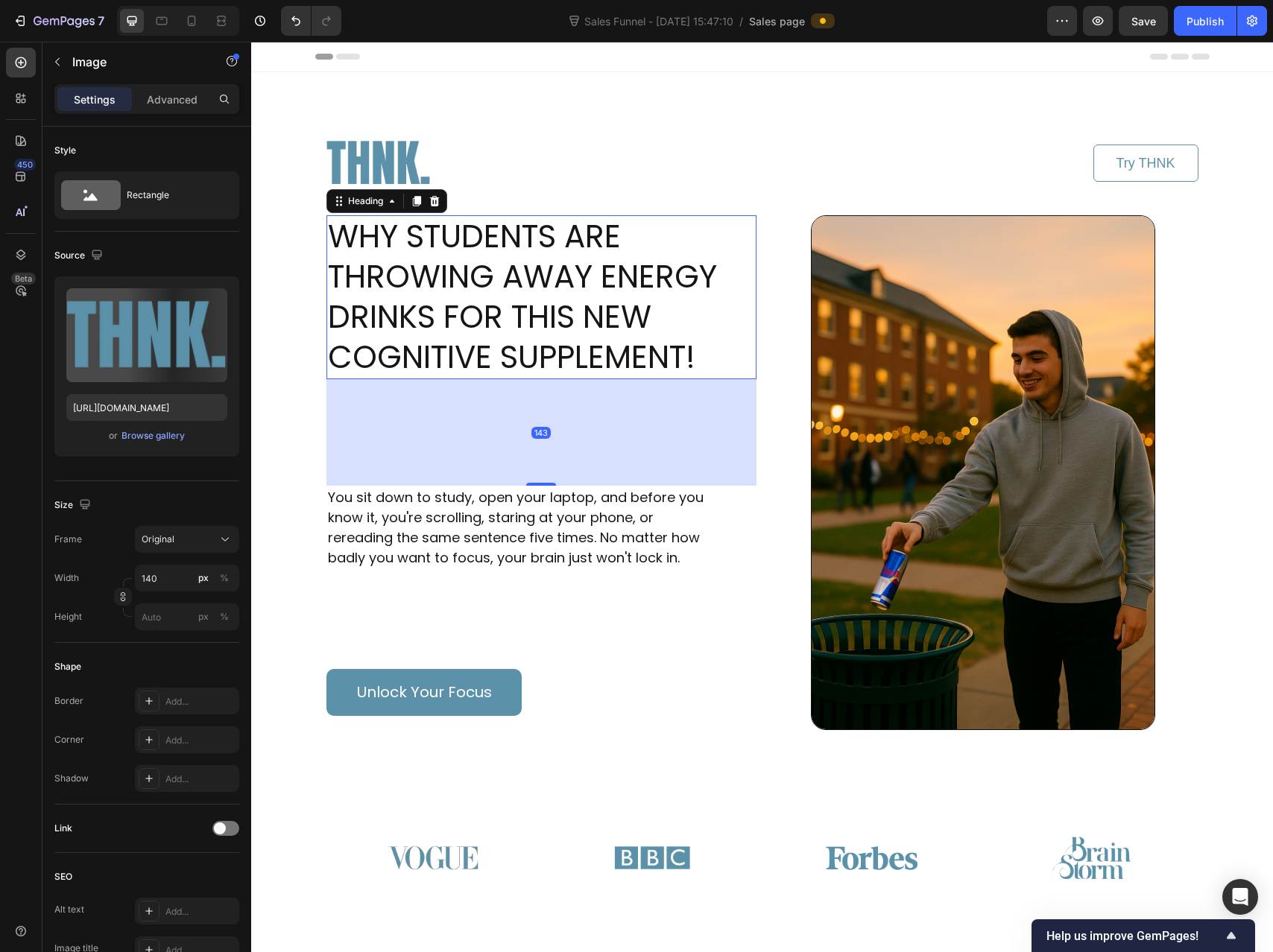
click at [532, 174] on div at bounding box center [543, 163] width 433 height 104
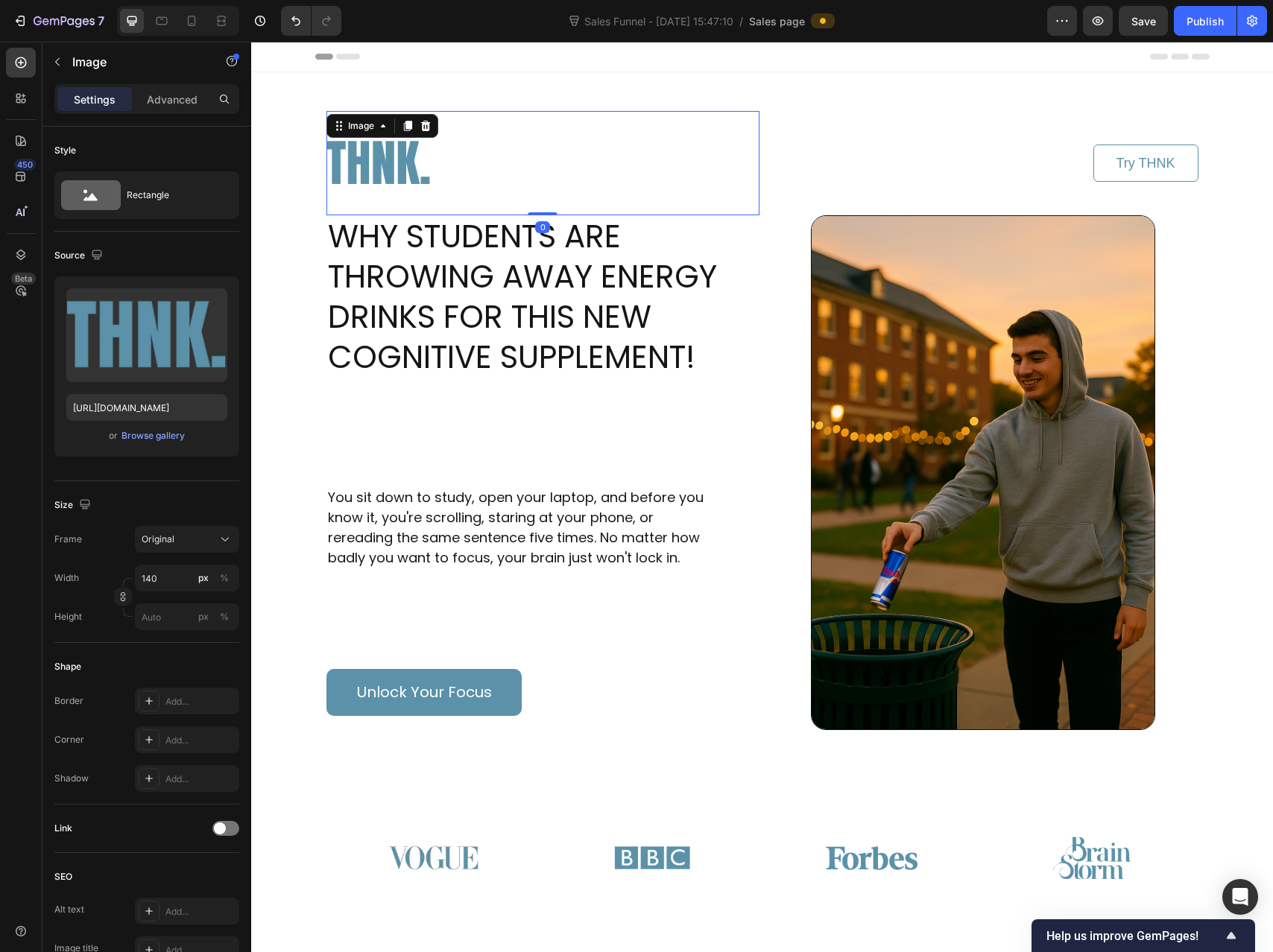
drag, startPoint x: 526, startPoint y: 213, endPoint x: 561, endPoint y: 174, distance: 52.4
click at [559, 160] on div "Image 0" at bounding box center [543, 163] width 433 height 104
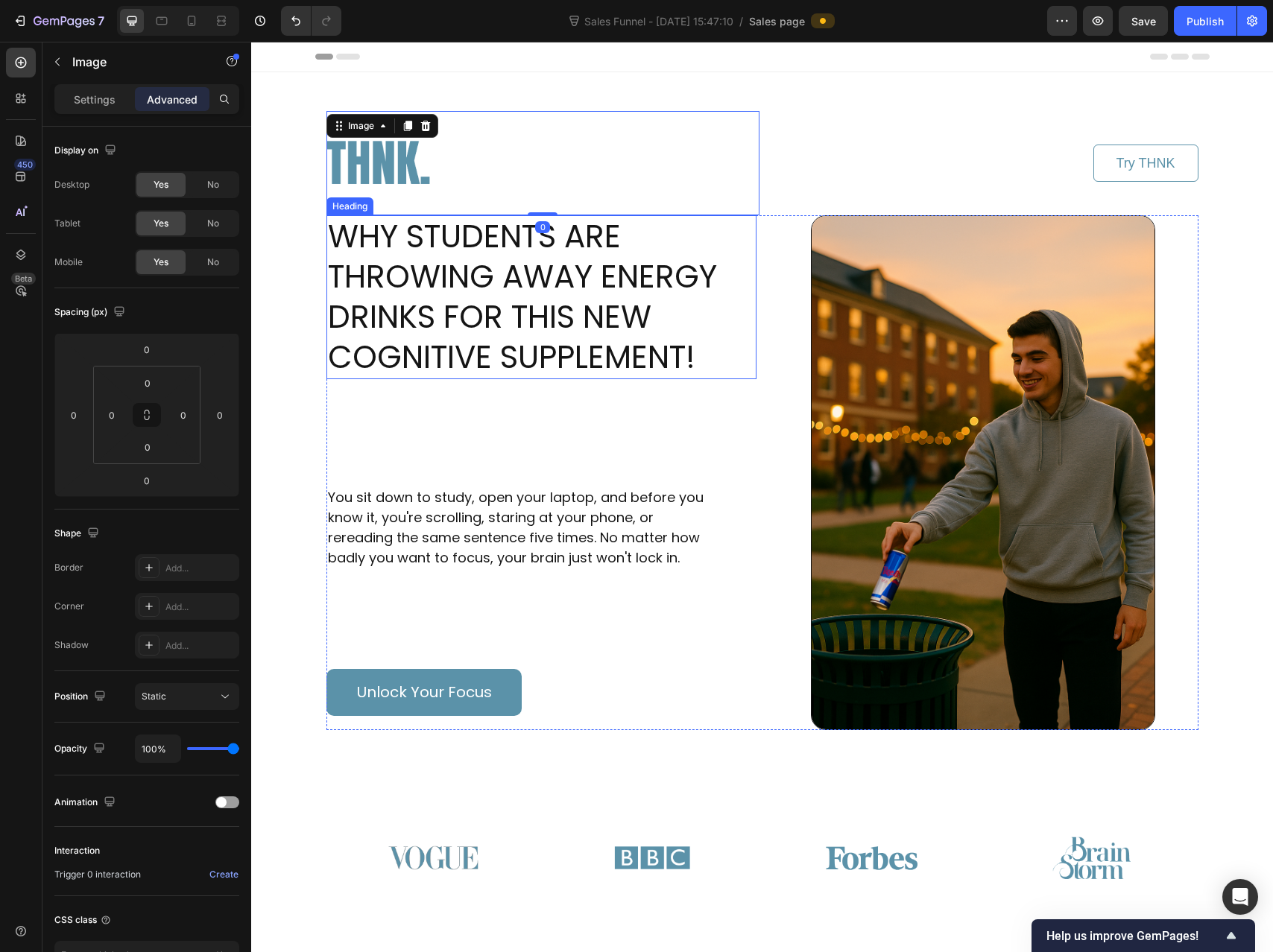
click at [544, 276] on h1 "WHY STUDENTS ARE THROWING AWAY ENERGY DRINKS FOR THIS NEW COGNITIVE SUPPLEMENT!" at bounding box center [542, 297] width 430 height 164
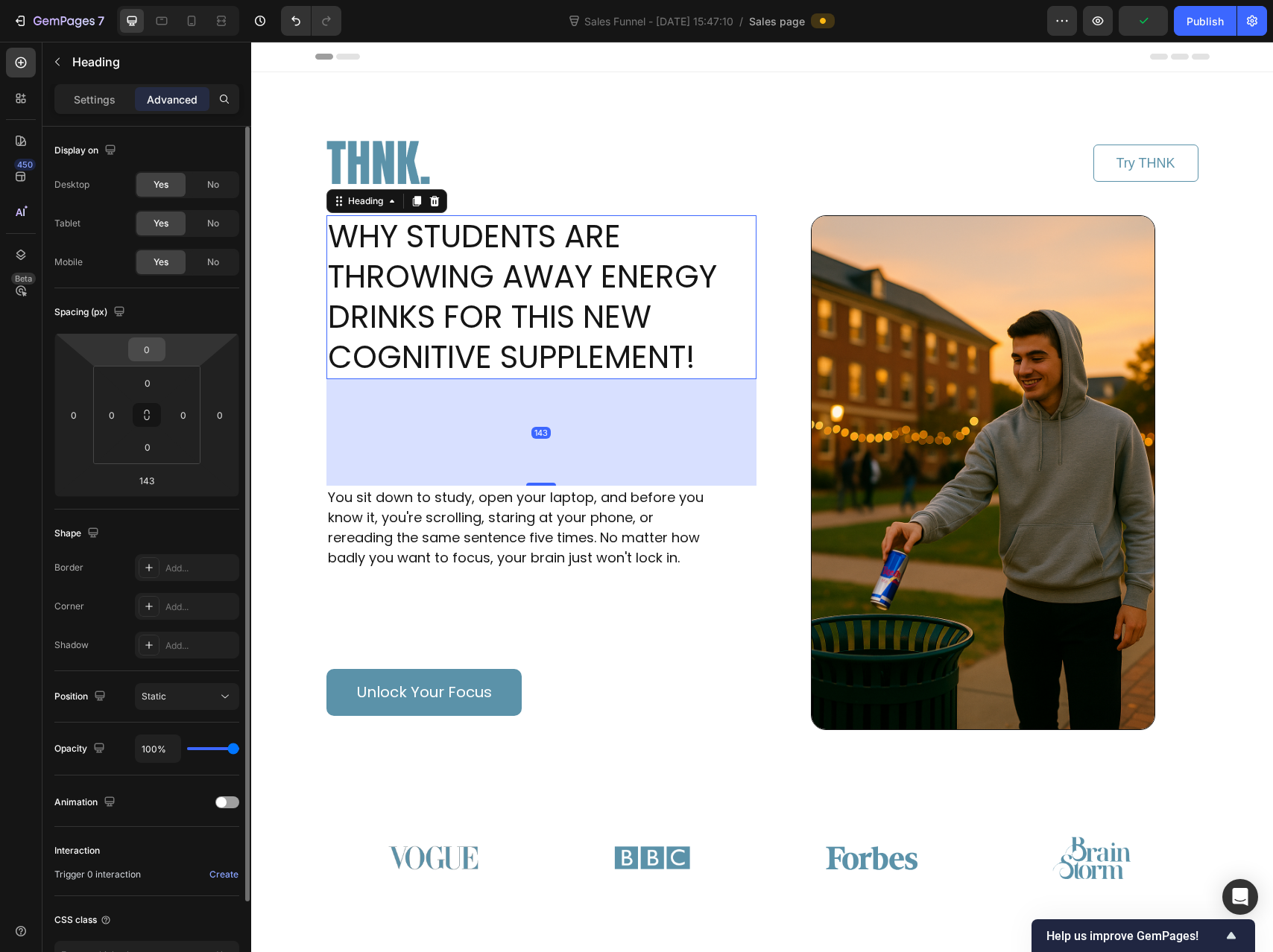
click at [150, 344] on input "0" at bounding box center [146, 349] width 30 height 22
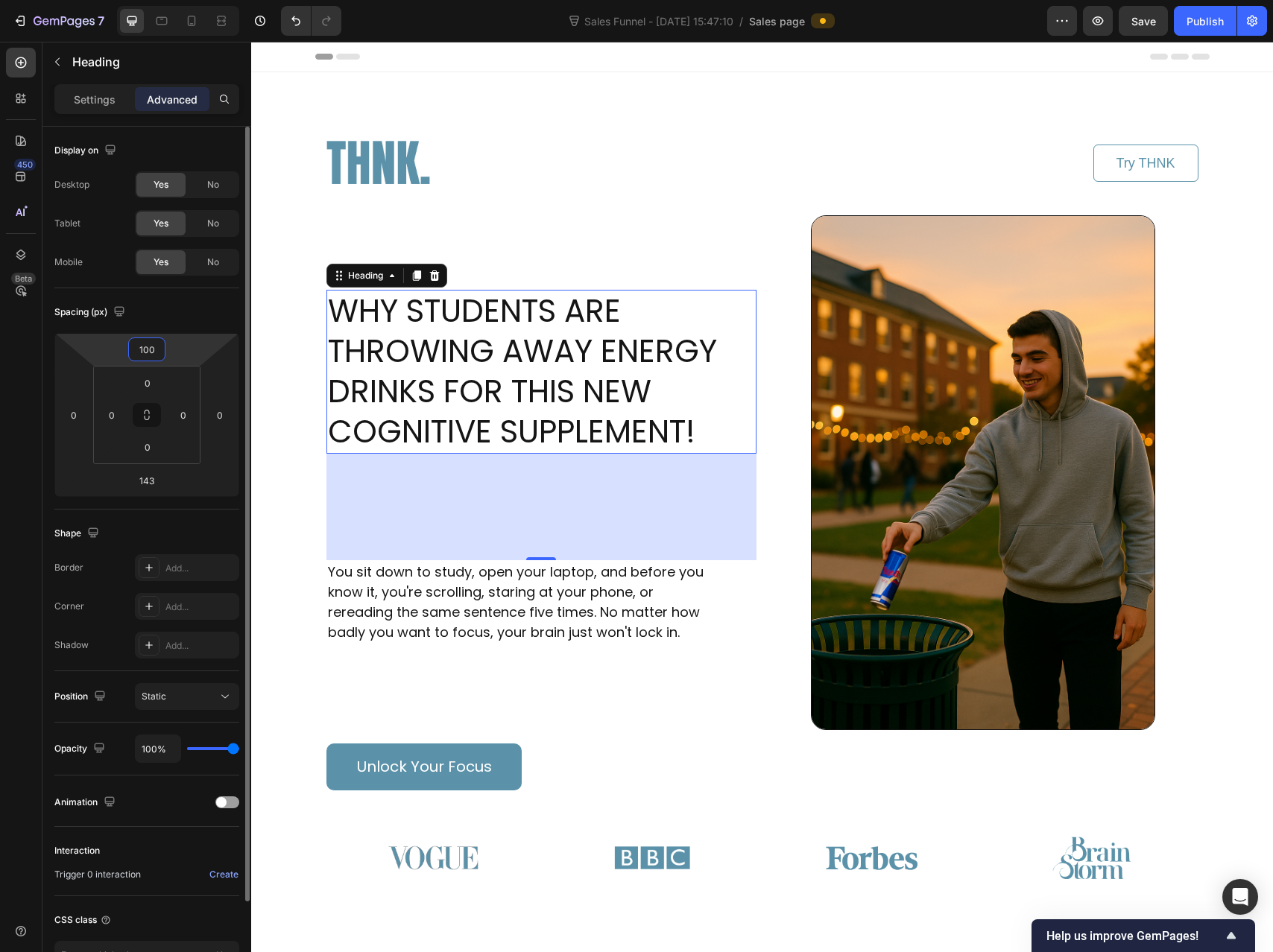
type input "100"
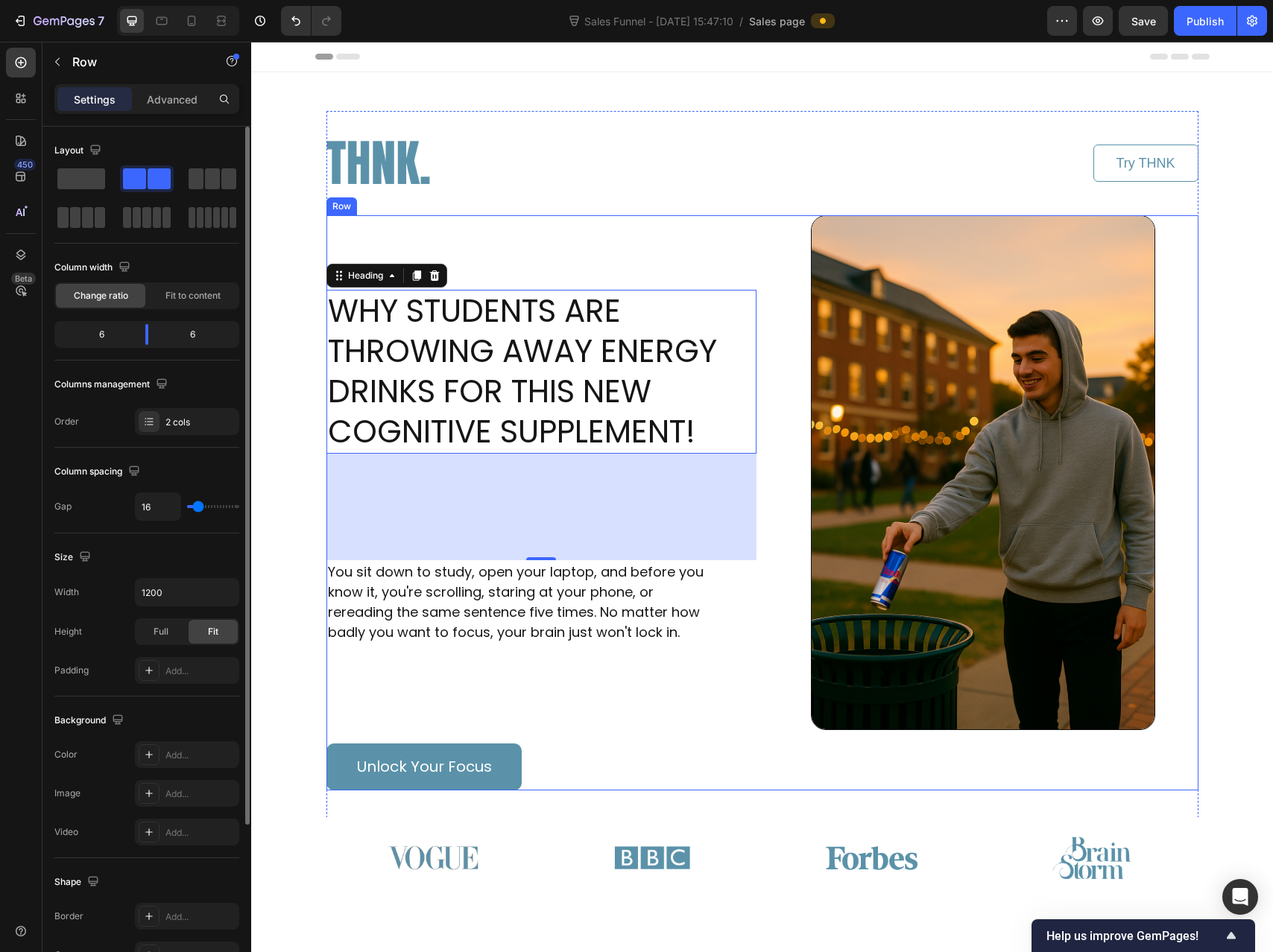
click at [625, 251] on div "WHY STUDENTS ARE THROWING AWAY ENERGY DRINKS FOR THIS NEW COGNITIVE SUPPLEMENT!…" at bounding box center [542, 503] width 430 height 575
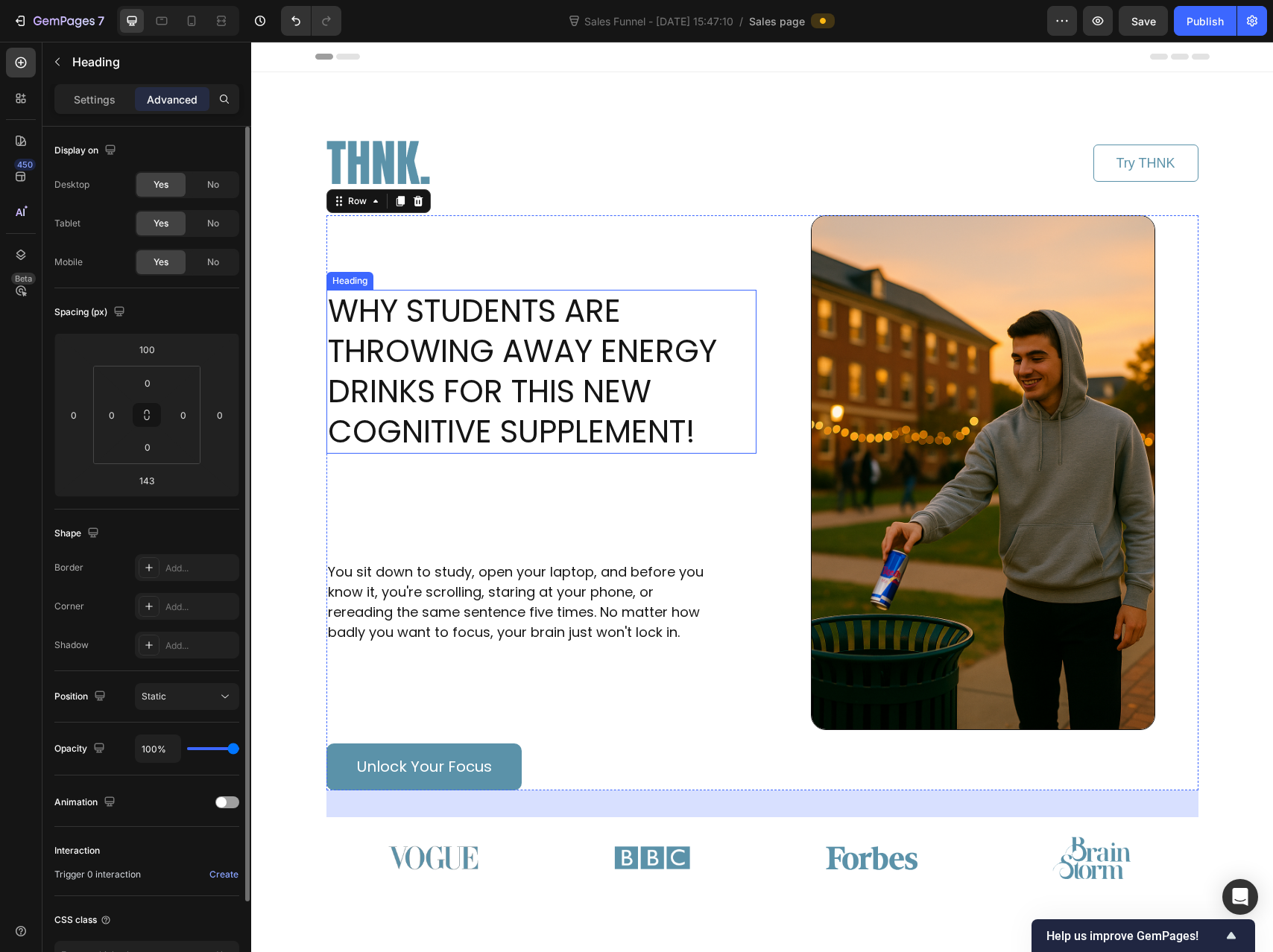
click at [588, 332] on h1 "WHY STUDENTS ARE THROWING AWAY ENERGY DRINKS FOR THIS NEW COGNITIVE SUPPLEMENT!" at bounding box center [542, 372] width 430 height 164
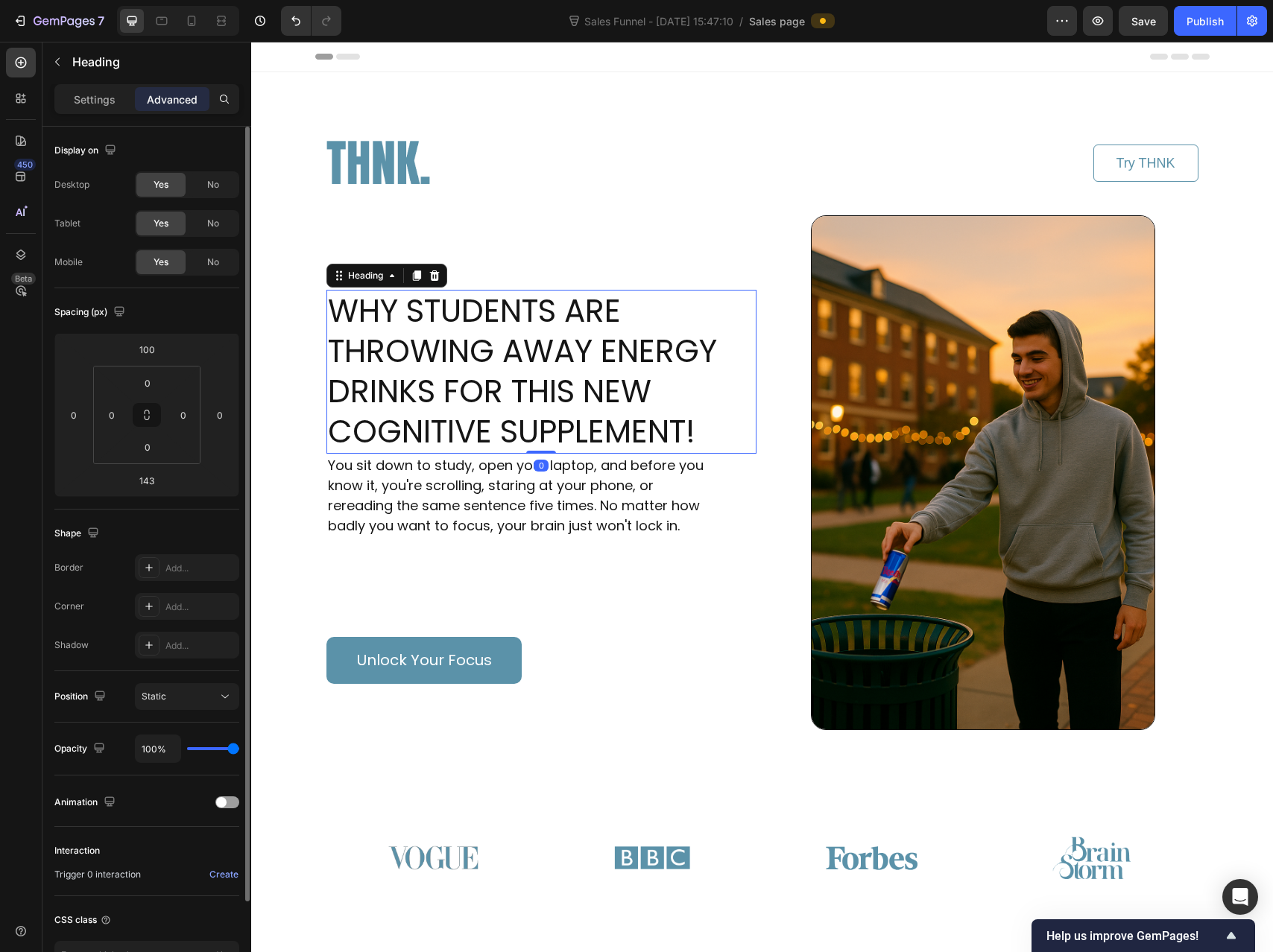
drag, startPoint x: 537, startPoint y: 557, endPoint x: 546, endPoint y: 440, distance: 117.3
click at [546, 440] on div "WHY STUDENTS ARE THROWING AWAY ENERGY DRINKS FOR THIS NEW COGNITIVE SUPPLEMENT!…" at bounding box center [542, 372] width 430 height 164
type input "0"
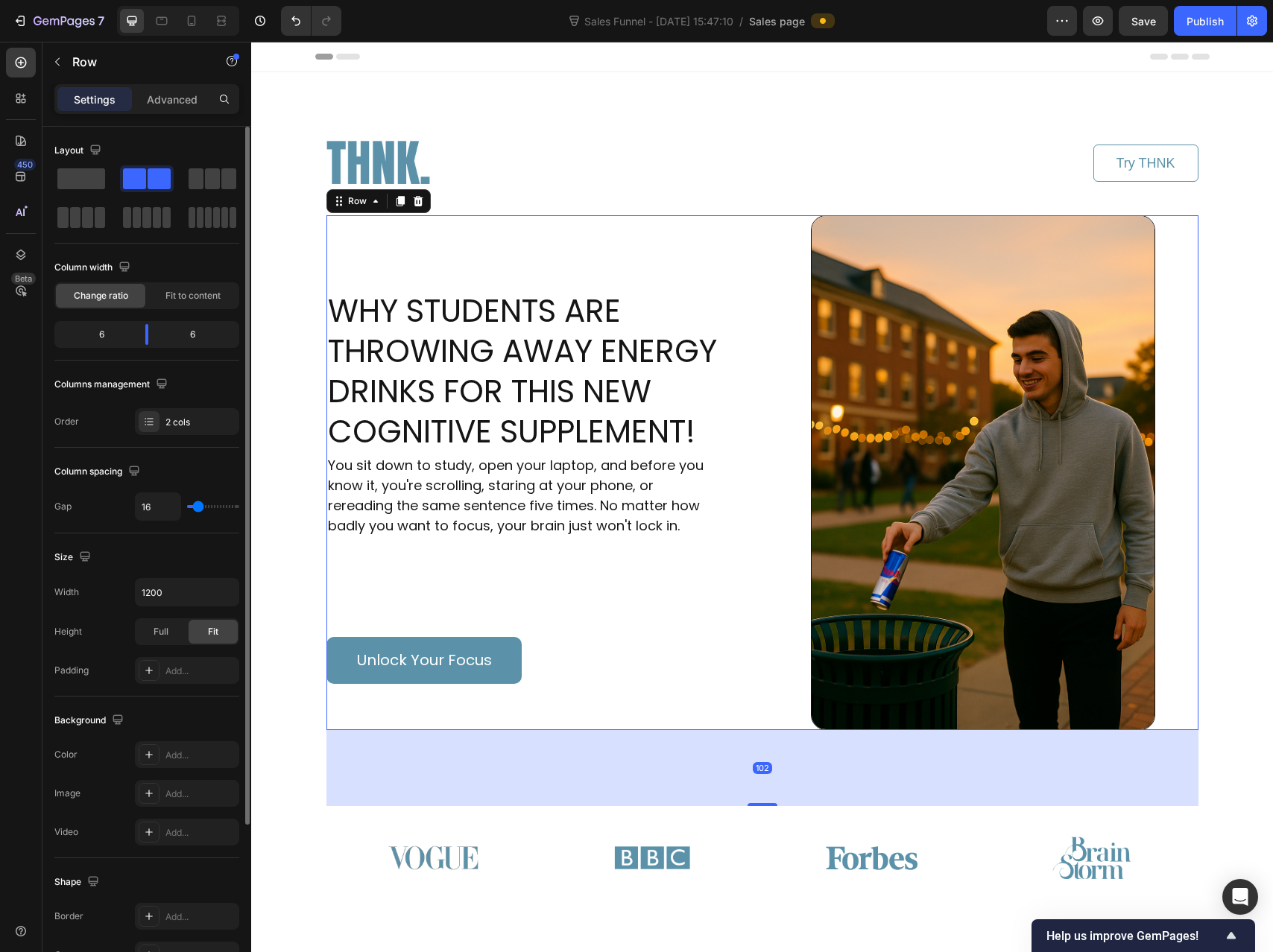
click at [640, 613] on div "WHY STUDENTS ARE THROWING AWAY ENERGY DRINKS FOR THIS NEW COGNITIVE SUPPLEMENT!…" at bounding box center [542, 473] width 430 height 515
click at [718, 154] on div at bounding box center [543, 163] width 433 height 104
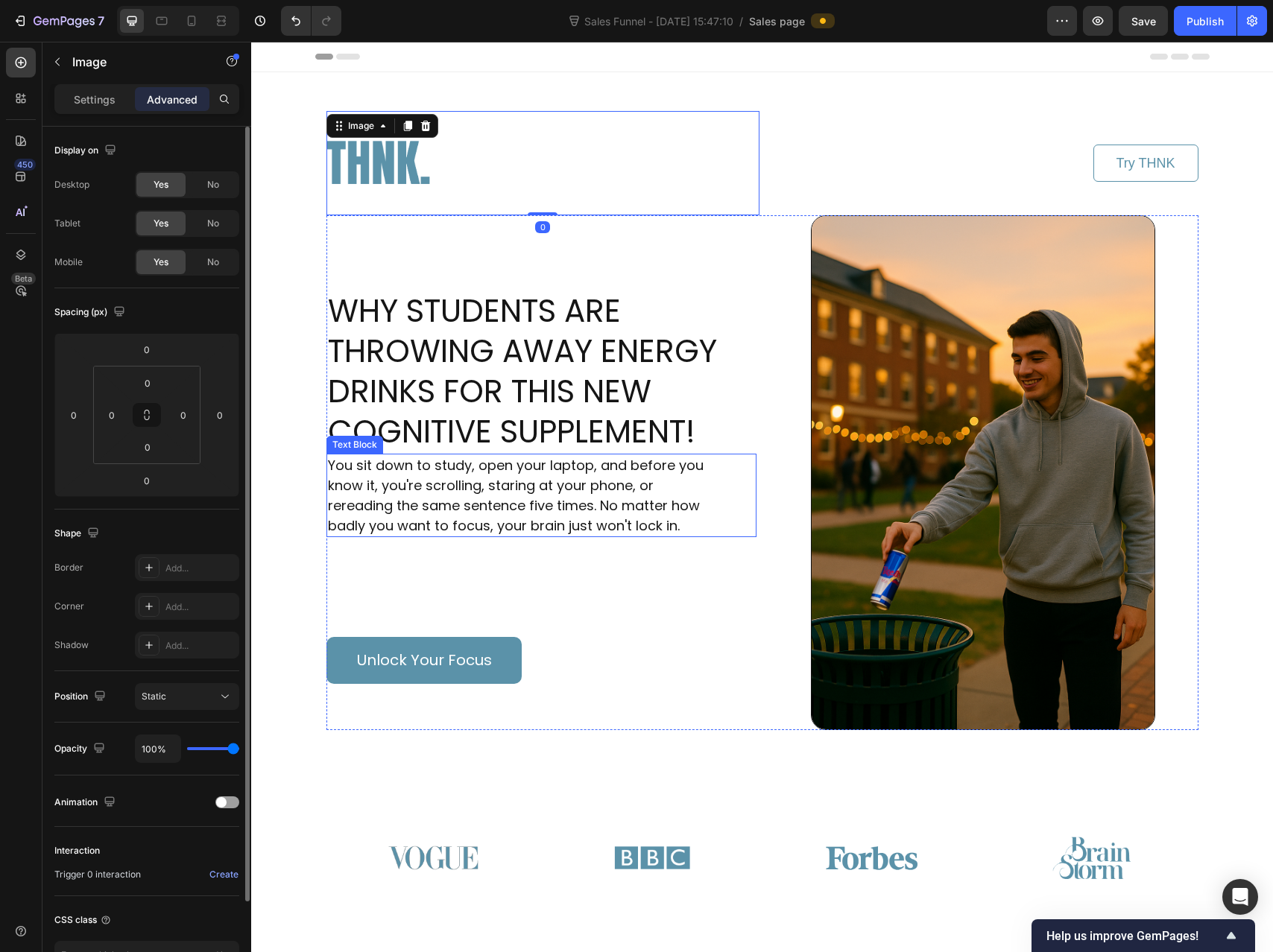
click at [526, 527] on p "You sit down to study, open your laptop, and before you know it, you're scrolli…" at bounding box center [516, 495] width 376 height 80
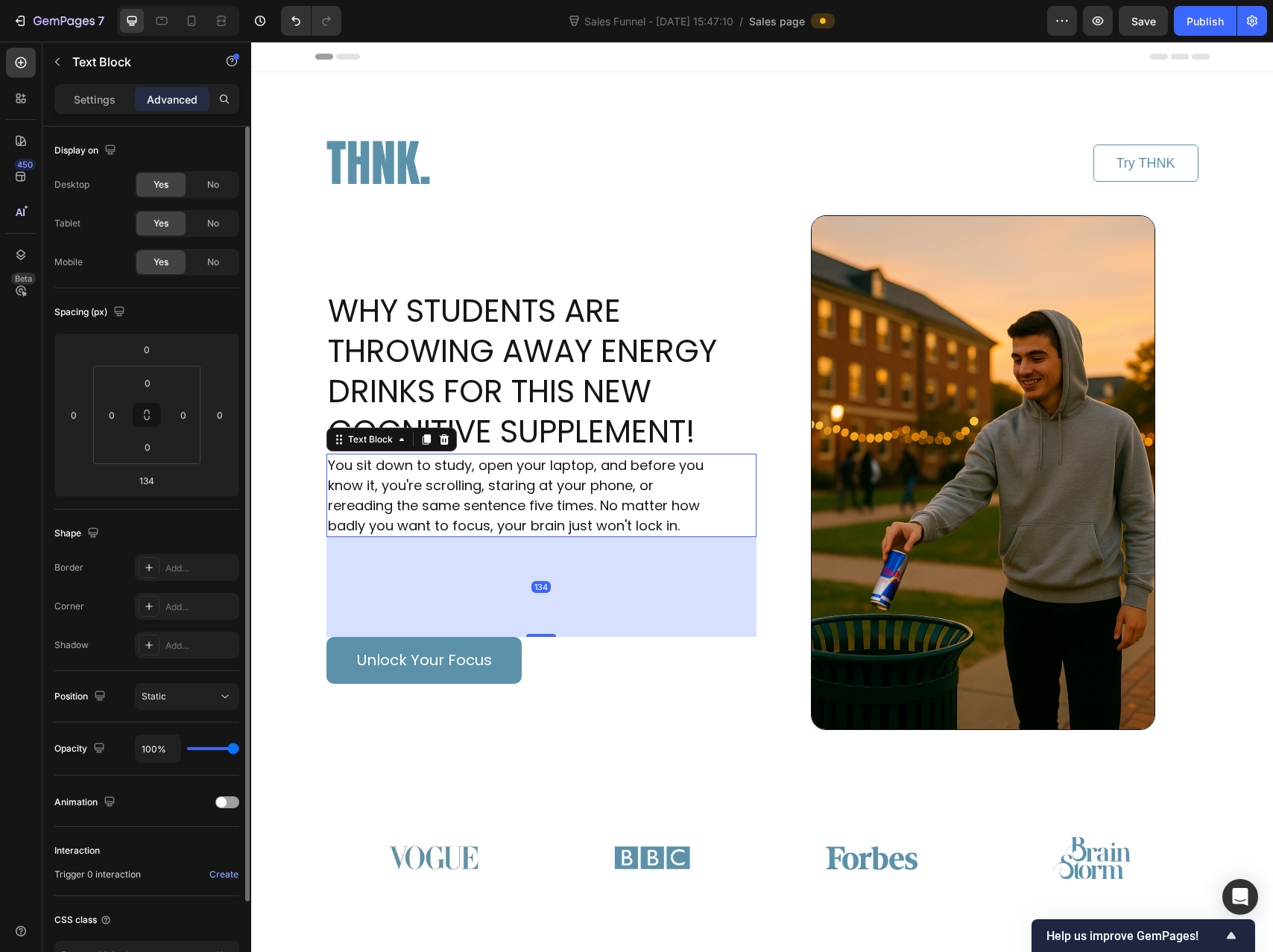
click at [542, 626] on div "134" at bounding box center [542, 587] width 430 height 100
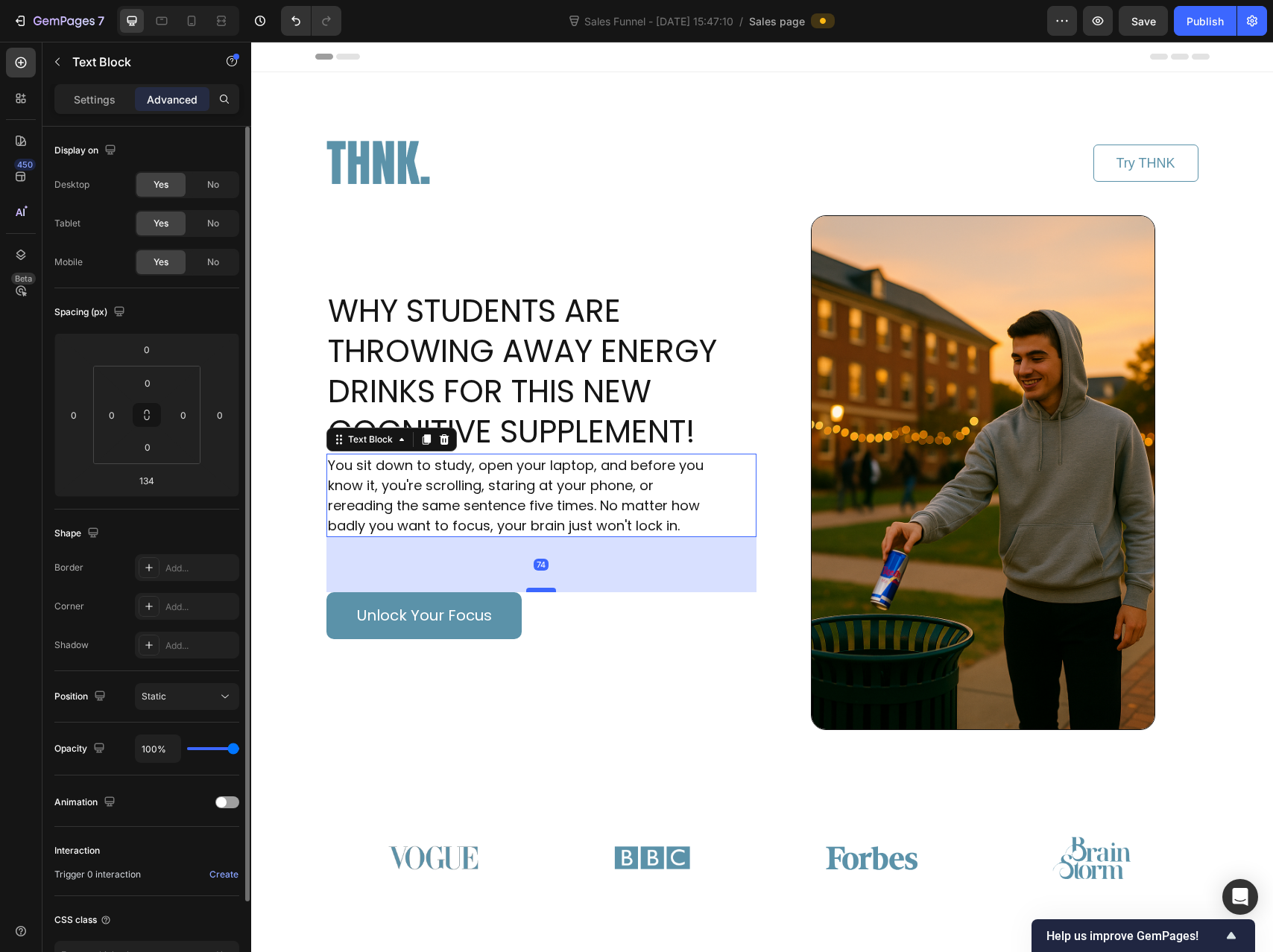
drag, startPoint x: 542, startPoint y: 635, endPoint x: 534, endPoint y: 590, distance: 45.7
click at [534, 590] on div at bounding box center [541, 590] width 30 height 5
type input "74"
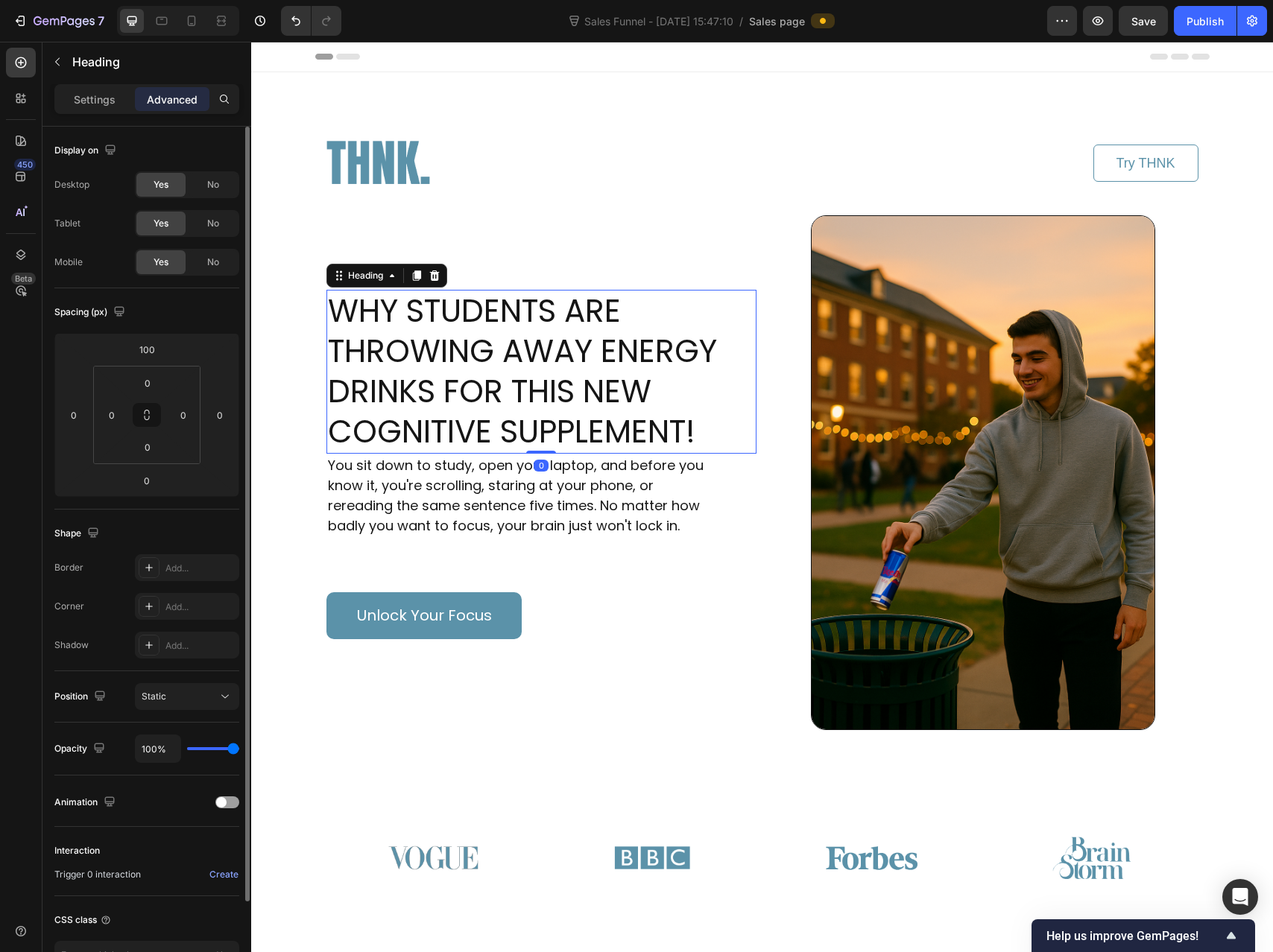
click at [523, 438] on h1 "WHY STUDENTS ARE THROWING AWAY ENERGY DRINKS FOR THIS NEW COGNITIVE SUPPLEMENT!" at bounding box center [542, 372] width 430 height 164
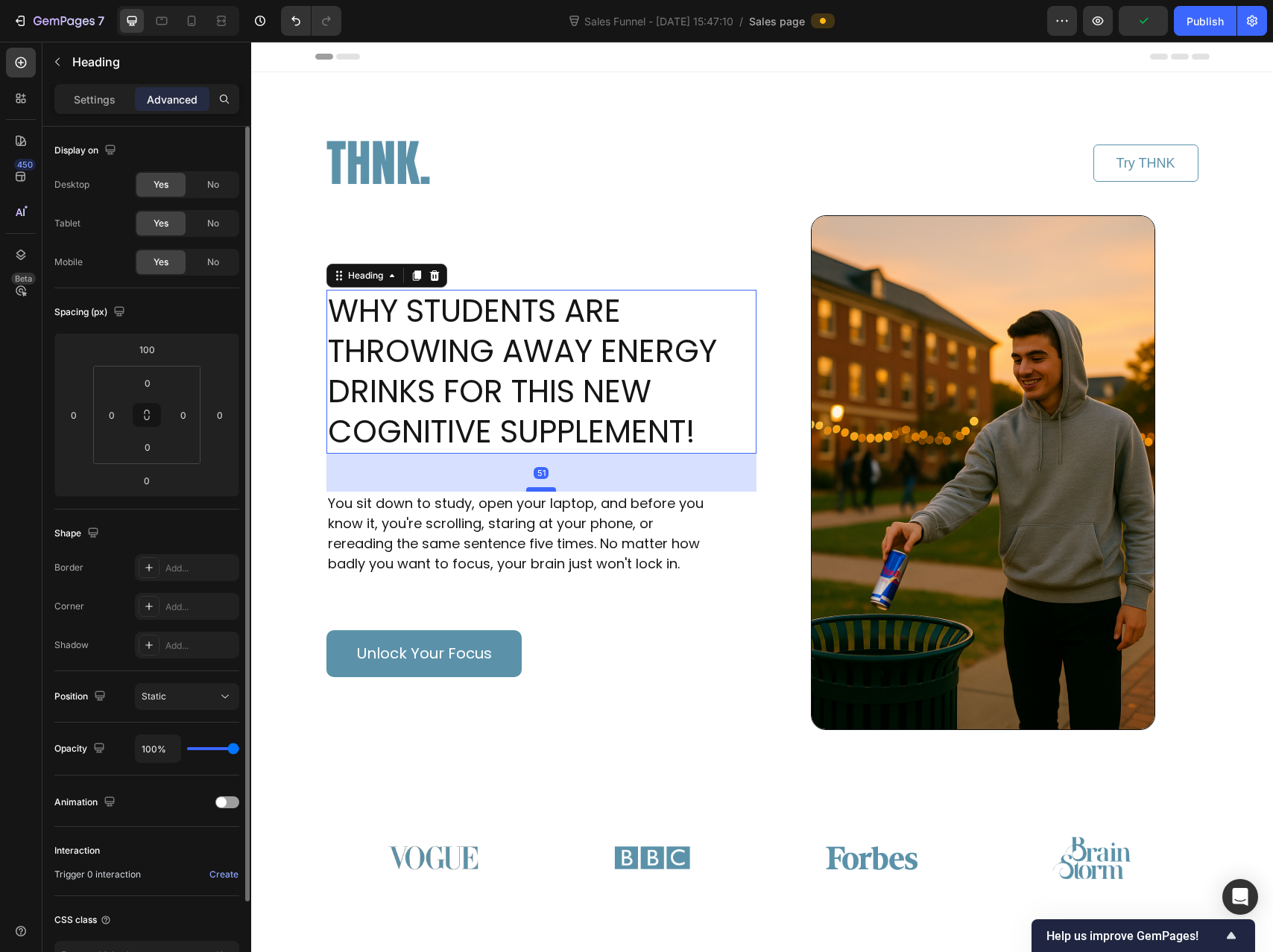
drag, startPoint x: 534, startPoint y: 450, endPoint x: 536, endPoint y: 487, distance: 37.1
click at [536, 487] on div at bounding box center [541, 489] width 30 height 5
type input "51"
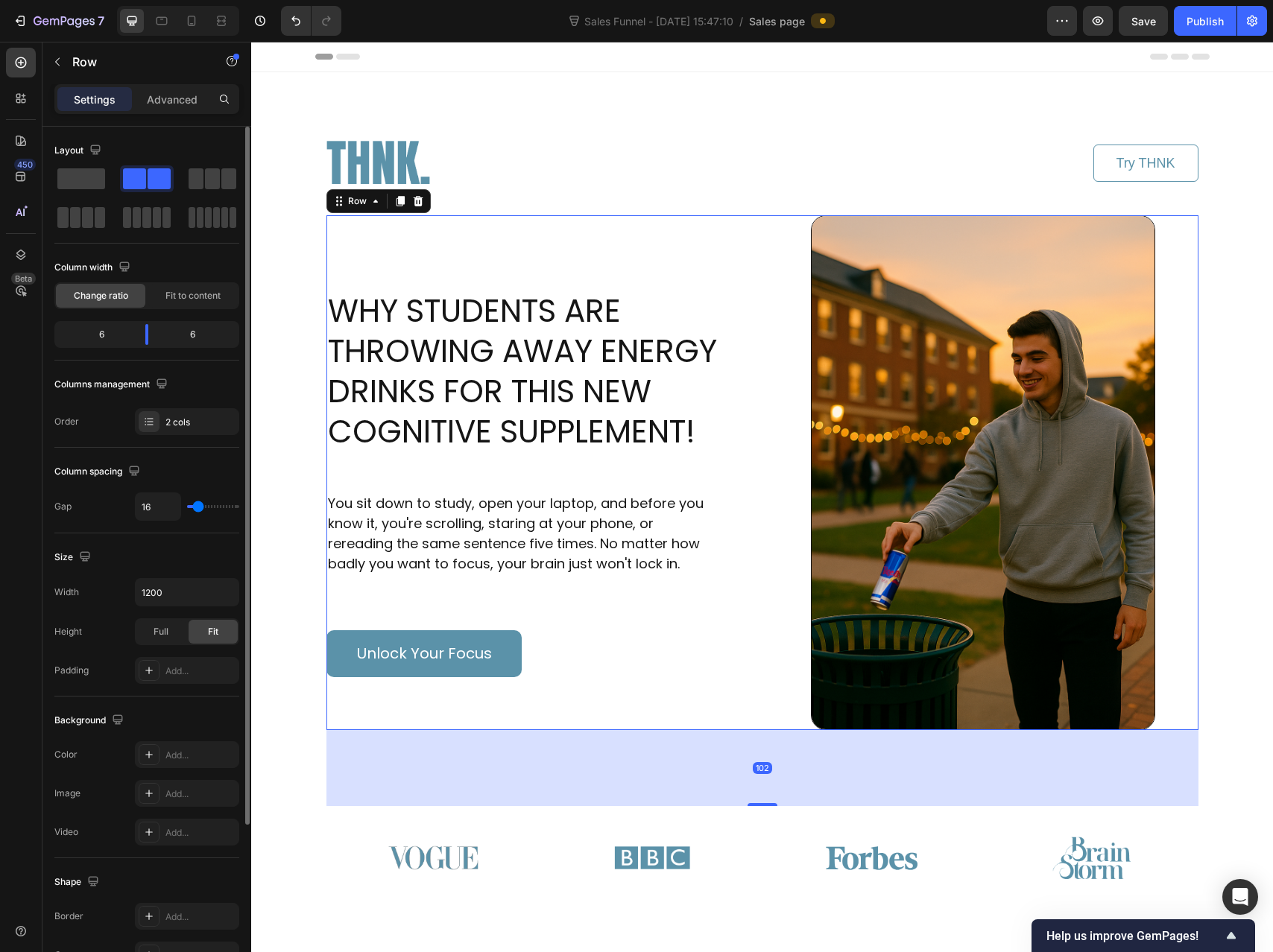
drag, startPoint x: 519, startPoint y: 589, endPoint x: 522, endPoint y: 561, distance: 28.2
click at [519, 588] on div "WHY STUDENTS ARE THROWING AWAY ENERGY DRINKS FOR THIS NEW COGNITIVE SUPPLEMENT!…" at bounding box center [542, 473] width 430 height 515
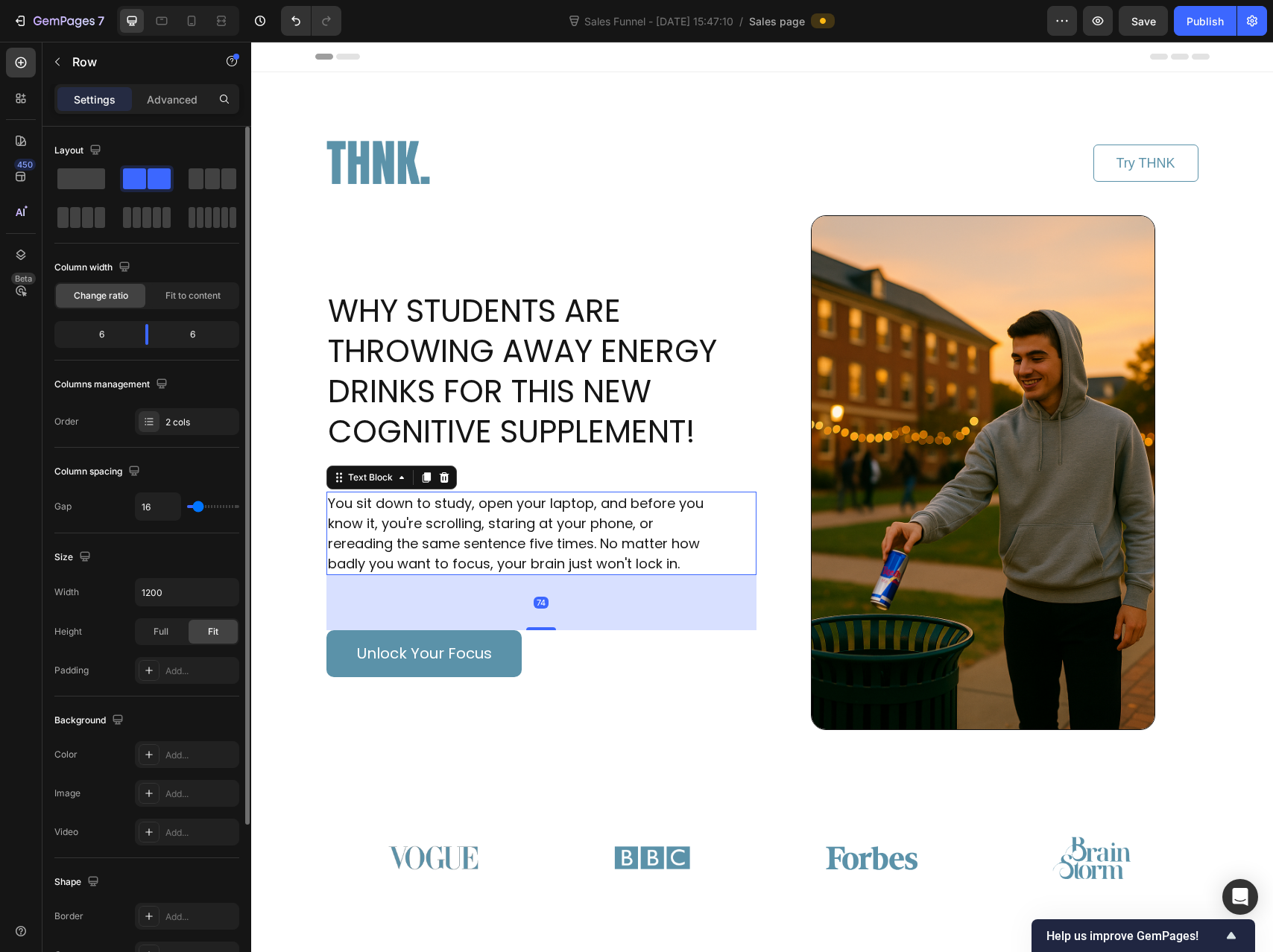
click at [522, 561] on p "You sit down to study, open your laptop, and before you know it, you're scrolli…" at bounding box center [516, 533] width 376 height 80
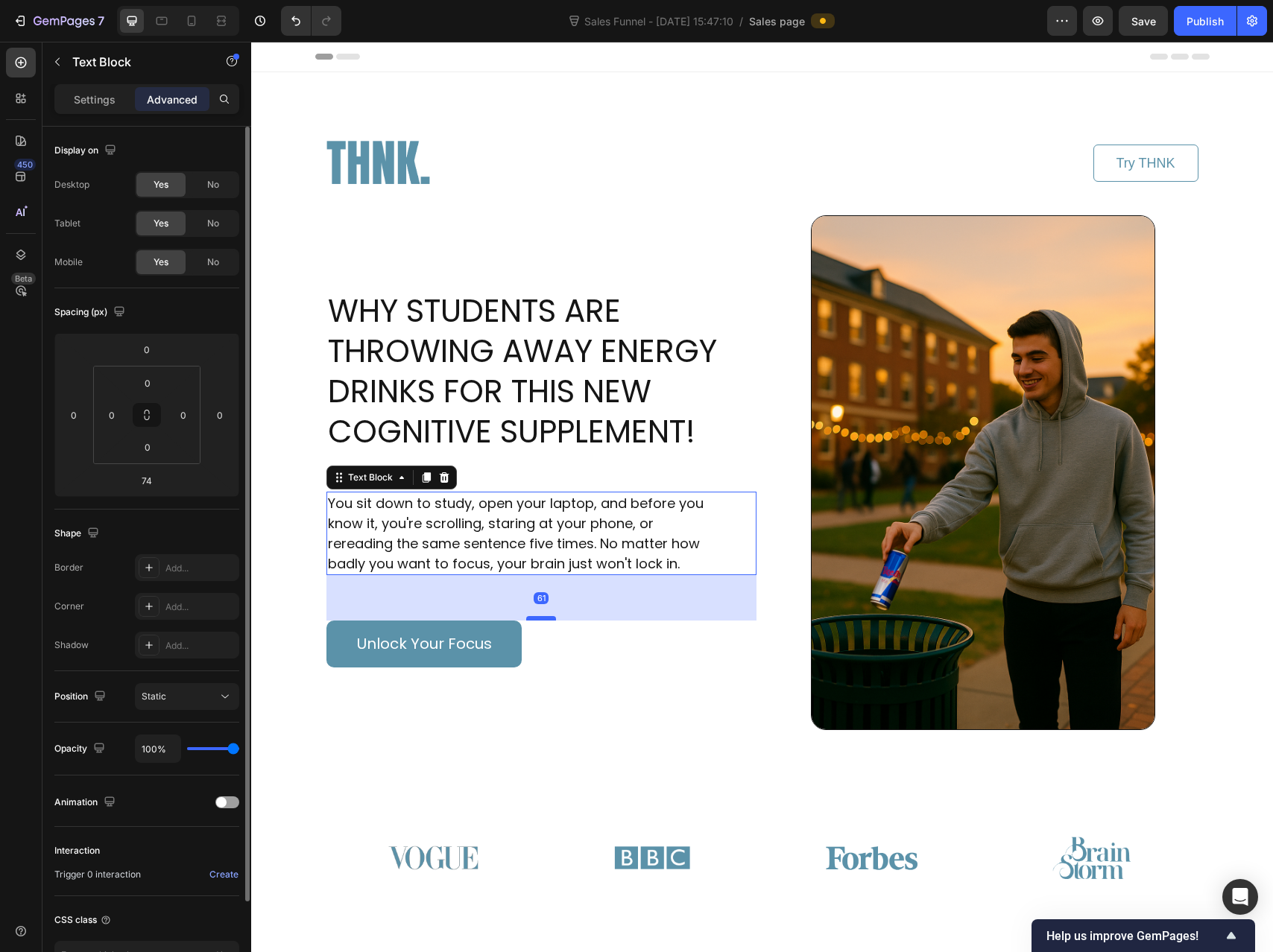
drag, startPoint x: 539, startPoint y: 628, endPoint x: 546, endPoint y: 619, distance: 11.4
click at [546, 619] on div at bounding box center [541, 619] width 30 height 5
type input "61"
click at [545, 429] on h1 "WHY STUDENTS ARE THROWING AWAY ENERGY DRINKS FOR THIS NEW COGNITIVE SUPPLEMENT!" at bounding box center [542, 372] width 430 height 164
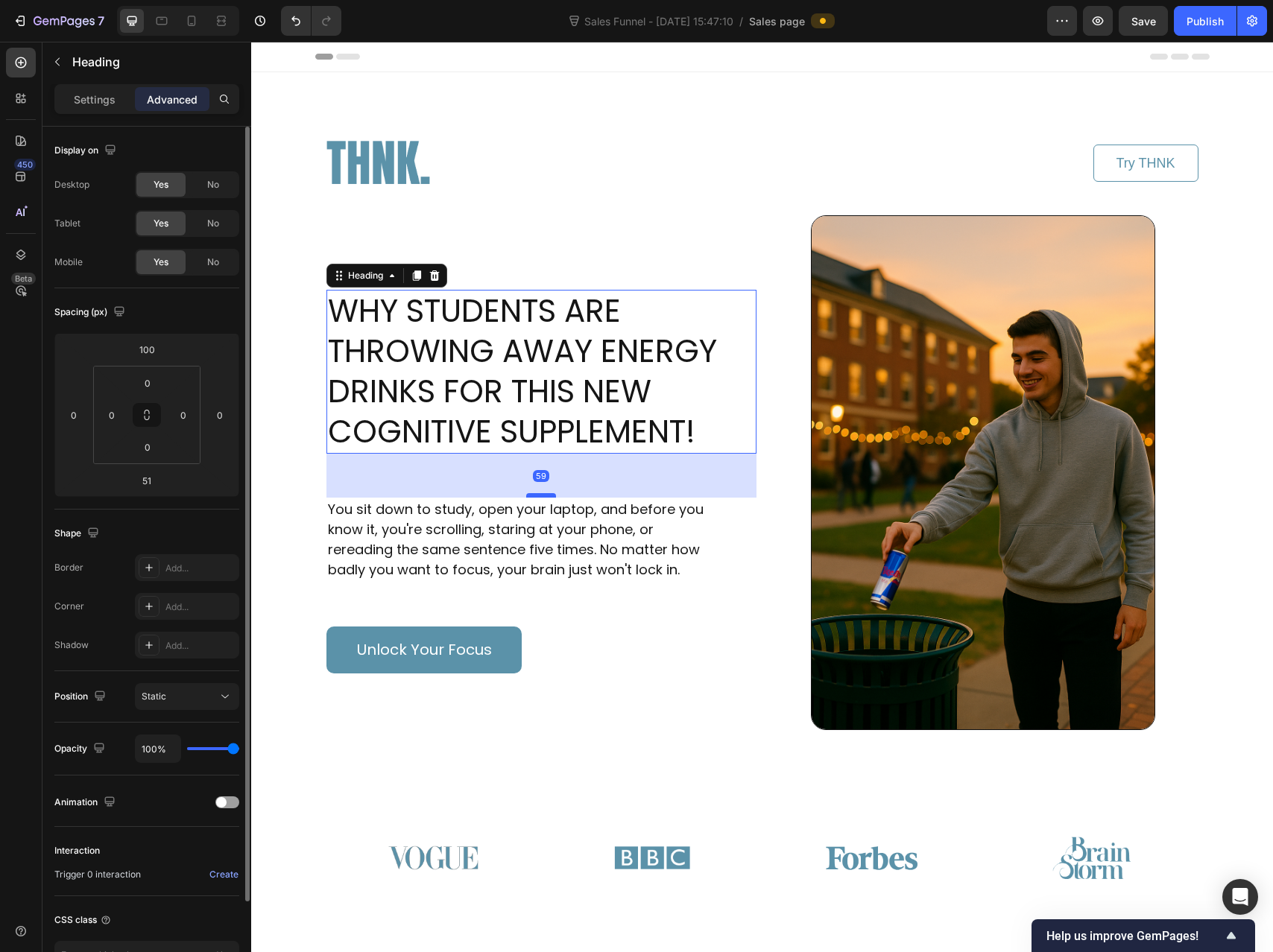
click at [534, 495] on div at bounding box center [541, 495] width 30 height 5
type input "59"
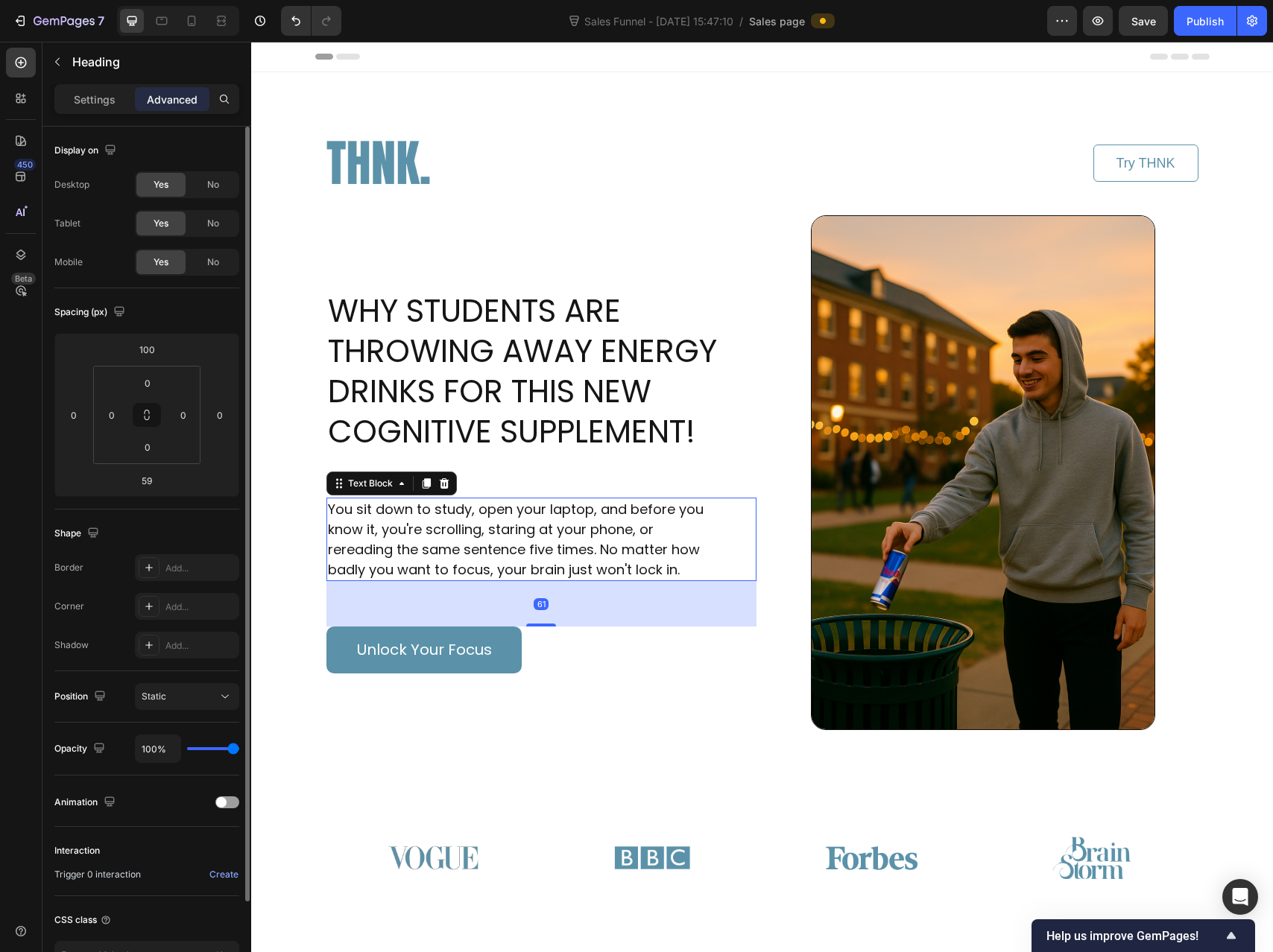
click at [557, 529] on p "You sit down to study, open your laptop, and before you know it, you're scrolli…" at bounding box center [516, 539] width 376 height 80
click at [542, 445] on h1 "WHY STUDENTS ARE THROWING AWAY ENERGY DRINKS FOR THIS NEW COGNITIVE SUPPLEMENT!" at bounding box center [542, 372] width 430 height 164
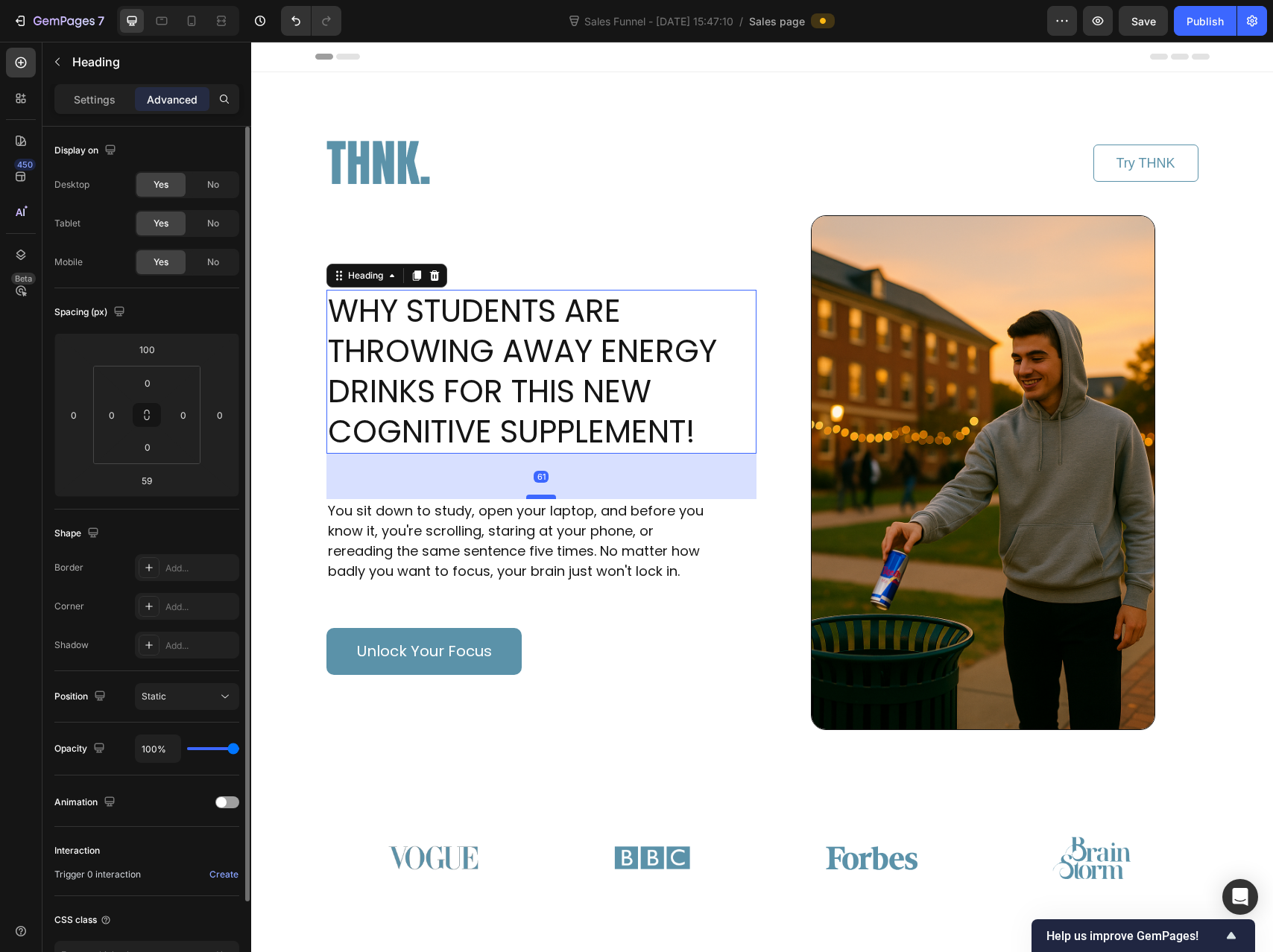
click at [529, 496] on div at bounding box center [541, 497] width 30 height 5
type input "61"
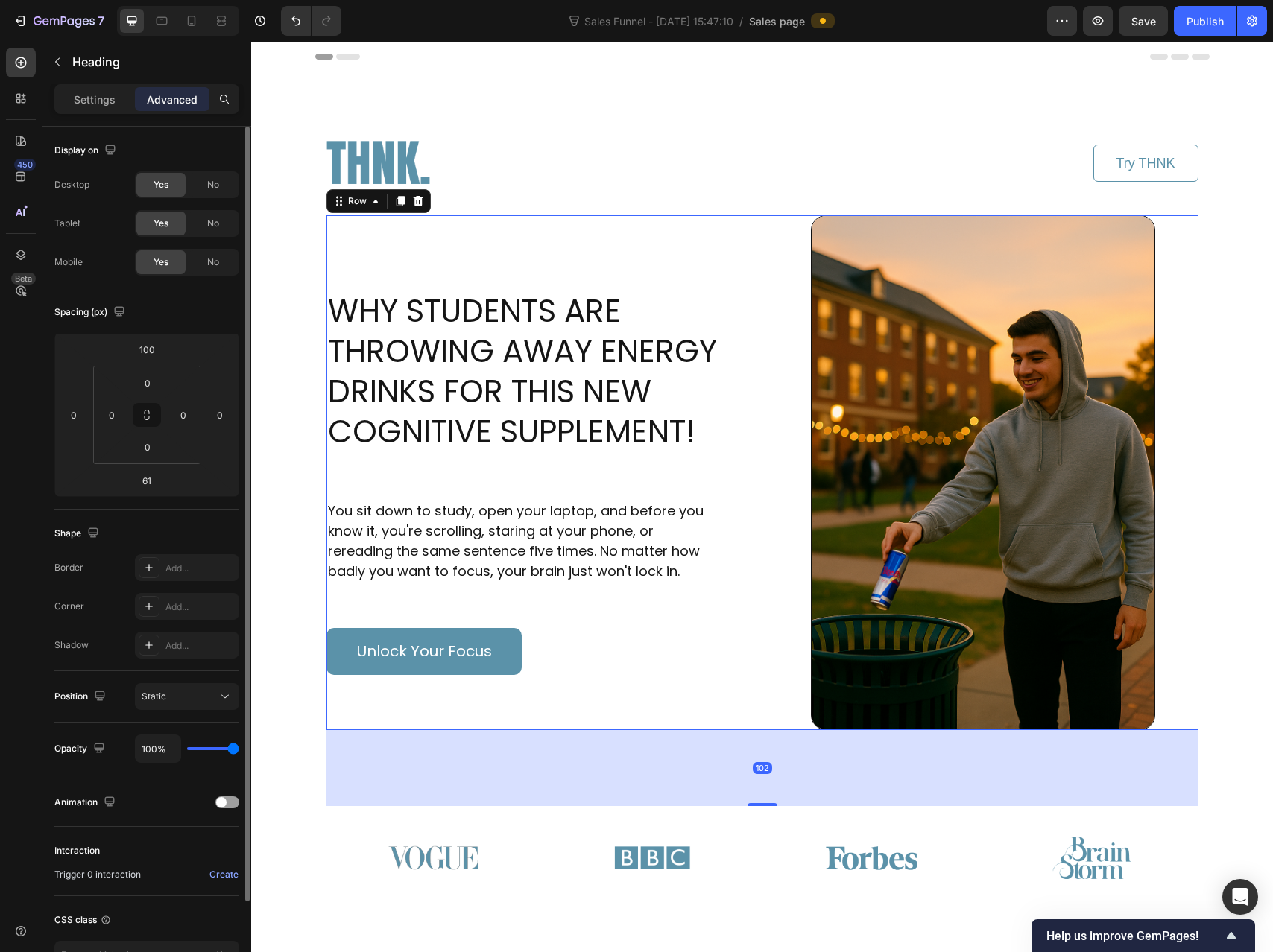
click at [497, 248] on div "WHY STUDENTS ARE THROWING AWAY ENERGY DRINKS FOR THIS NEW COGNITIVE SUPPLEMENT!…" at bounding box center [542, 473] width 430 height 515
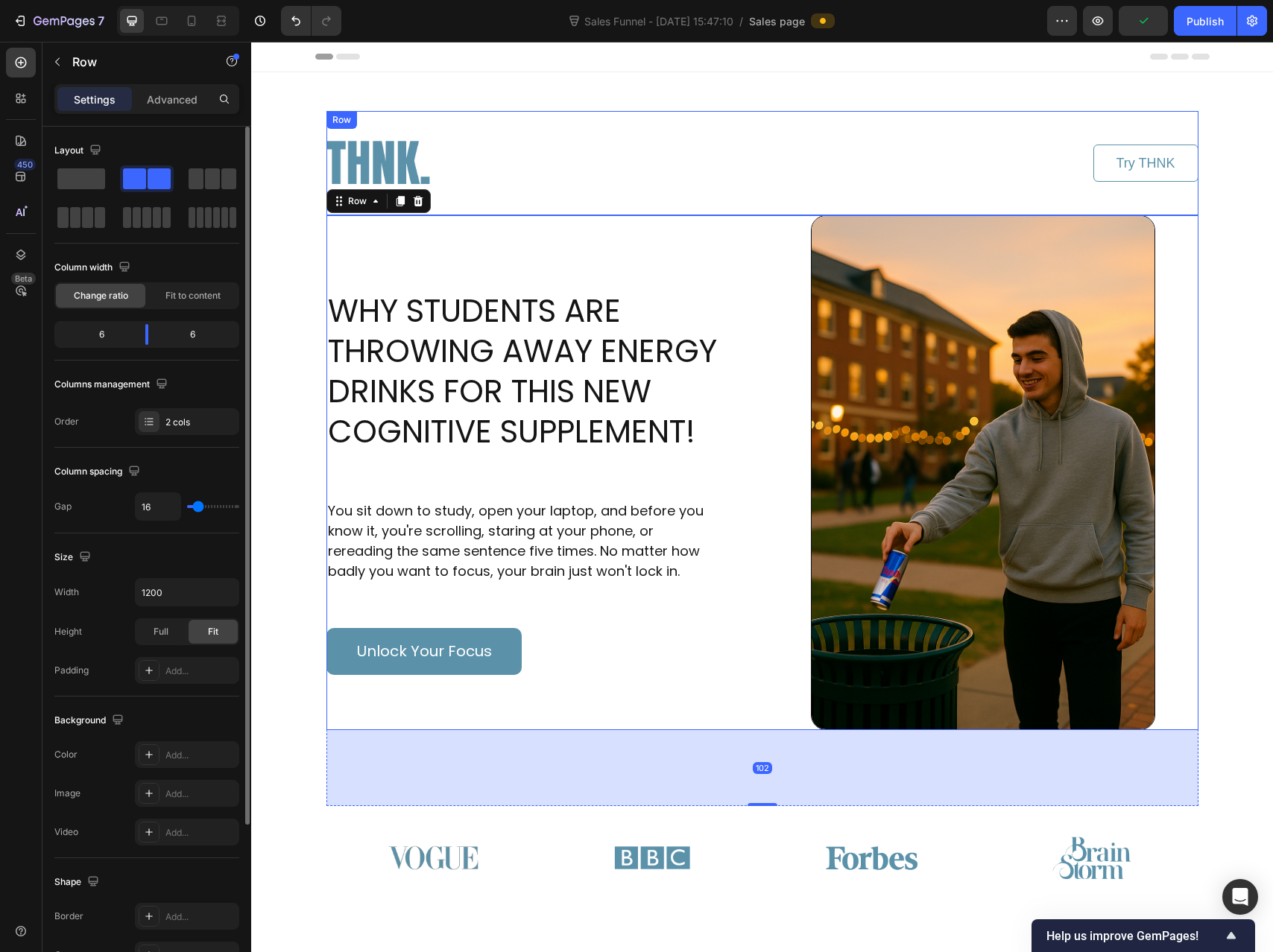
click at [757, 100] on div "Image Try THNK Button Row WHY STUDENTS ARE THROWING AWAY ENERGY DRINKS FOR THIS…" at bounding box center [762, 440] width 910 height 734
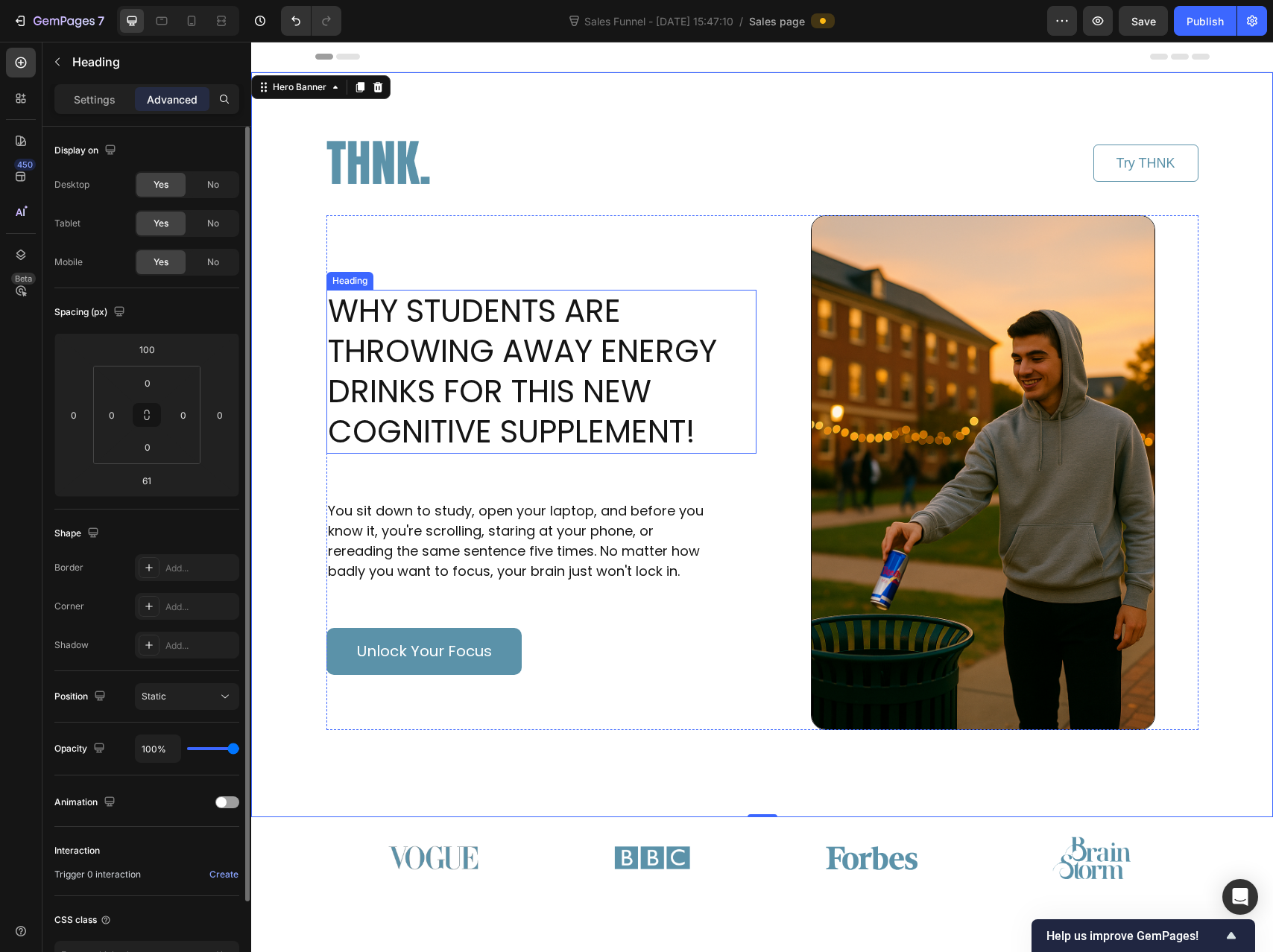
click at [511, 404] on h1 "WHY STUDENTS ARE THROWING AWAY ENERGY DRINKS FOR THIS NEW COGNITIVE SUPPLEMENT!" at bounding box center [542, 372] width 430 height 164
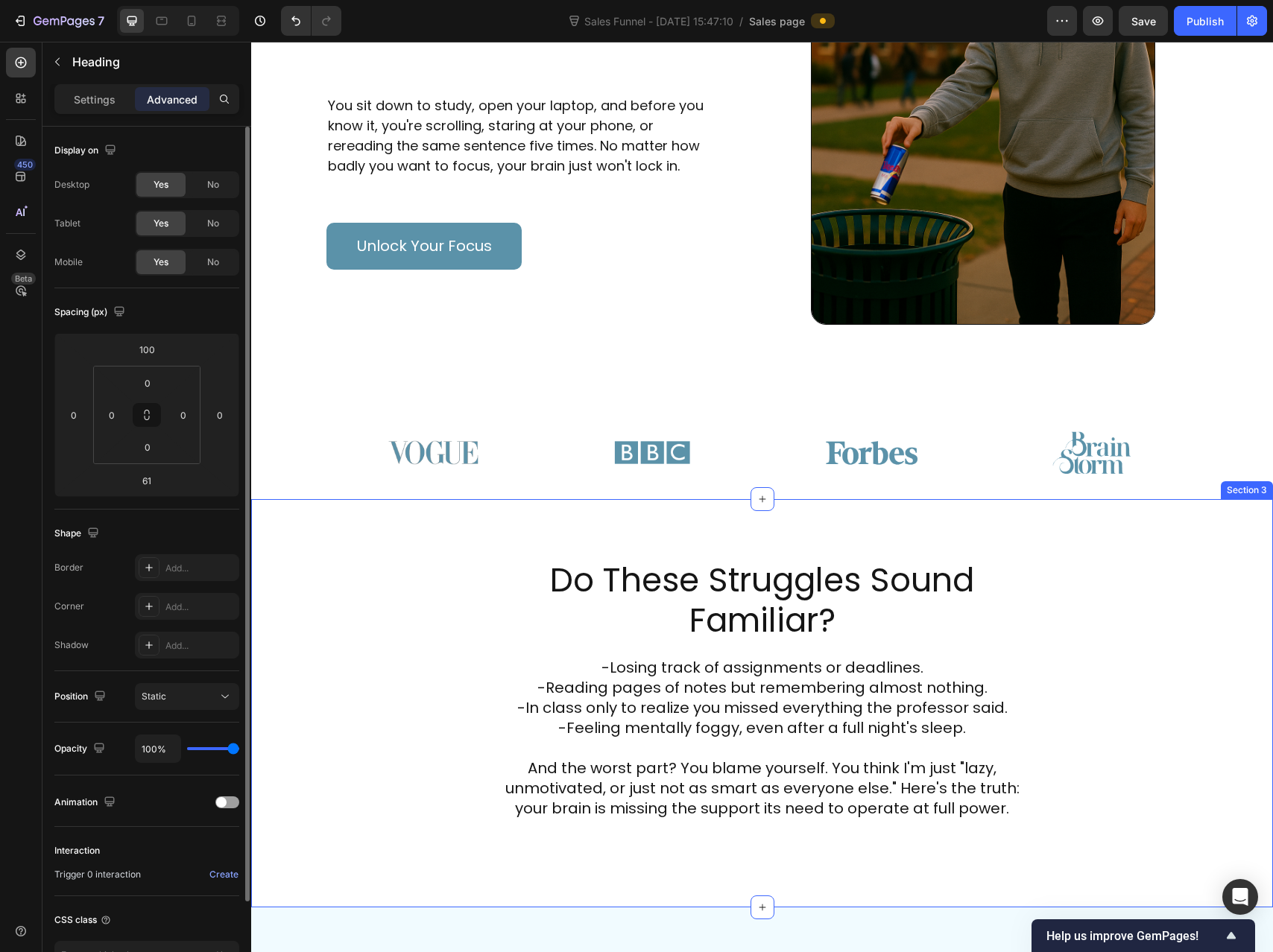
scroll to position [391, 0]
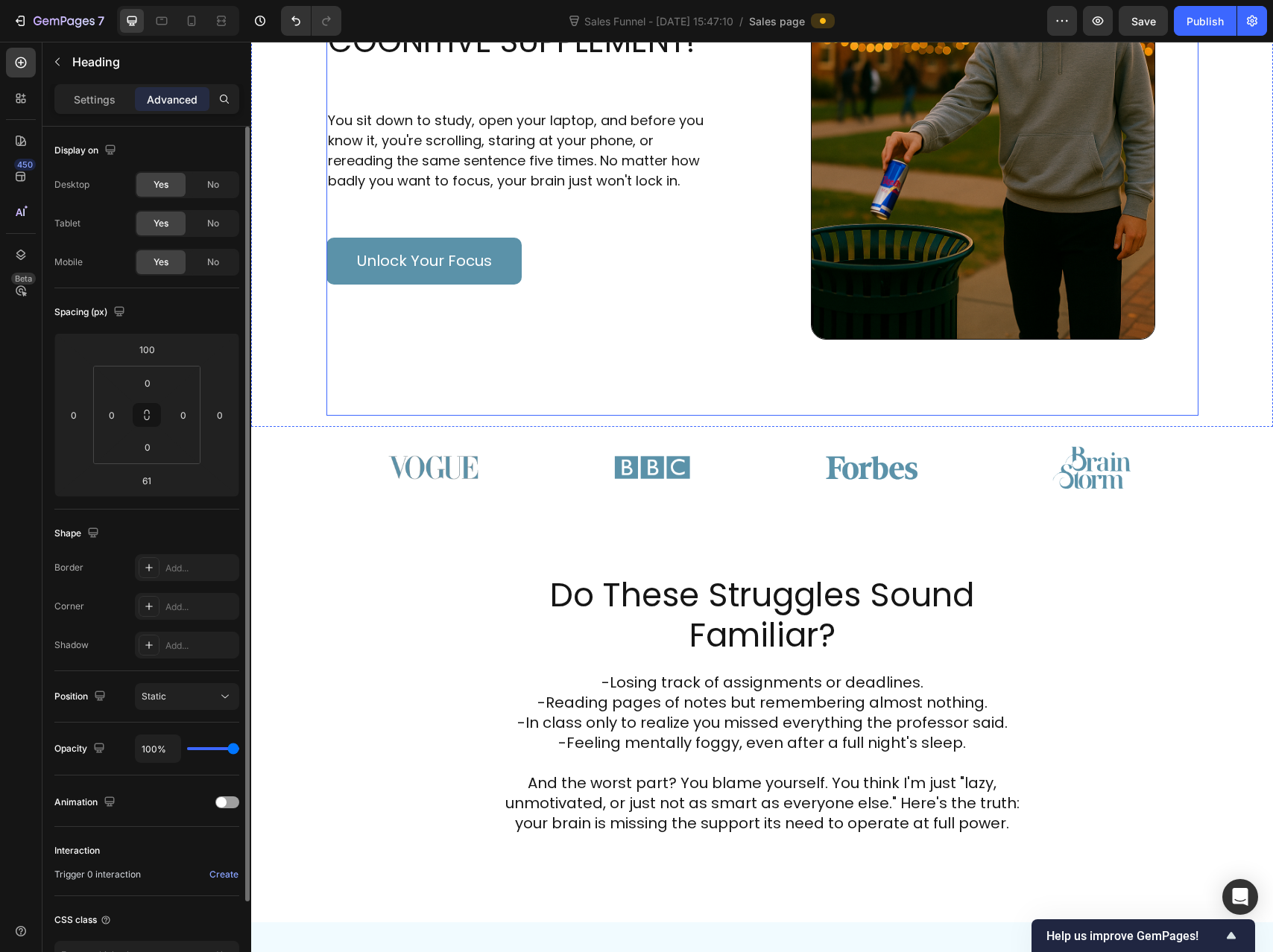
click at [691, 367] on div "Image Try THNK Button Row WHY STUDENTS ARE THROWING AWAY ENERGY DRINKS FOR THIS…" at bounding box center [763, 68] width 872 height 695
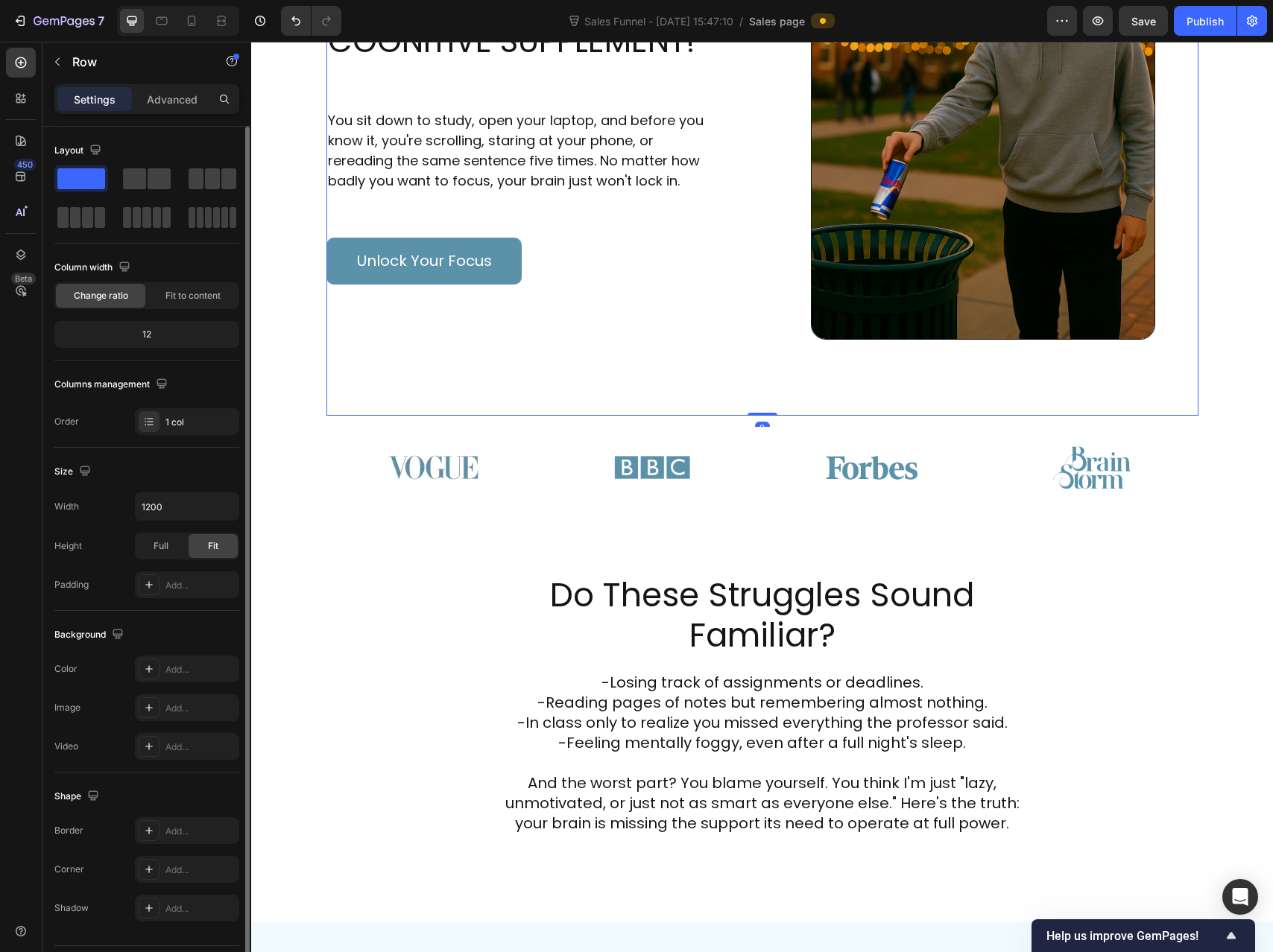
click at [756, 359] on div "Image Try THNK Button Row WHY STUDENTS ARE THROWING AWAY ENERGY DRINKS FOR THIS…" at bounding box center [763, 68] width 872 height 695
click at [915, 299] on img at bounding box center [983, 82] width 344 height 515
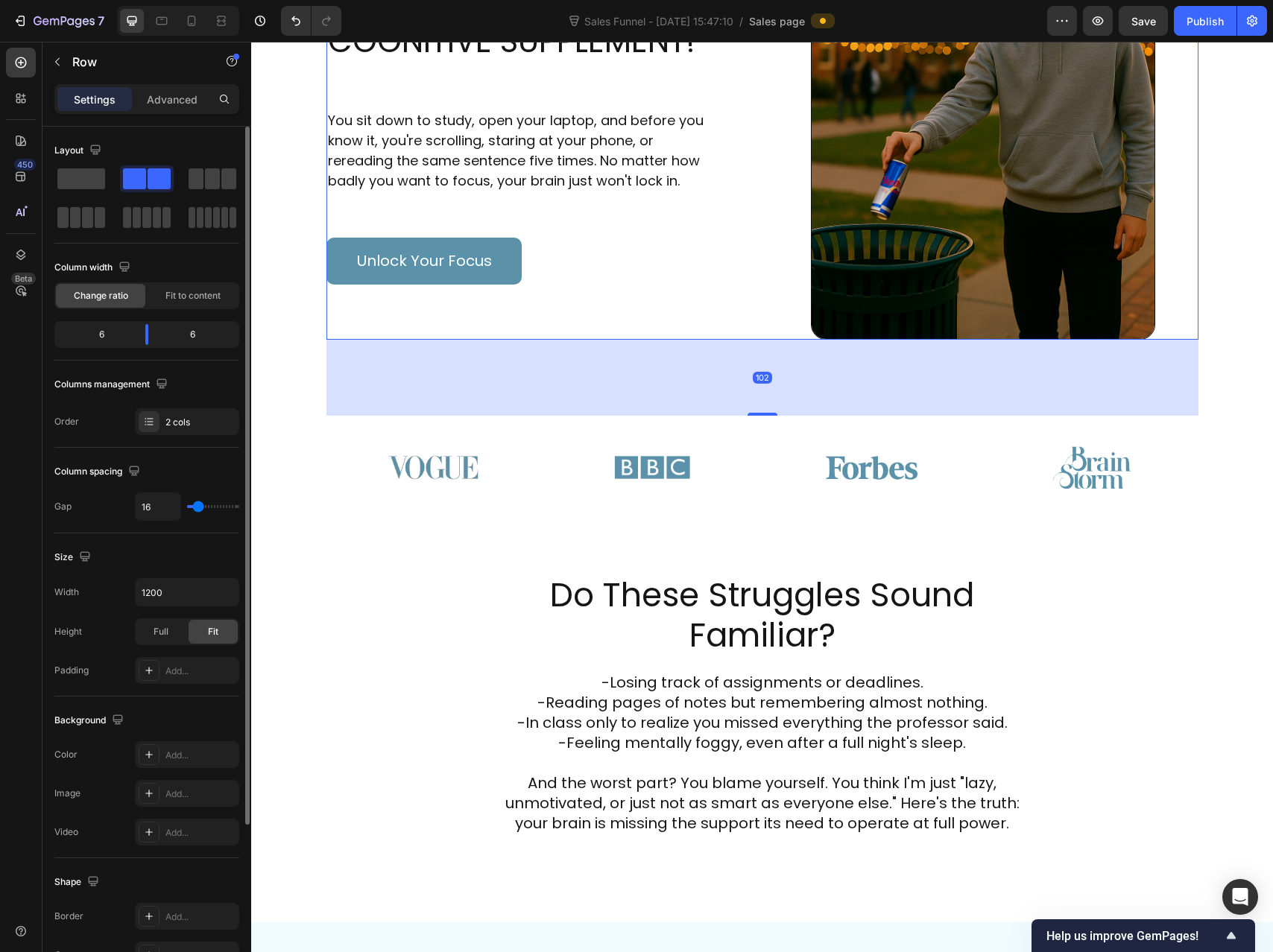
click at [669, 323] on div "WHY STUDENTS ARE THROWING AWAY ENERGY DRINKS FOR THIS NEW COGNITIVE SUPPLEMENT!…" at bounding box center [542, 82] width 430 height 515
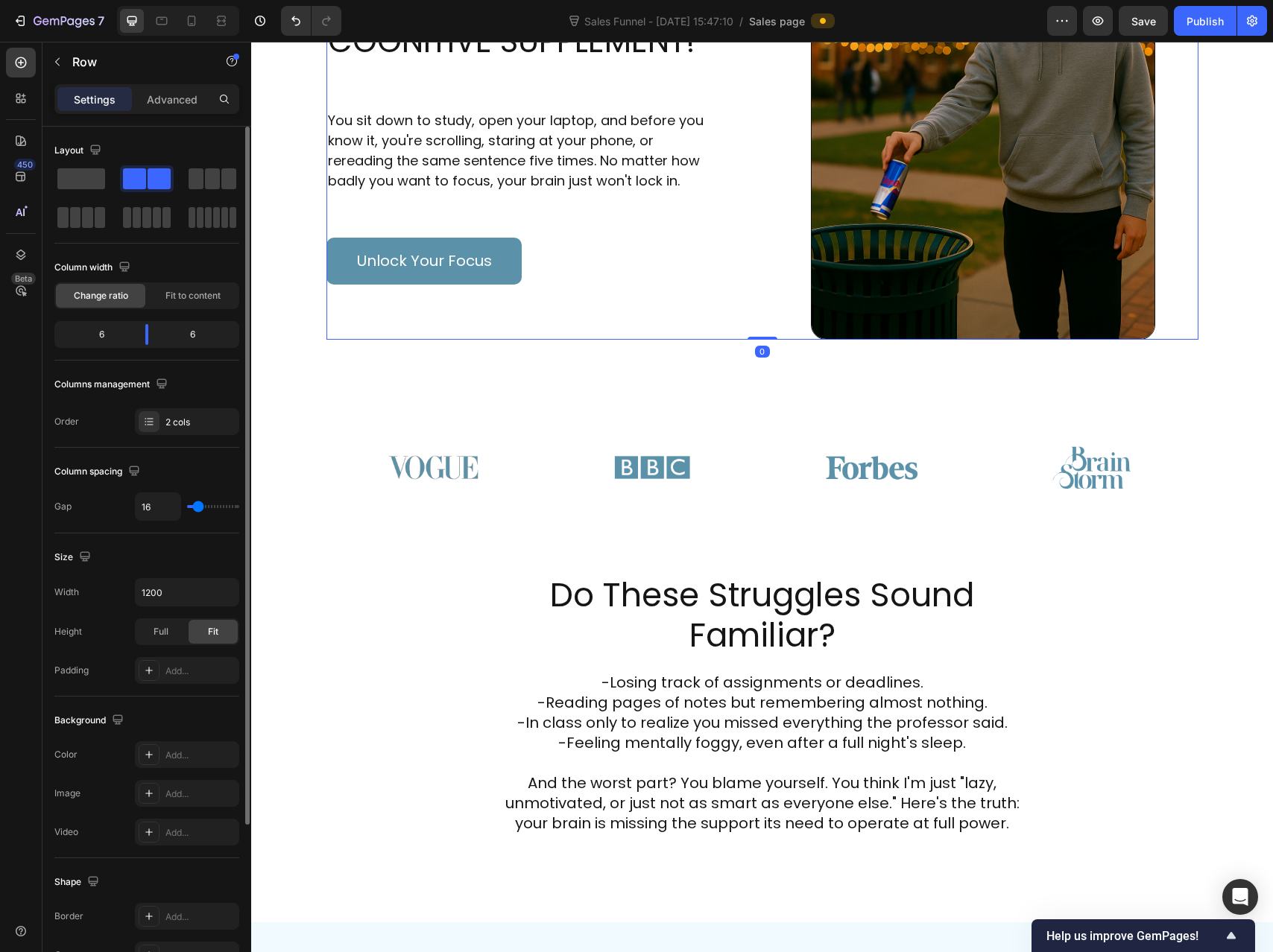
drag, startPoint x: 750, startPoint y: 414, endPoint x: 766, endPoint y: 315, distance: 100.3
click at [767, 315] on div "WHY STUDENTS ARE THROWING AWAY ENERGY DRINKS FOR THIS NEW COGNITIVE SUPPLEMENT!…" at bounding box center [763, 82] width 872 height 515
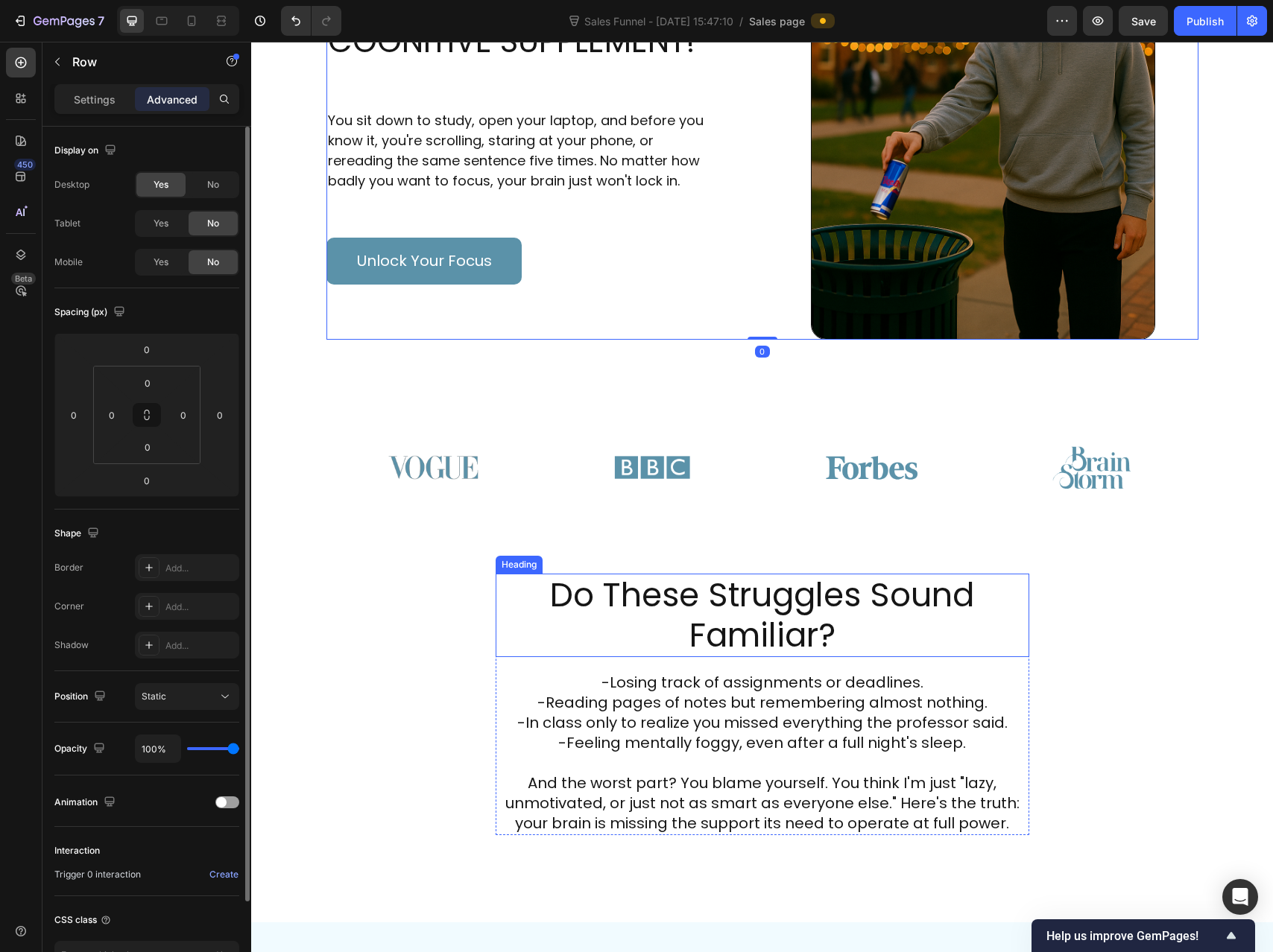
drag, startPoint x: 940, startPoint y: 609, endPoint x: 946, endPoint y: 599, distance: 11.7
click at [940, 609] on h2 "Do These Struggles Sound Familiar?" at bounding box center [763, 615] width 534 height 83
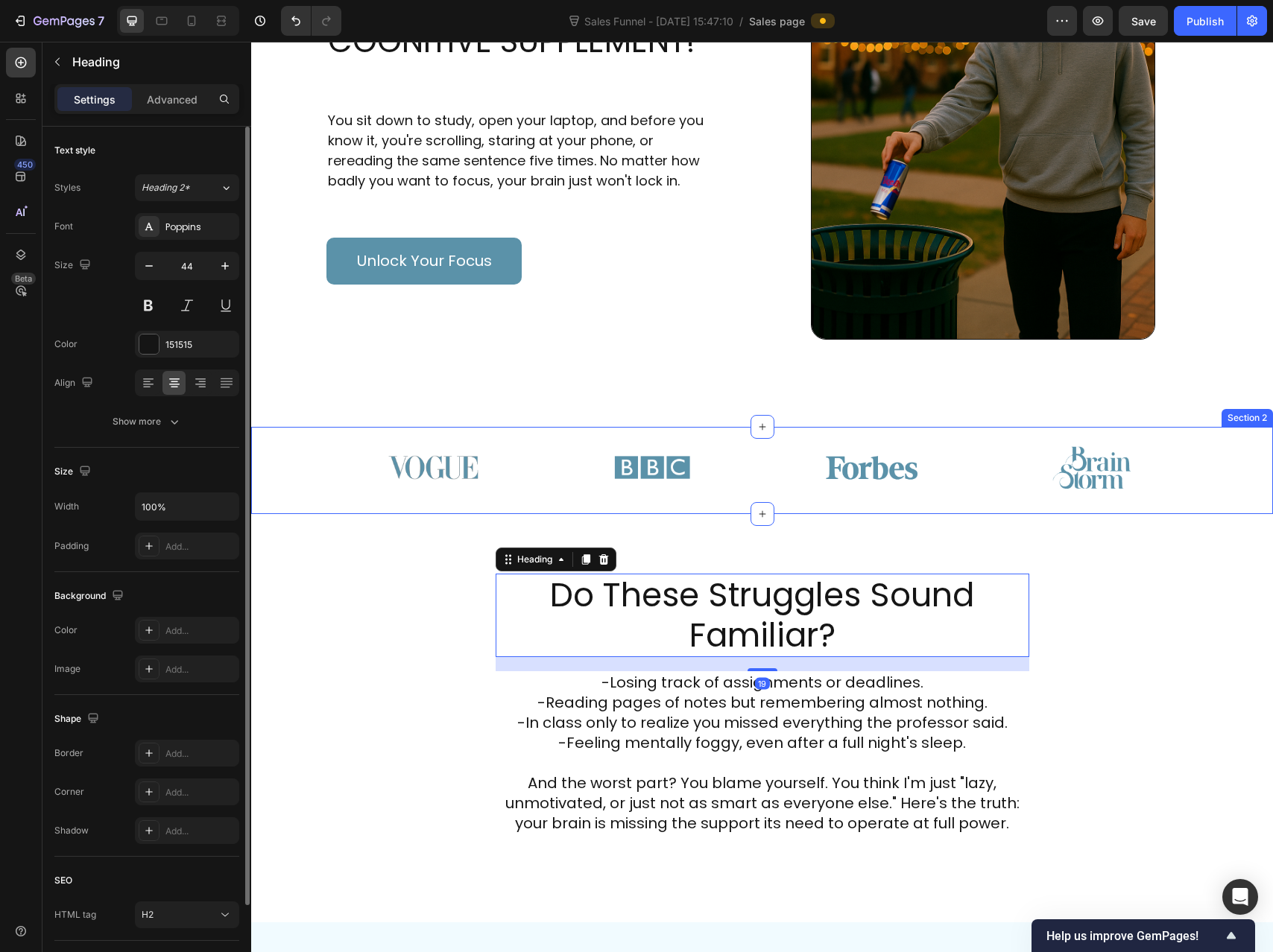
click at [939, 440] on div "Image Image Image Image Row Section 2" at bounding box center [762, 470] width 1022 height 87
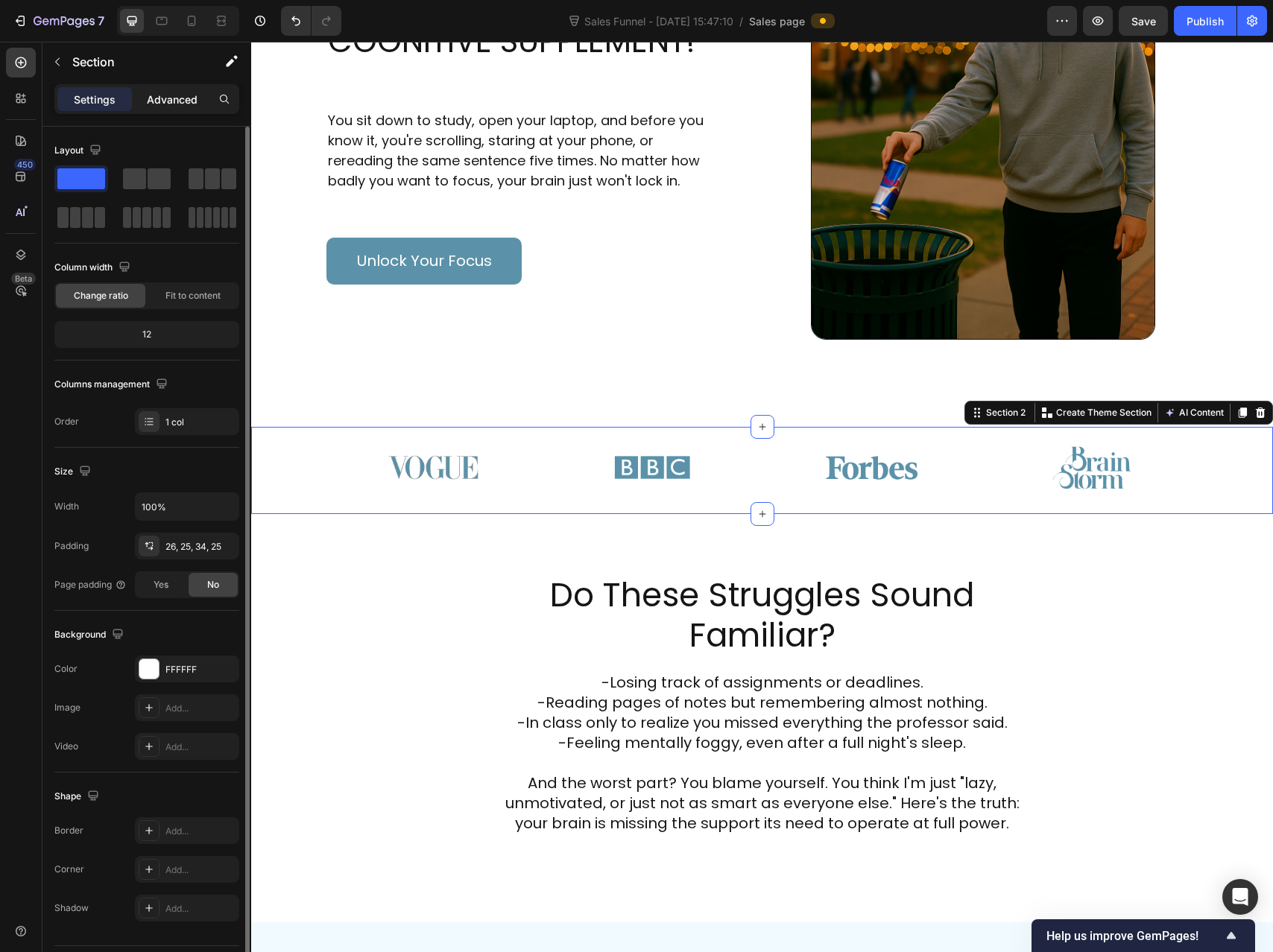
click at [174, 93] on p "Advanced" at bounding box center [172, 99] width 50 height 15
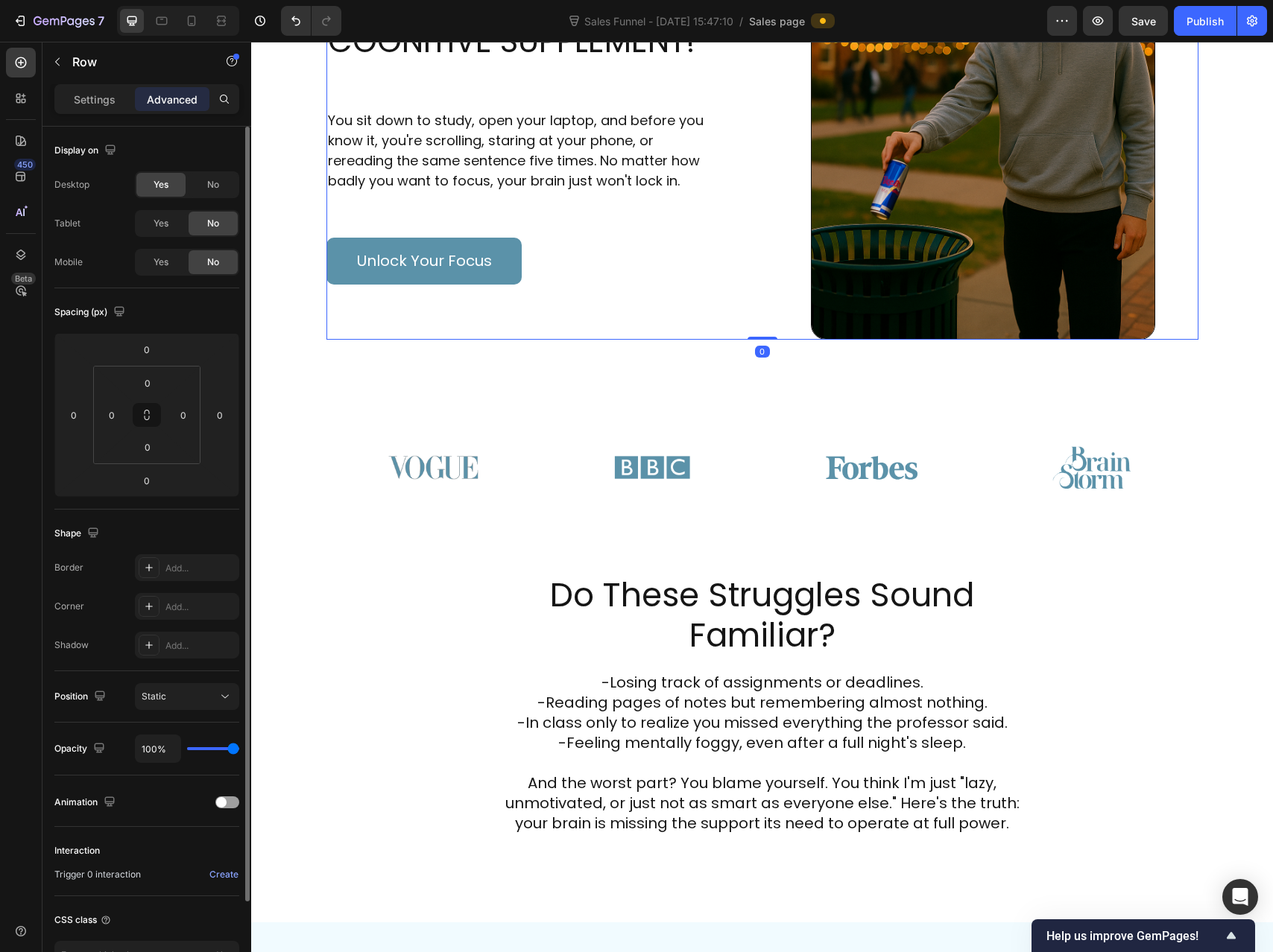
click at [690, 297] on div "WHY STUDENTS ARE THROWING AWAY ENERGY DRINKS FOR THIS NEW COGNITIVE SUPPLEMENT!…" at bounding box center [542, 82] width 430 height 515
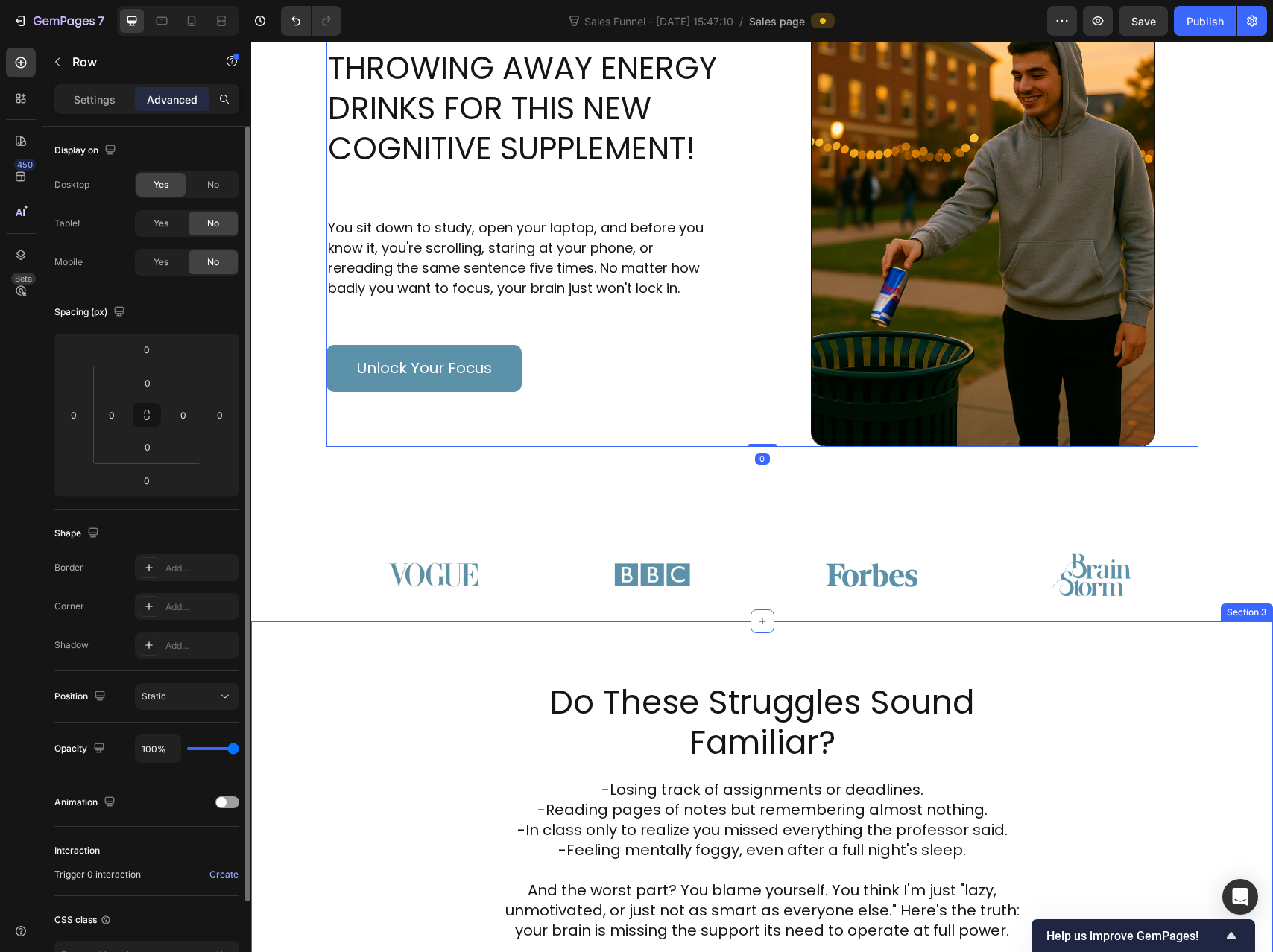
scroll to position [0, 0]
